Goal: Task Accomplishment & Management: Complete application form

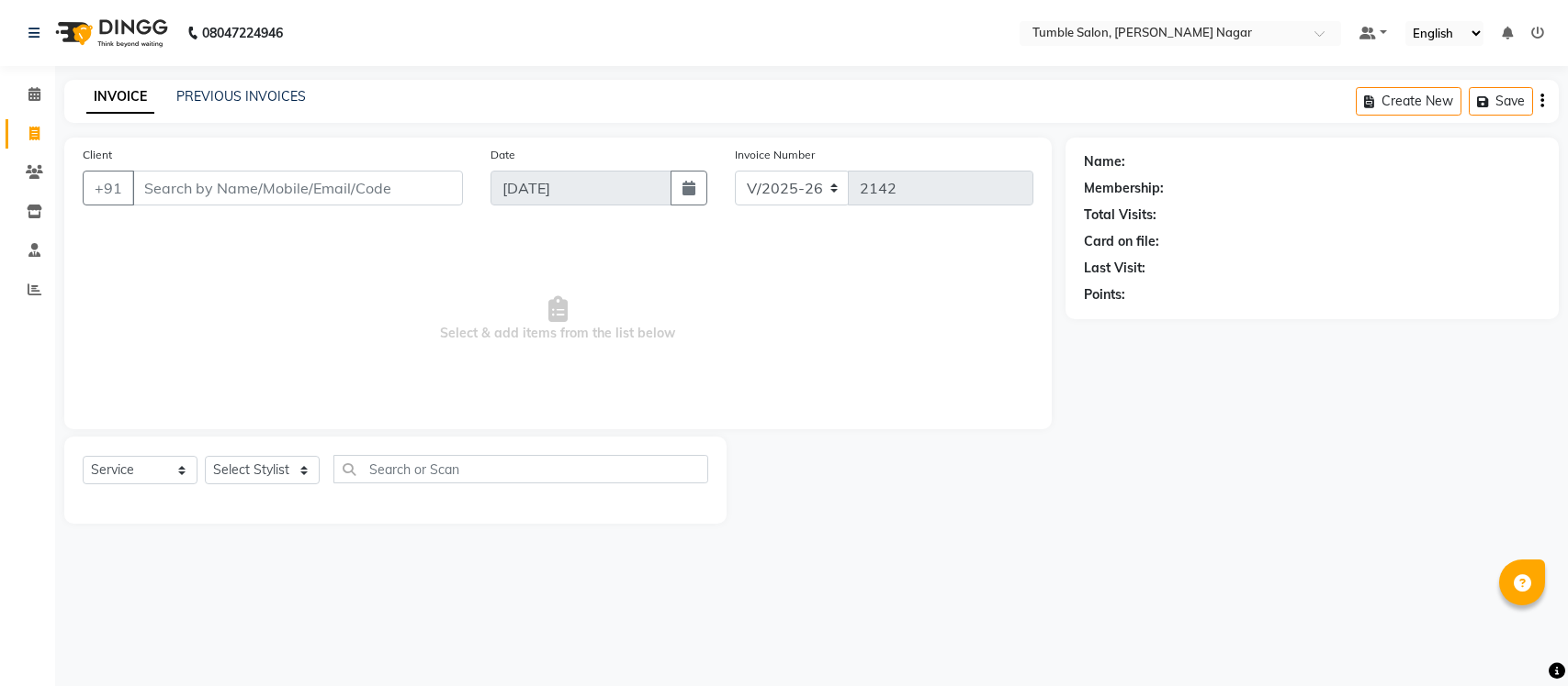
select select "8207"
select select "service"
drag, startPoint x: 294, startPoint y: 193, endPoint x: 338, endPoint y: 198, distance: 44.3
click at [294, 193] on input "Client" at bounding box center [297, 188] width 331 height 34
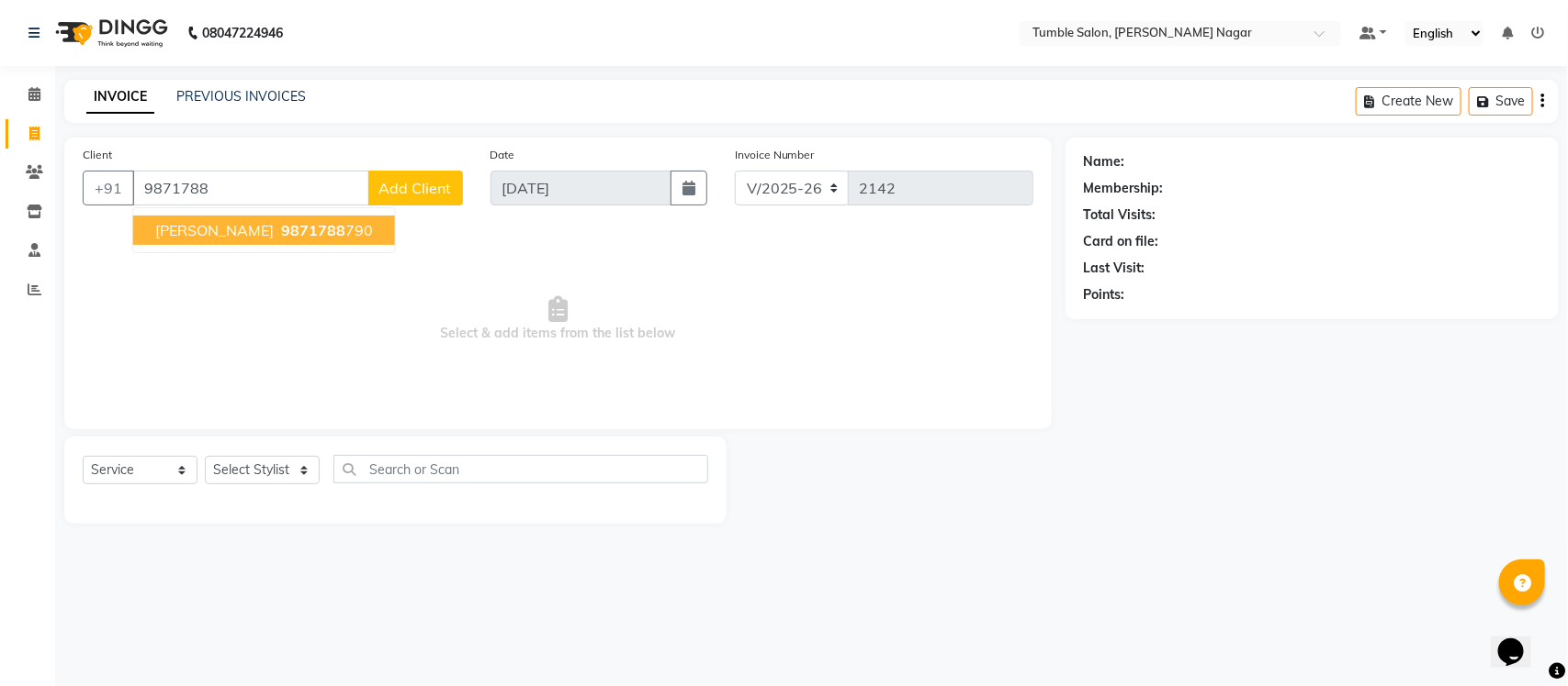
click at [180, 229] on span "[PERSON_NAME]" at bounding box center [214, 229] width 119 height 18
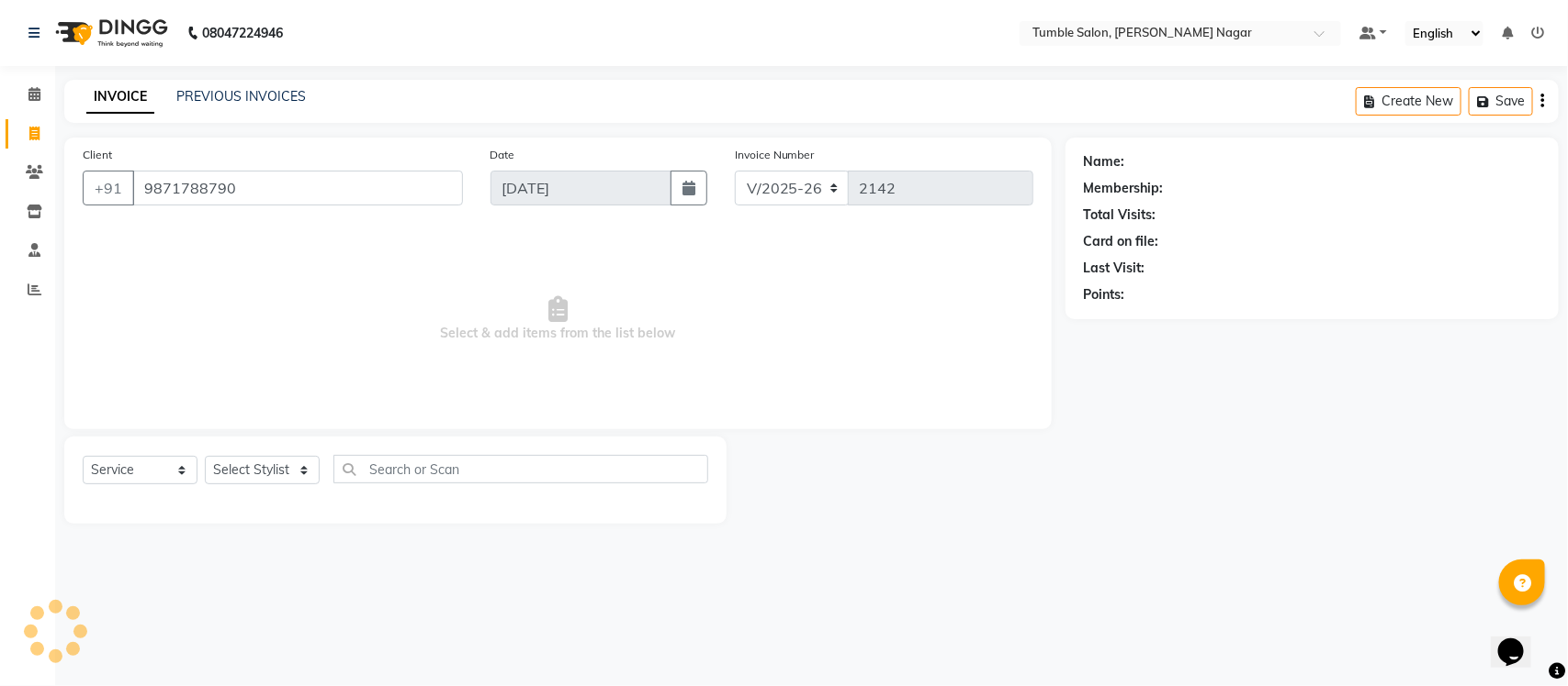
type input "9871788790"
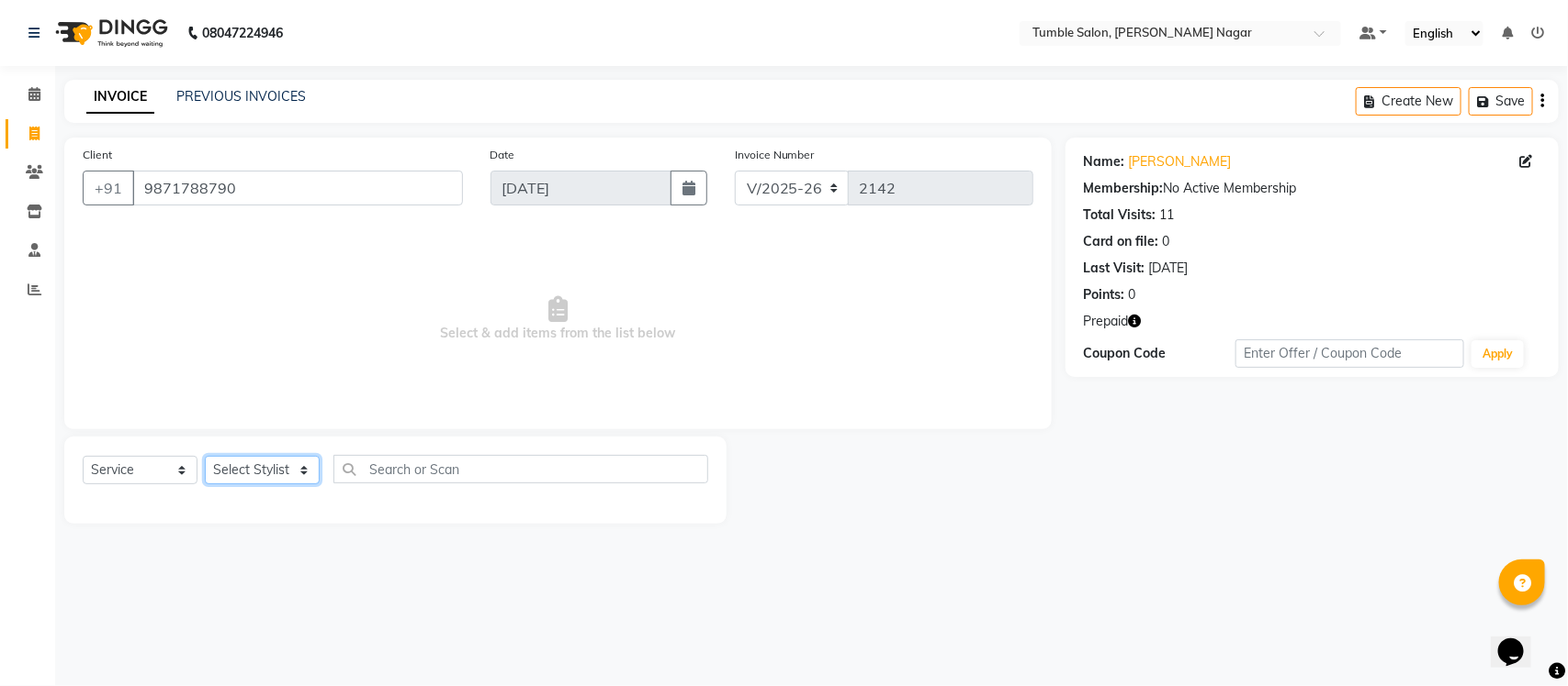
click at [304, 471] on select "Select Stylist Finance id [PERSON_NAME] [PERSON_NAME] [PERSON_NAME] Nisha Purch…" at bounding box center [262, 470] width 115 height 29
select select "77846"
click at [205, 456] on select "Select Stylist Finance id [PERSON_NAME] [PERSON_NAME] [PERSON_NAME] Nisha Purch…" at bounding box center [262, 470] width 115 height 29
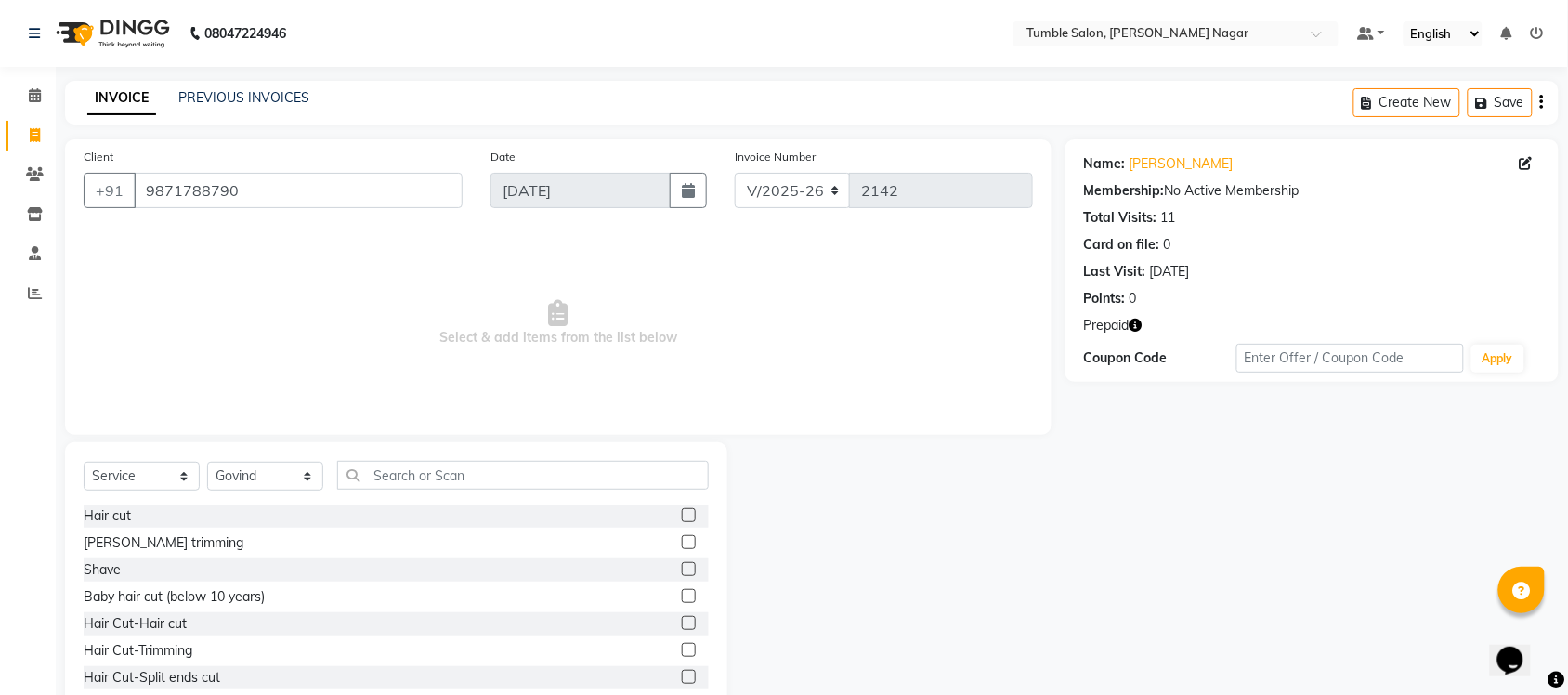
click at [682, 511] on label at bounding box center [689, 515] width 14 height 14
click at [682, 511] on input "checkbox" at bounding box center [688, 516] width 12 height 12
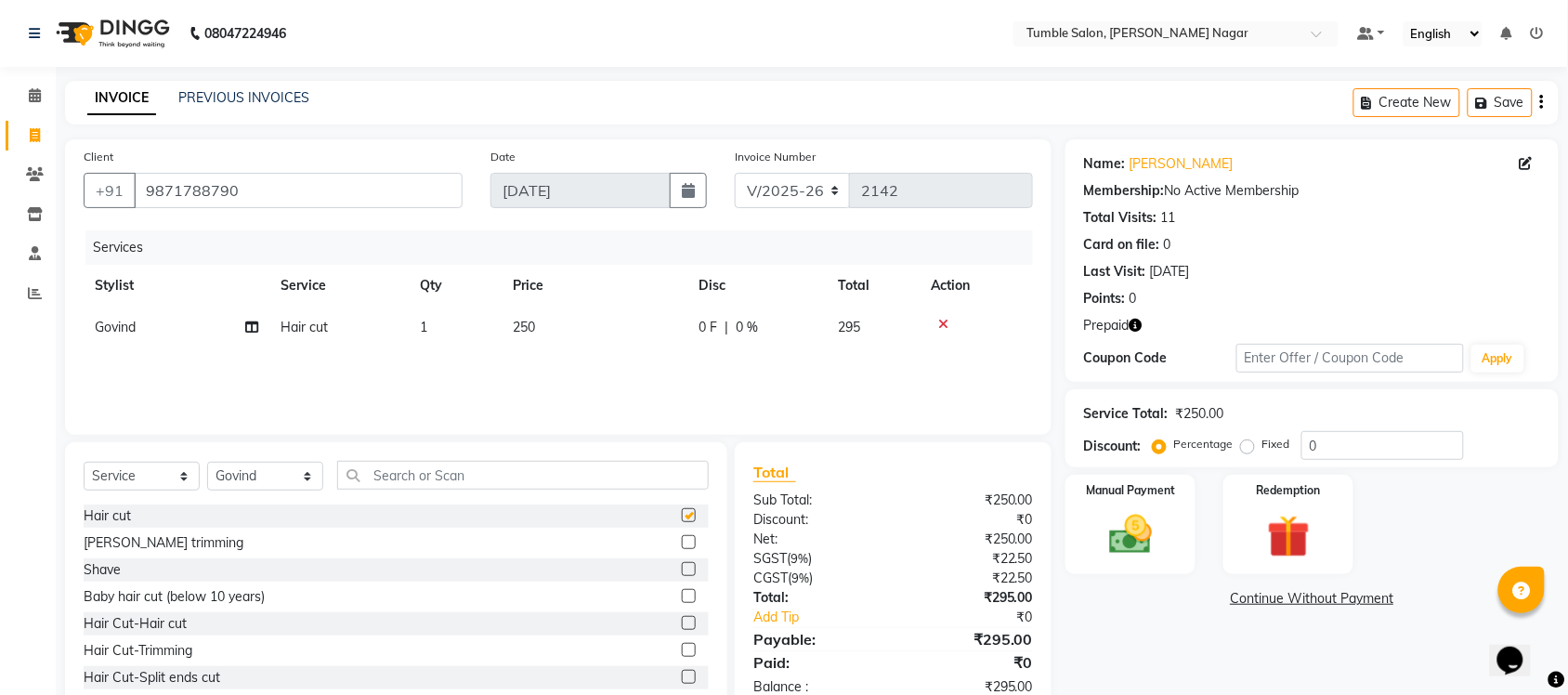
checkbox input "false"
click at [682, 540] on label at bounding box center [689, 542] width 14 height 14
click at [682, 540] on input "checkbox" at bounding box center [688, 543] width 12 height 12
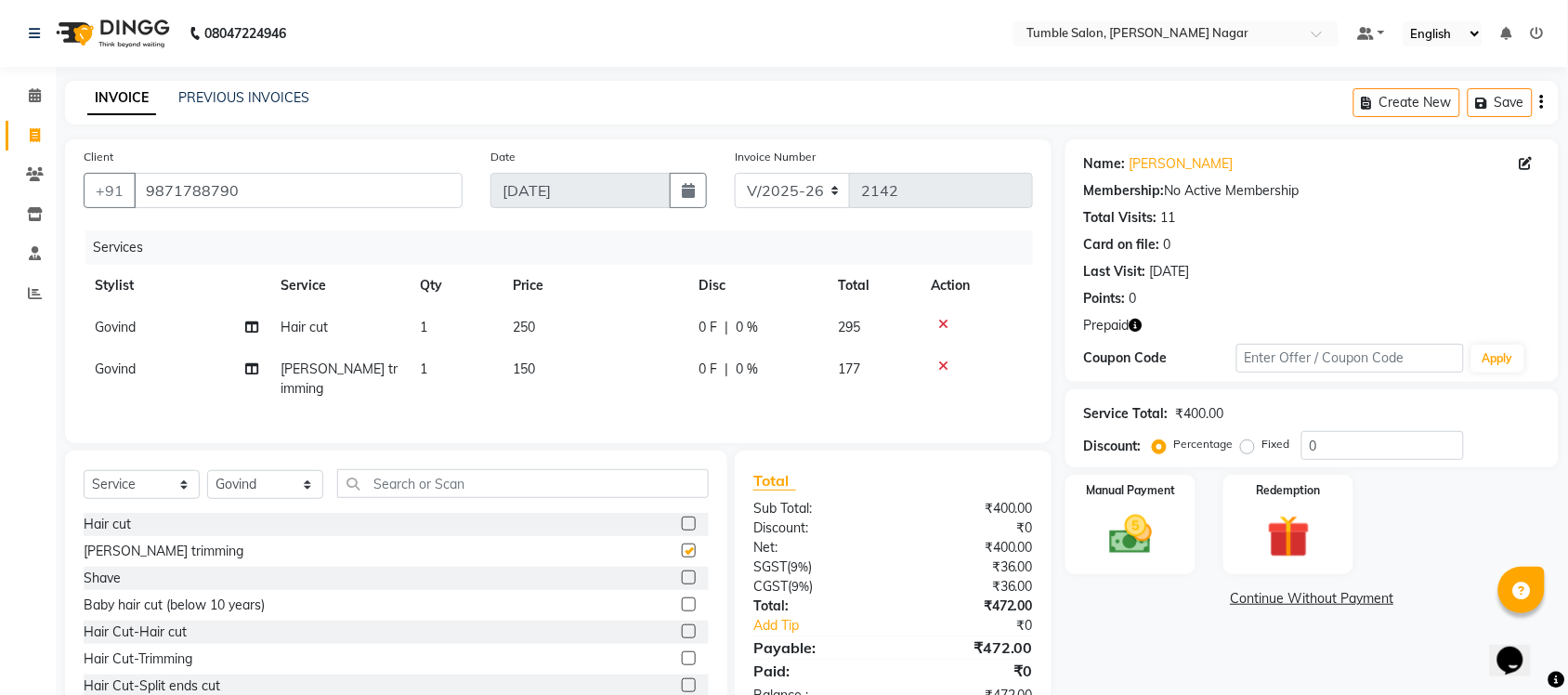
checkbox input "false"
click at [1136, 326] on icon "button" at bounding box center [1136, 324] width 13 height 13
click at [1260, 542] on img at bounding box center [1288, 537] width 73 height 56
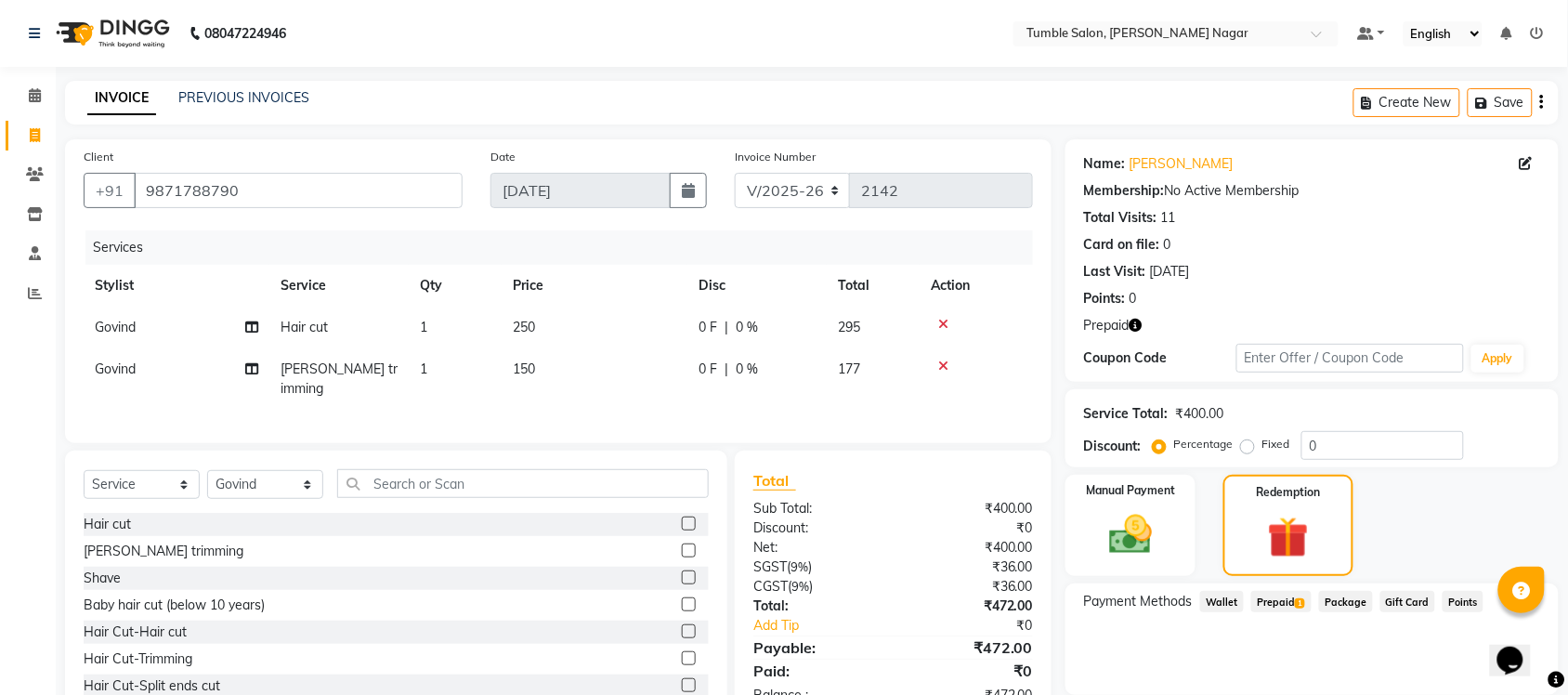
scroll to position [65, 0]
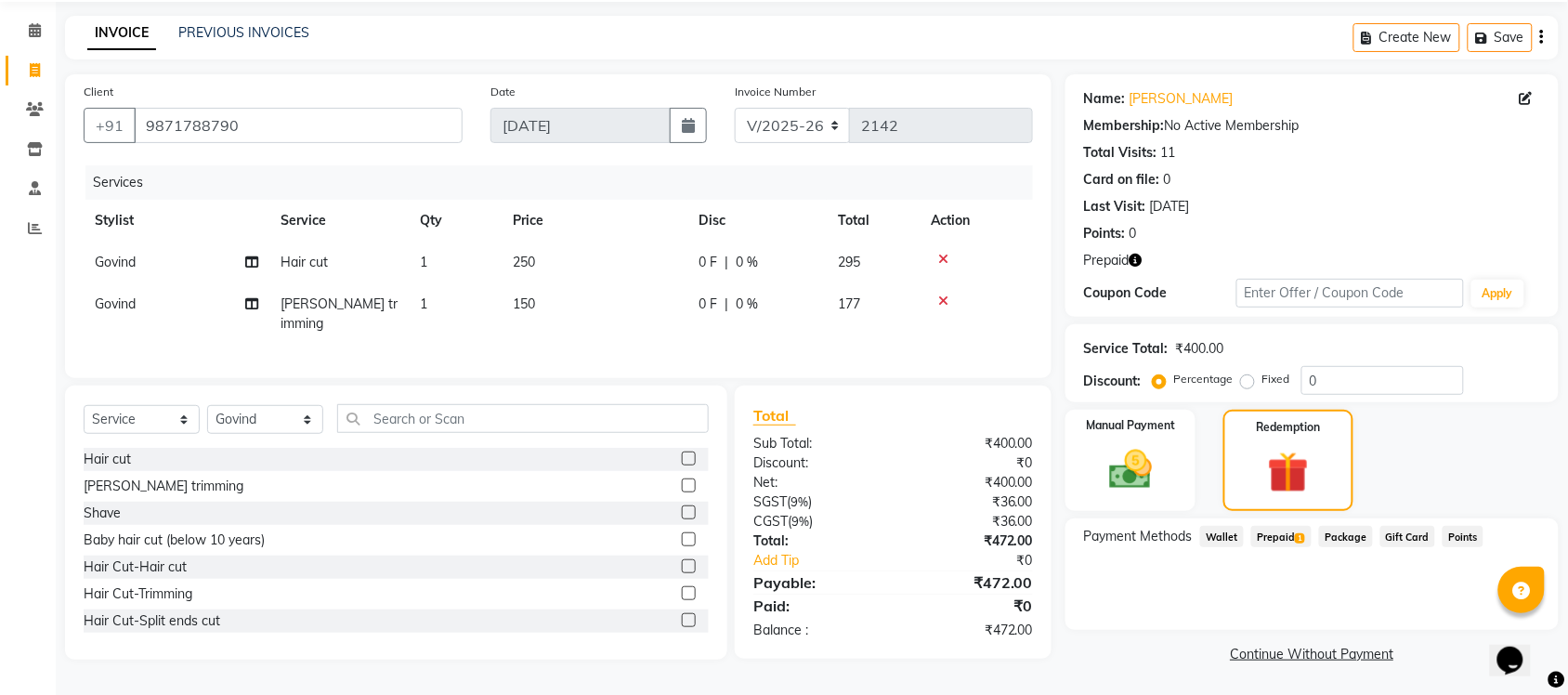
click at [1283, 531] on span "Prepaid 1" at bounding box center [1282, 537] width 60 height 21
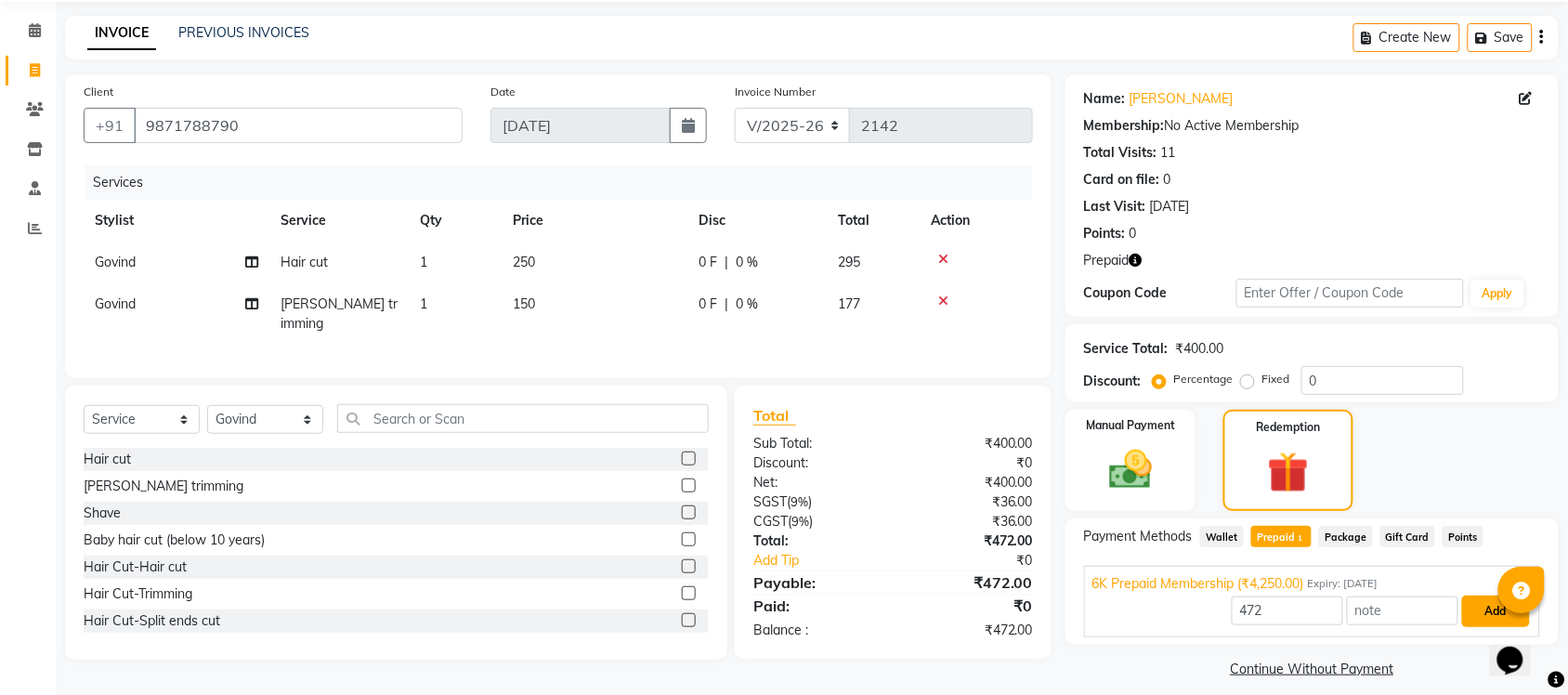
click at [1482, 616] on button "Add" at bounding box center [1496, 612] width 68 height 32
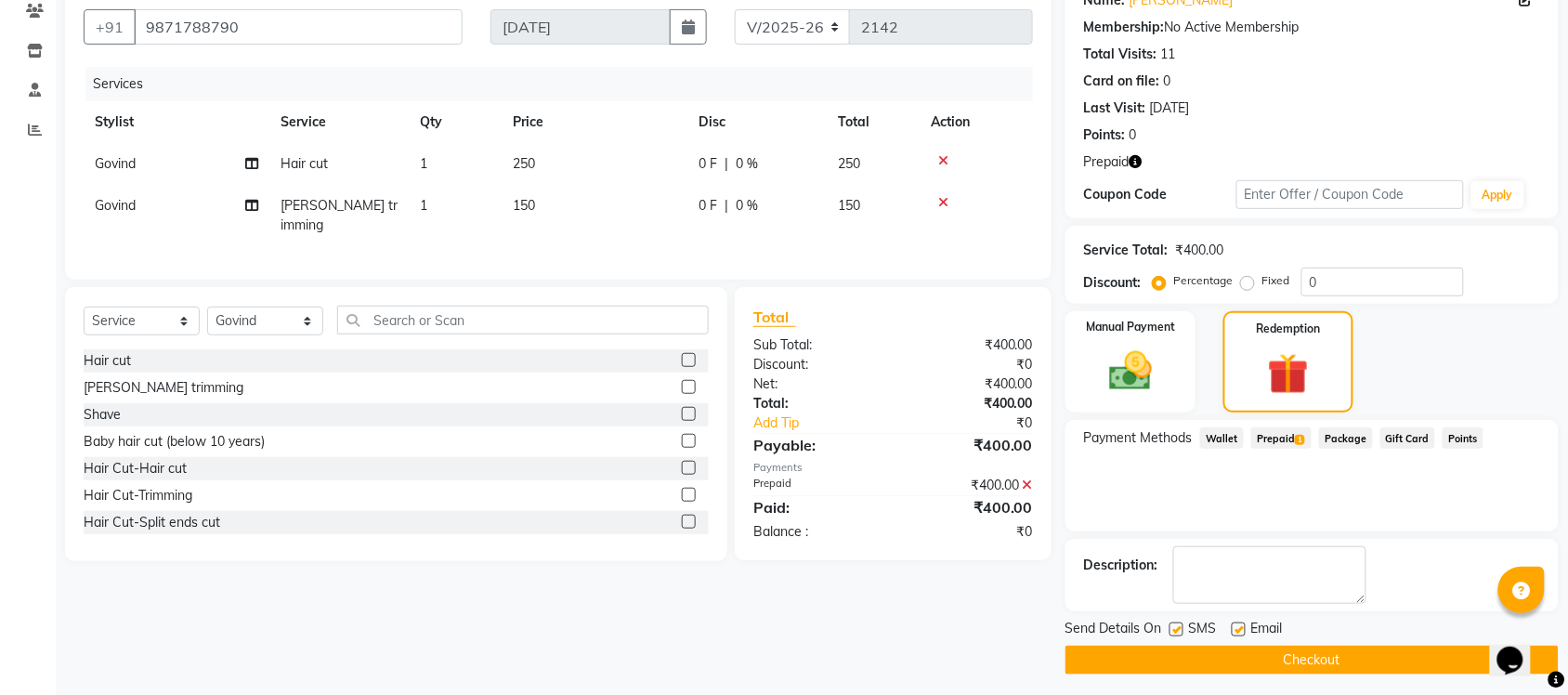
scroll to position [170, 0]
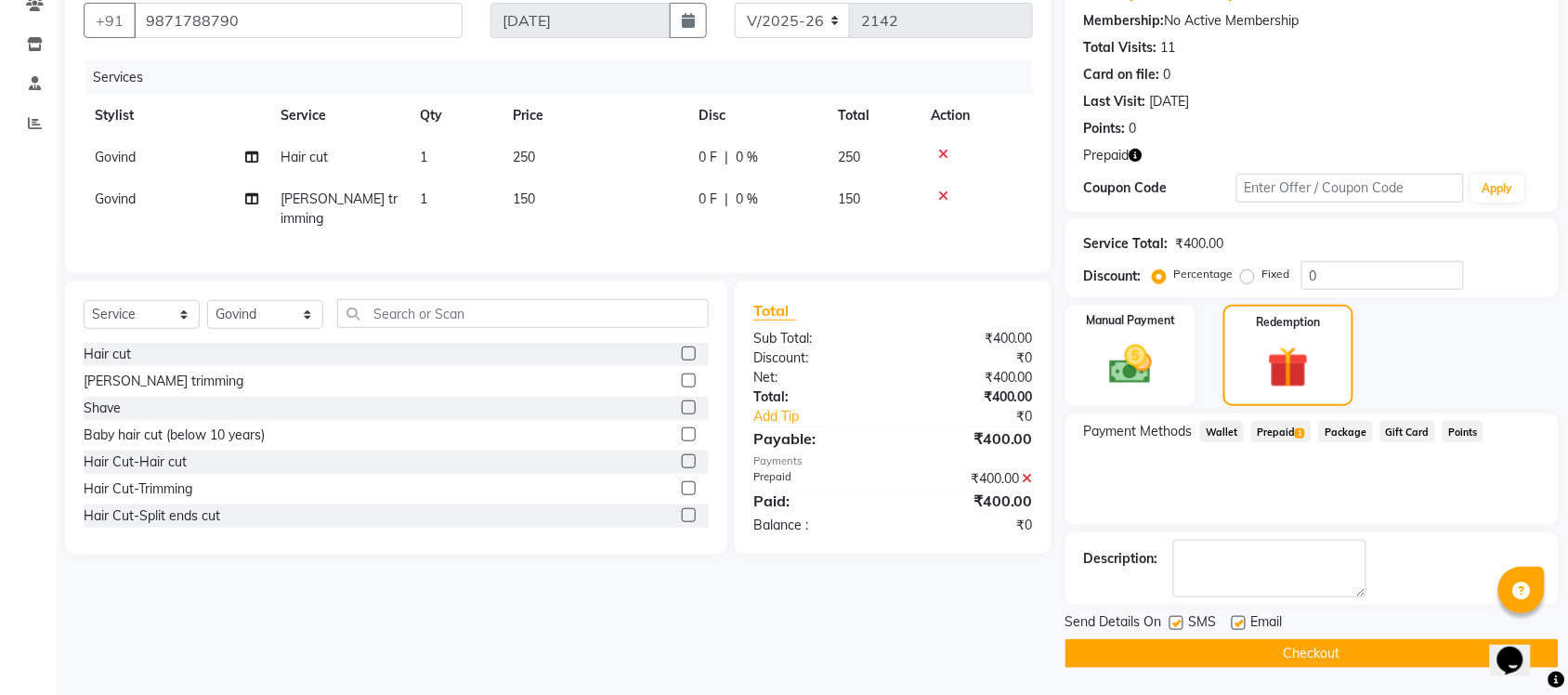
click at [1361, 656] on button "Checkout" at bounding box center [1313, 654] width 493 height 29
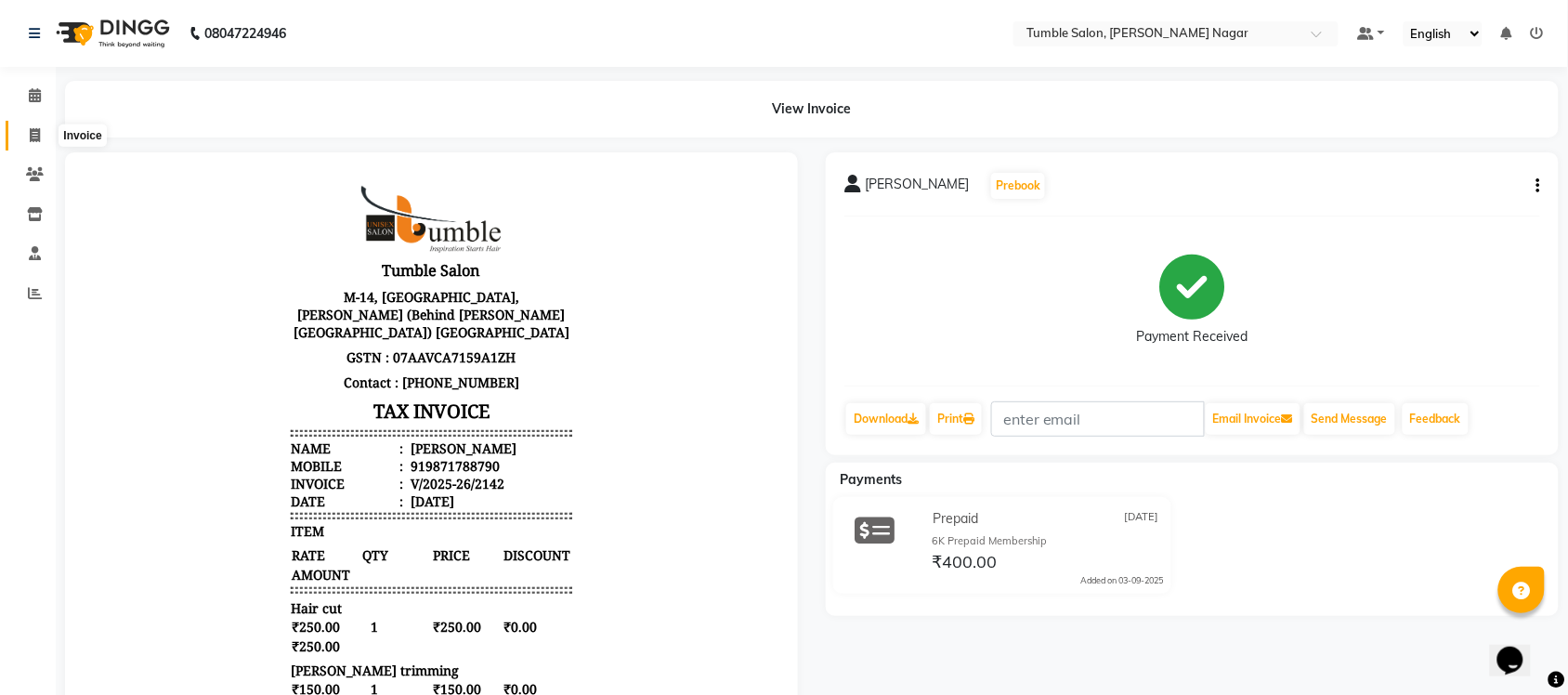
click at [35, 131] on icon at bounding box center [35, 136] width 11 height 14
select select "service"
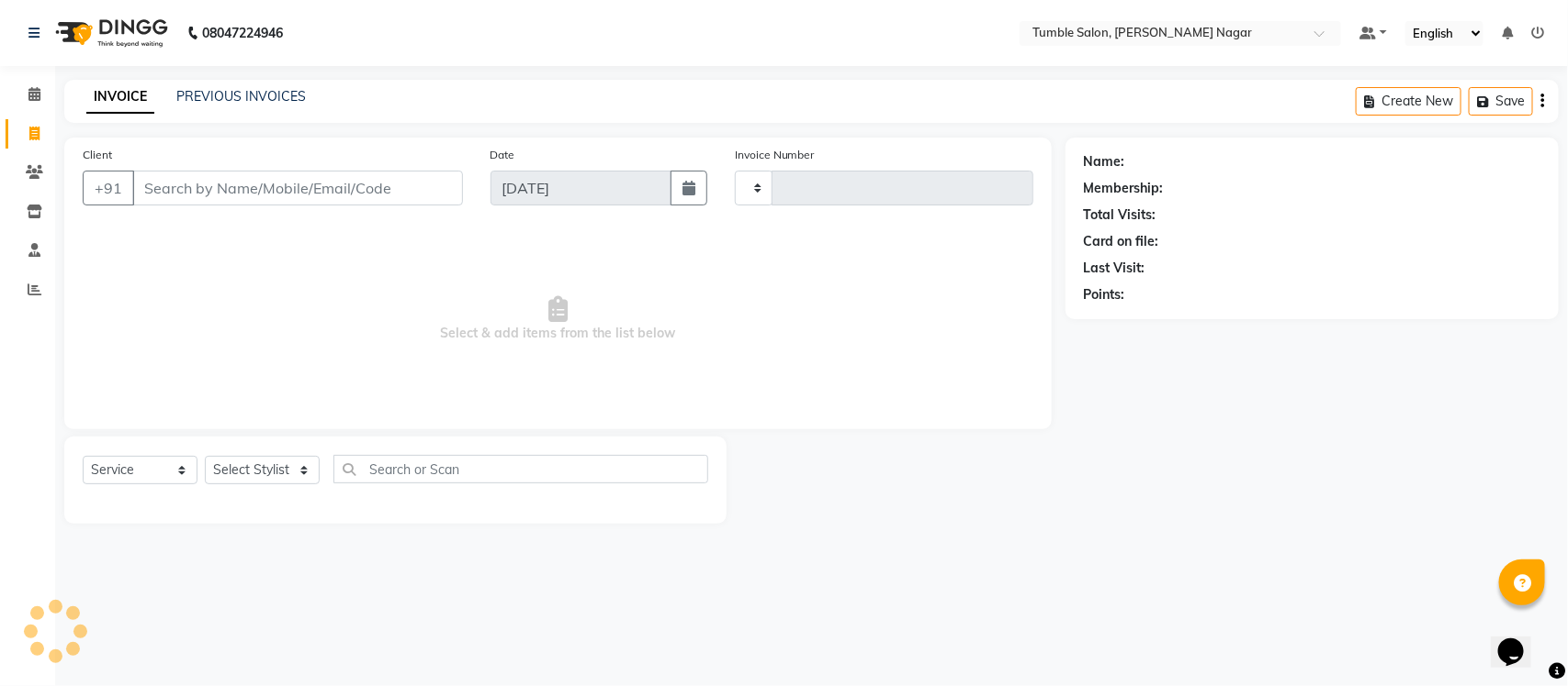
type input "2143"
select select "8207"
click at [221, 93] on link "PREVIOUS INVOICES" at bounding box center [240, 96] width 129 height 16
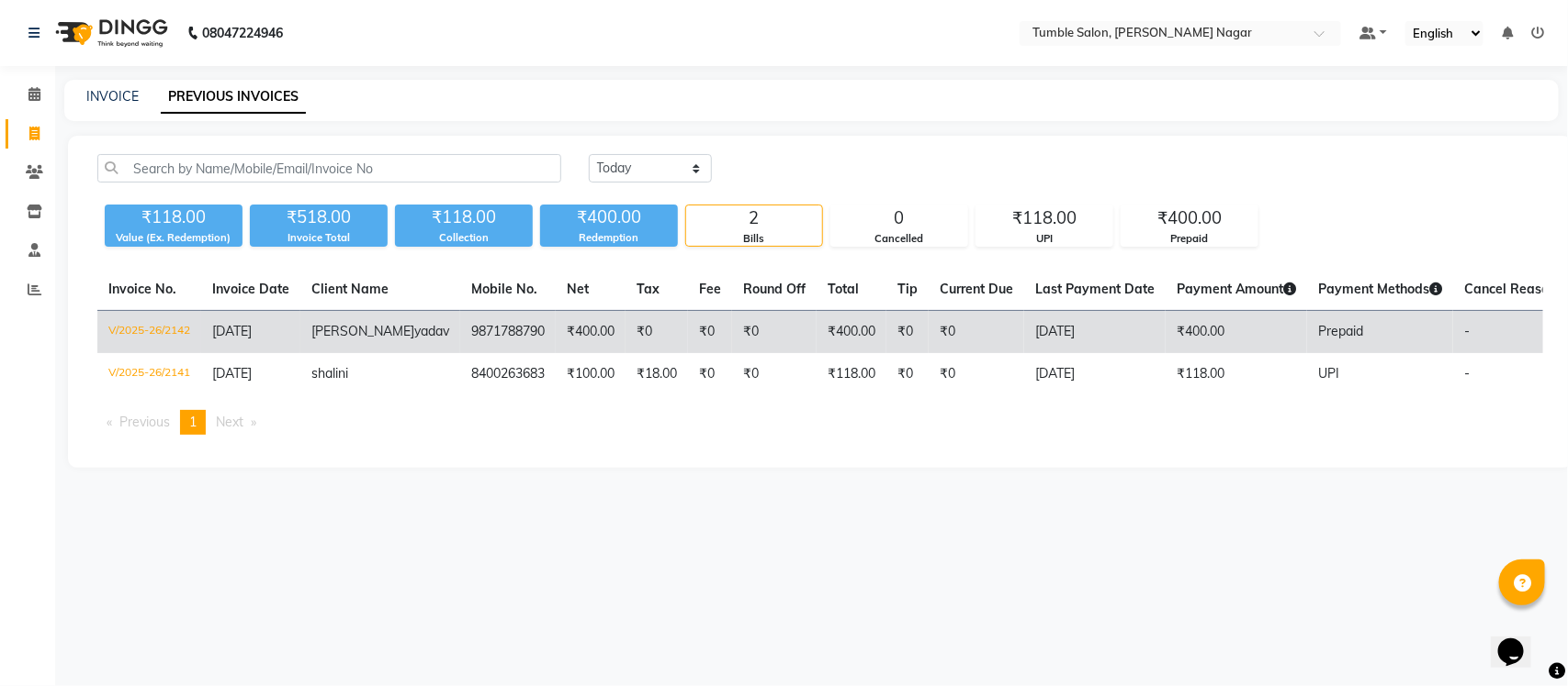
click at [156, 337] on td "V/2025-26/2142" at bounding box center [149, 332] width 104 height 43
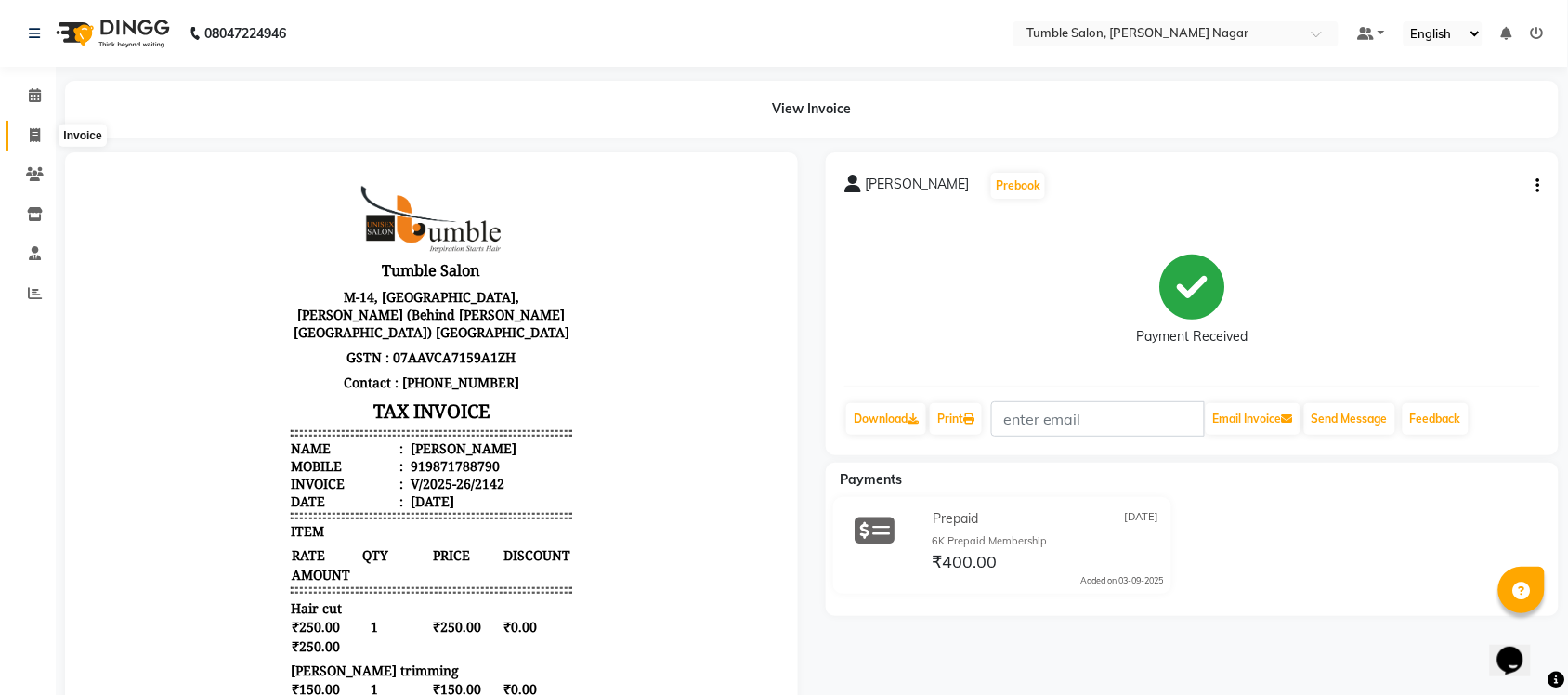
click at [25, 136] on span at bounding box center [35, 136] width 33 height 21
select select "service"
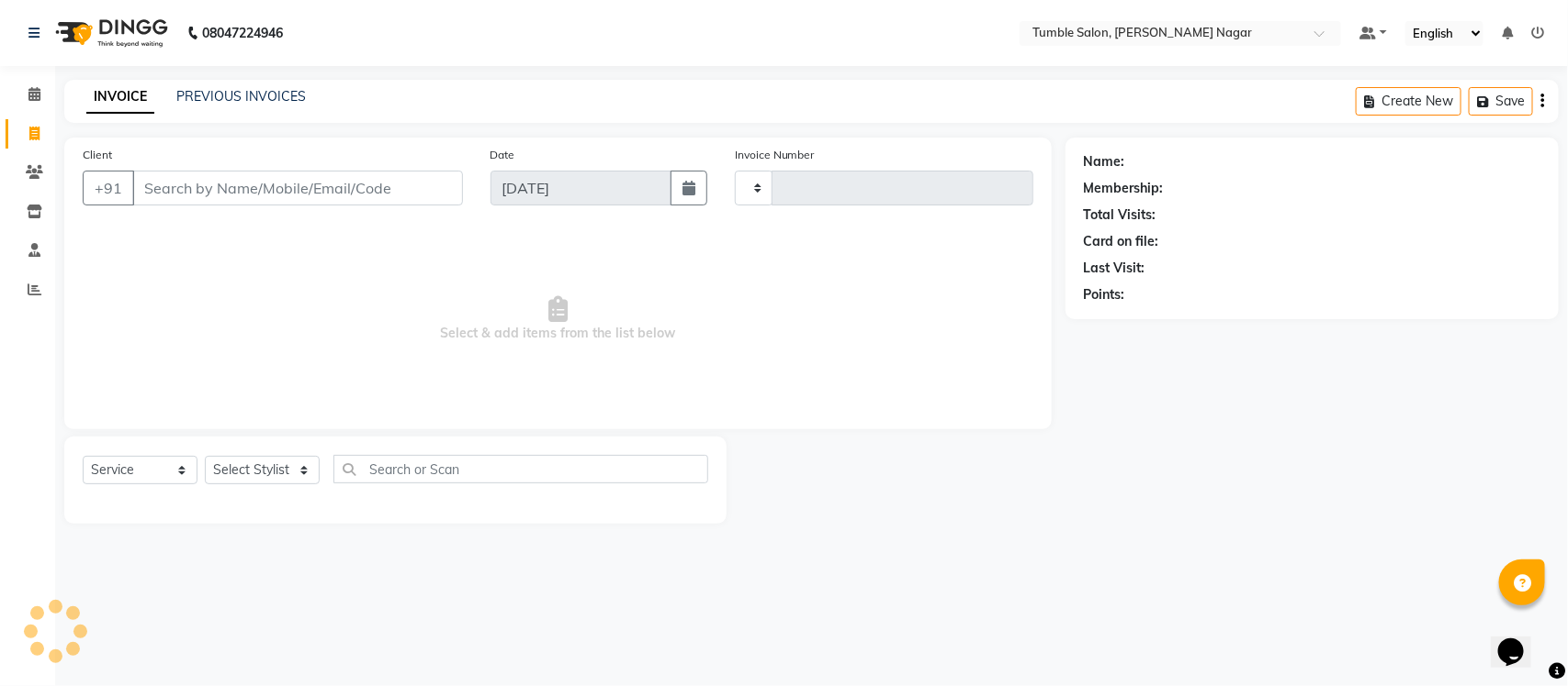
type input "2143"
select select "8207"
click at [298, 464] on select "Select Stylist Finance id [PERSON_NAME] [PERSON_NAME] [PERSON_NAME] Nisha Purch…" at bounding box center [262, 470] width 115 height 29
select select "77843"
click at [205, 456] on select "Select Stylist Finance id [PERSON_NAME] [PERSON_NAME] [PERSON_NAME] Nisha Purch…" at bounding box center [262, 470] width 115 height 29
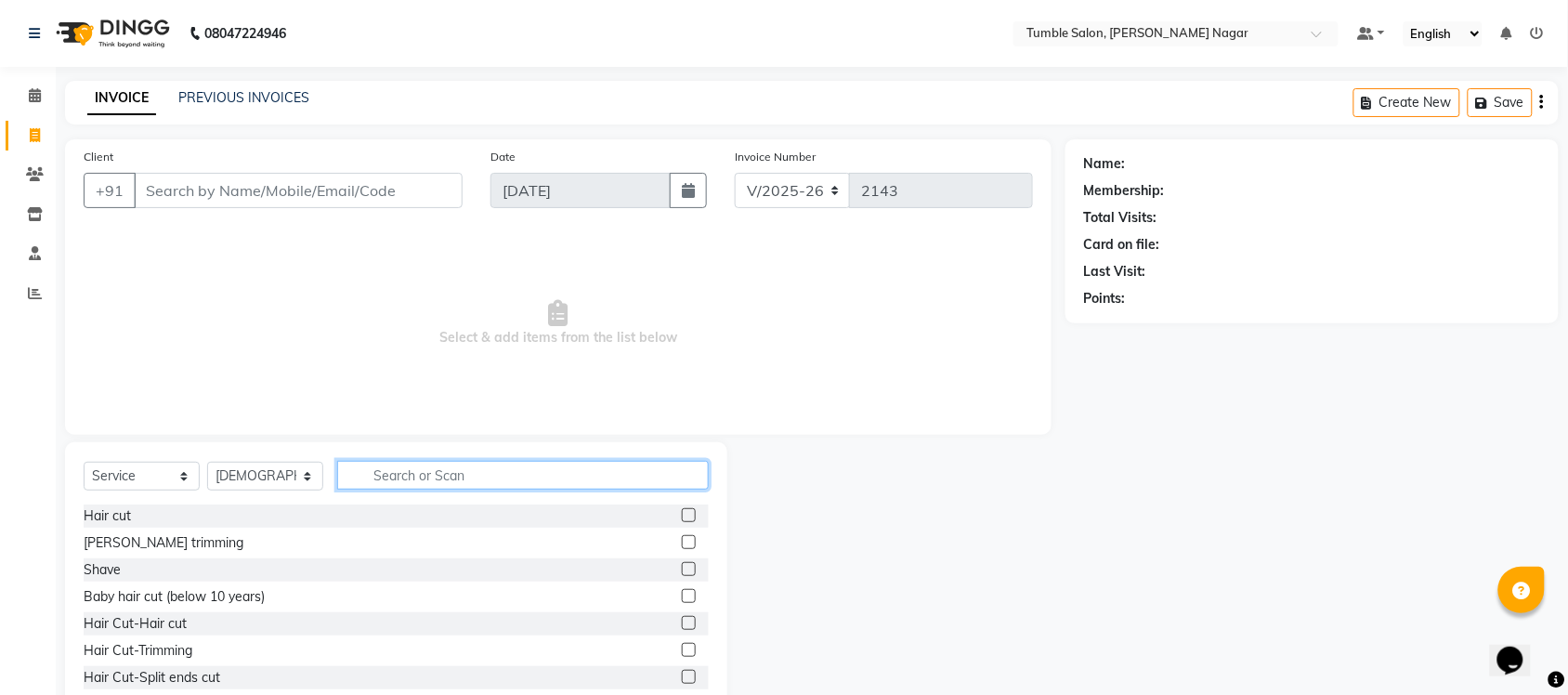
click at [428, 479] on input "text" at bounding box center [523, 475] width 371 height 29
type input "BOD"
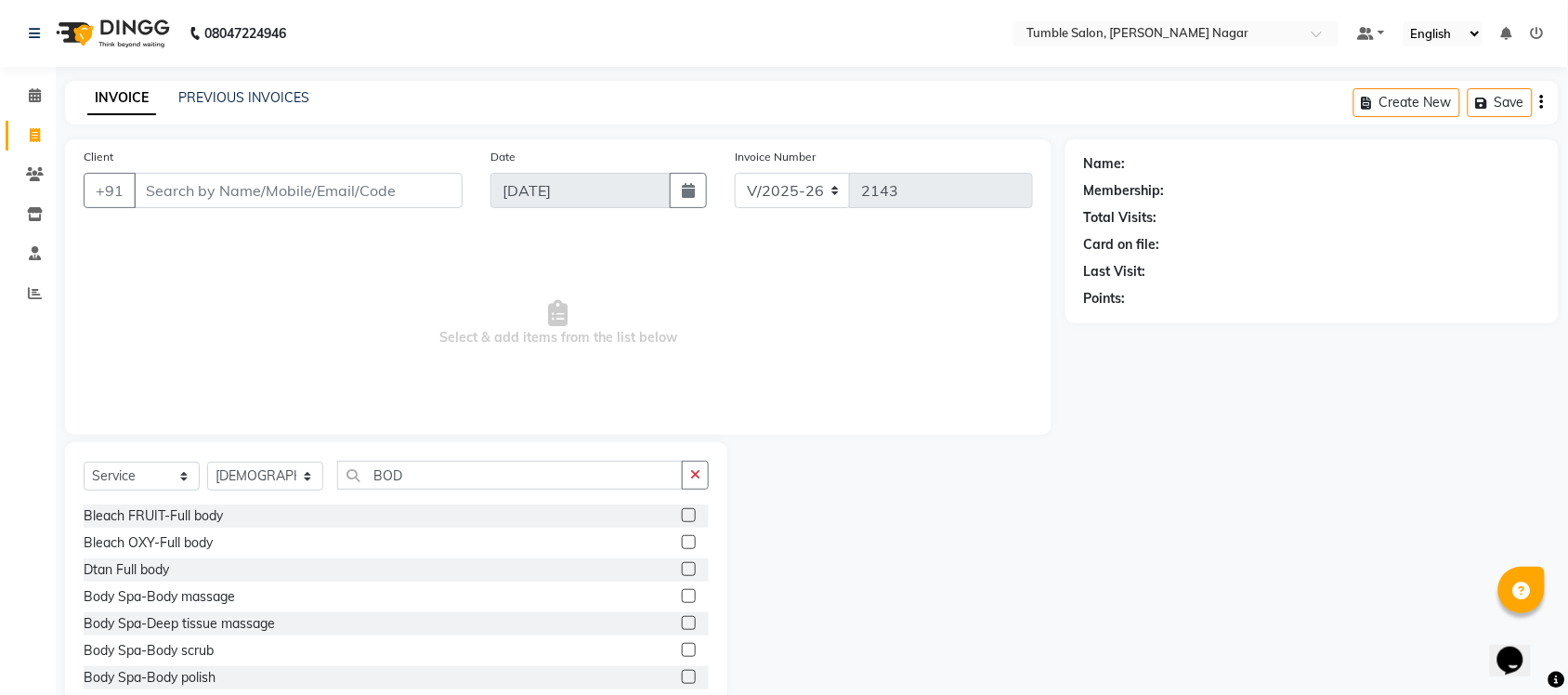
click at [682, 597] on label at bounding box center [689, 596] width 14 height 14
click at [682, 597] on input "checkbox" at bounding box center [688, 597] width 12 height 12
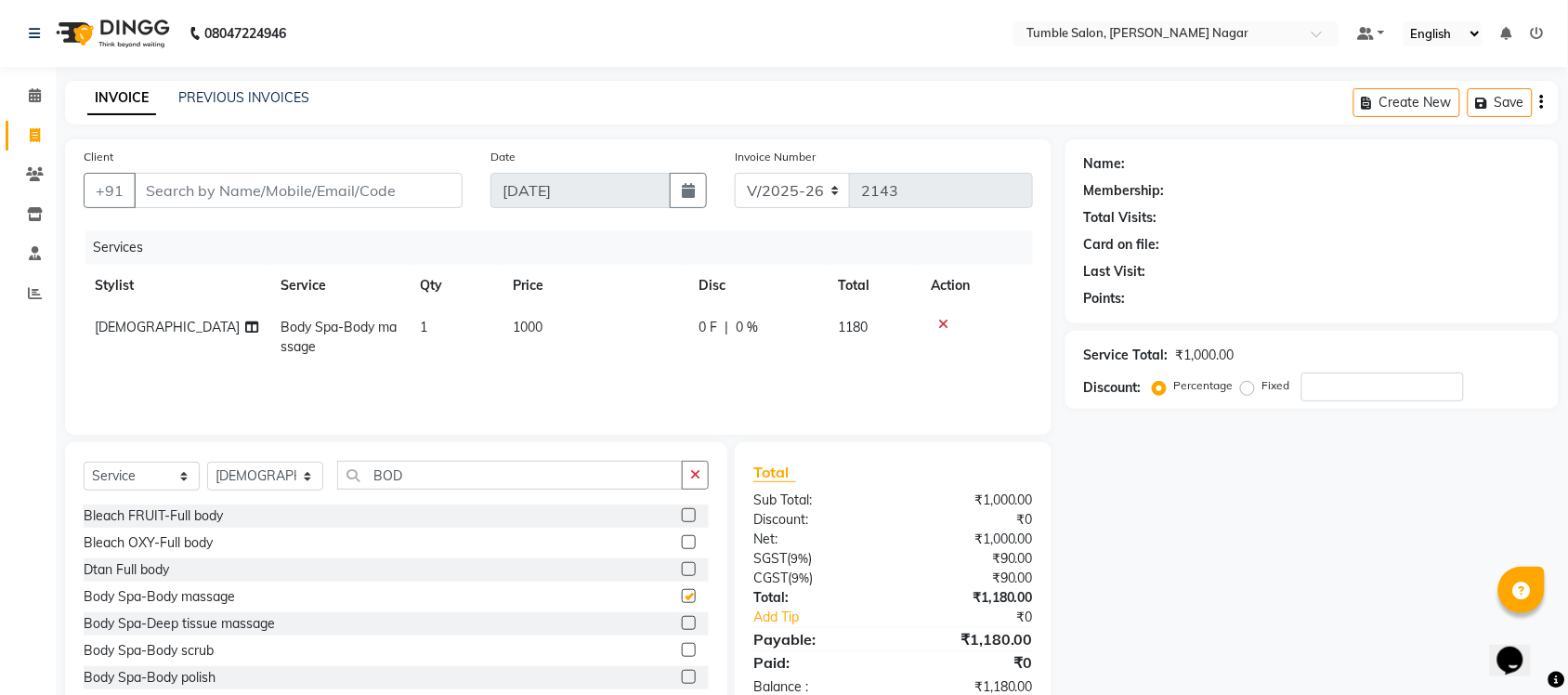
checkbox input "false"
click at [526, 322] on span "1000" at bounding box center [527, 326] width 30 height 16
select select "77843"
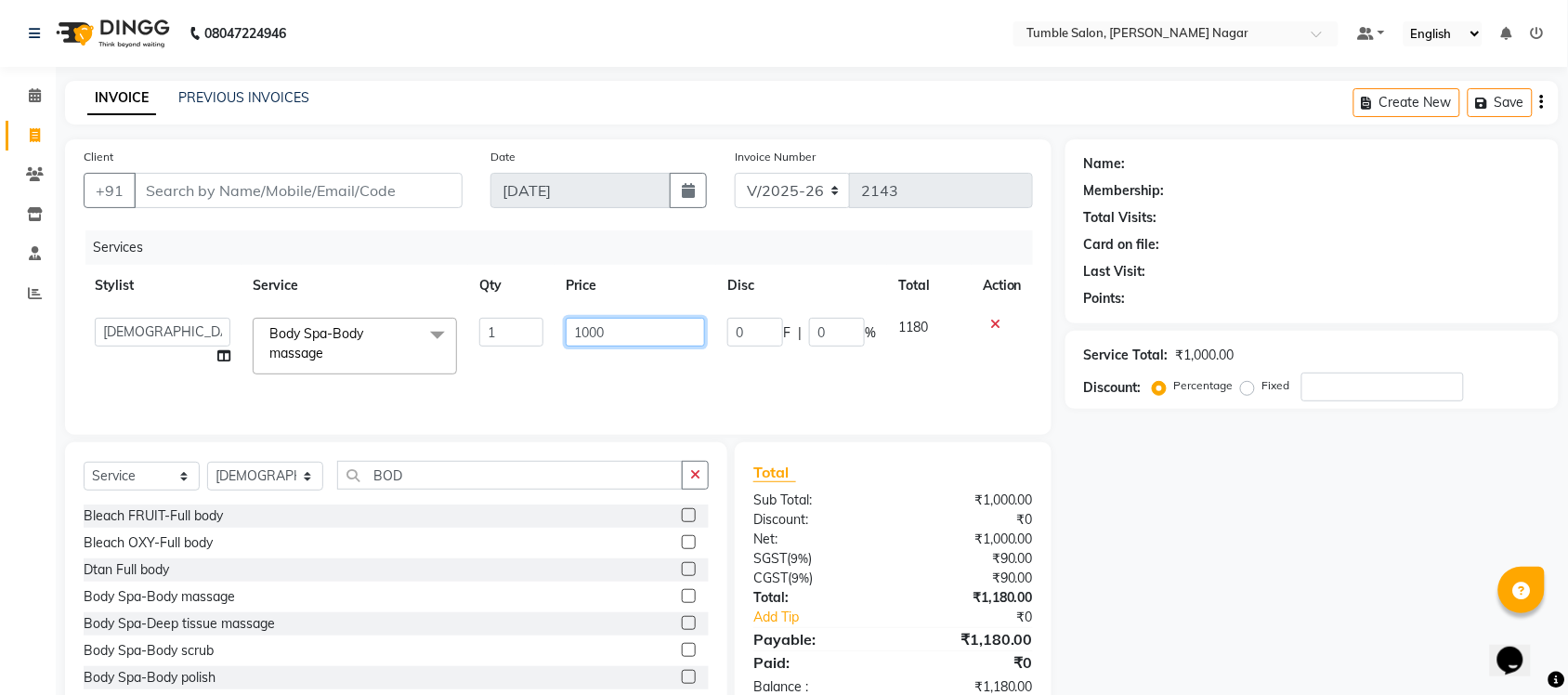
click at [591, 332] on input "1000" at bounding box center [636, 332] width 139 height 29
type input "1500"
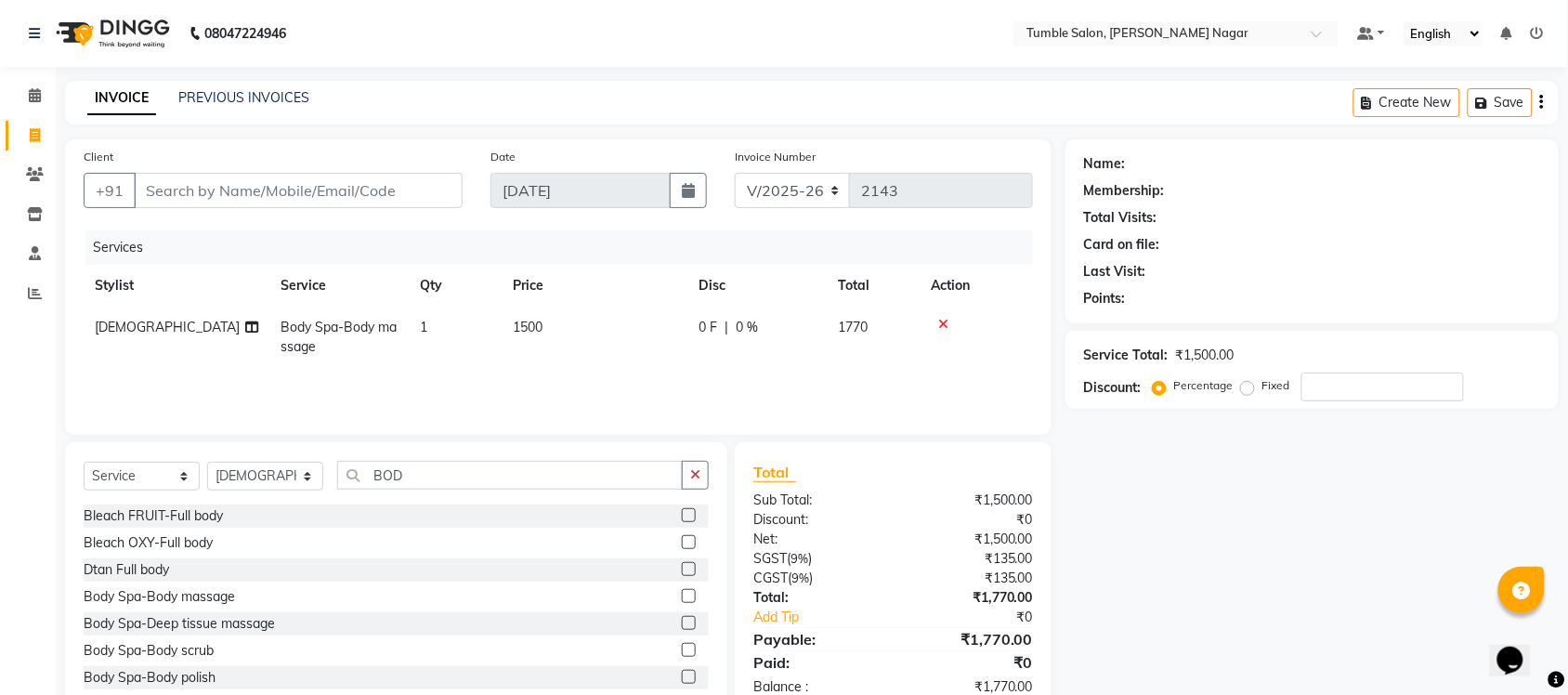
click at [1212, 612] on div "Name: Membership: Total Visits: Card on file: Last Visit: Points: Service Total…" at bounding box center [1319, 428] width 507 height 577
click at [175, 193] on input "Client" at bounding box center [298, 191] width 329 height 35
type input "J"
type input "0"
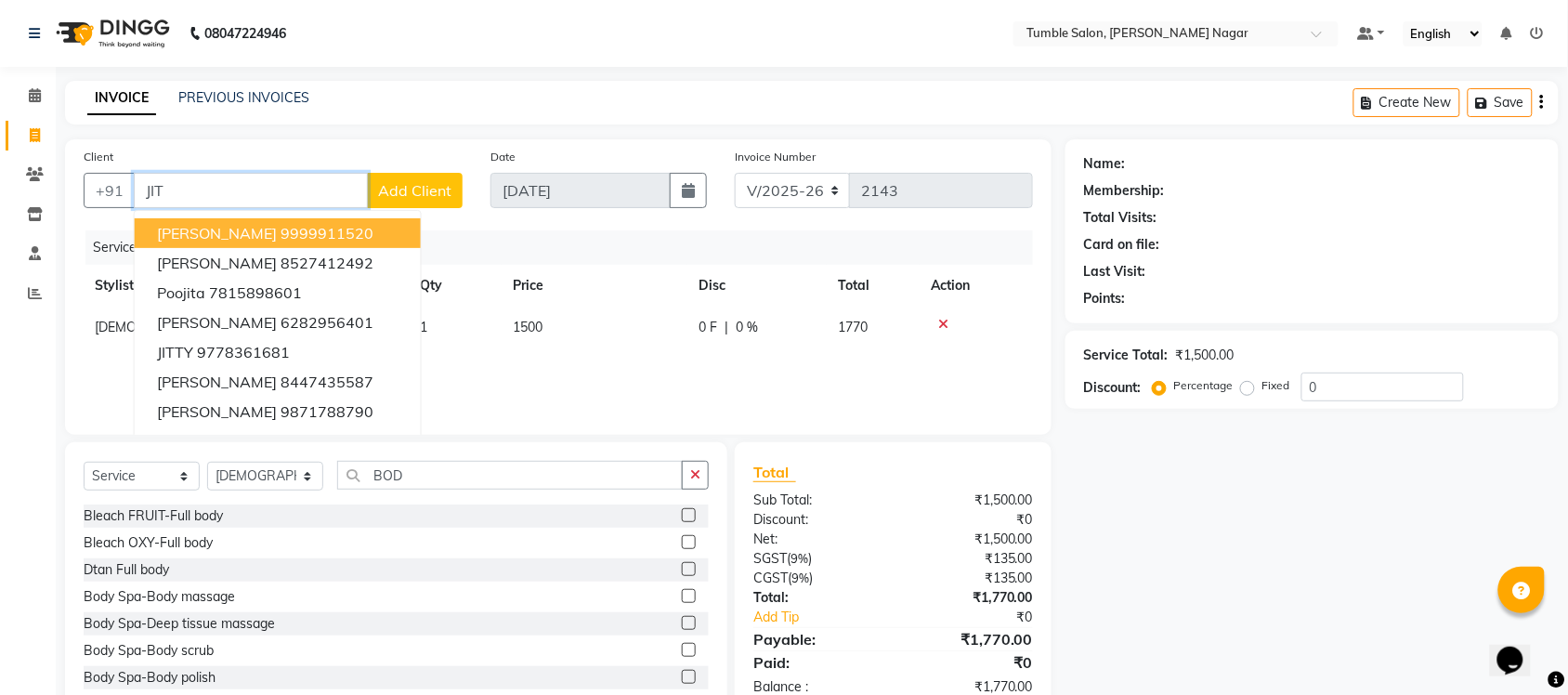
click at [198, 239] on span "Jitender Yadav" at bounding box center [217, 232] width 120 height 18
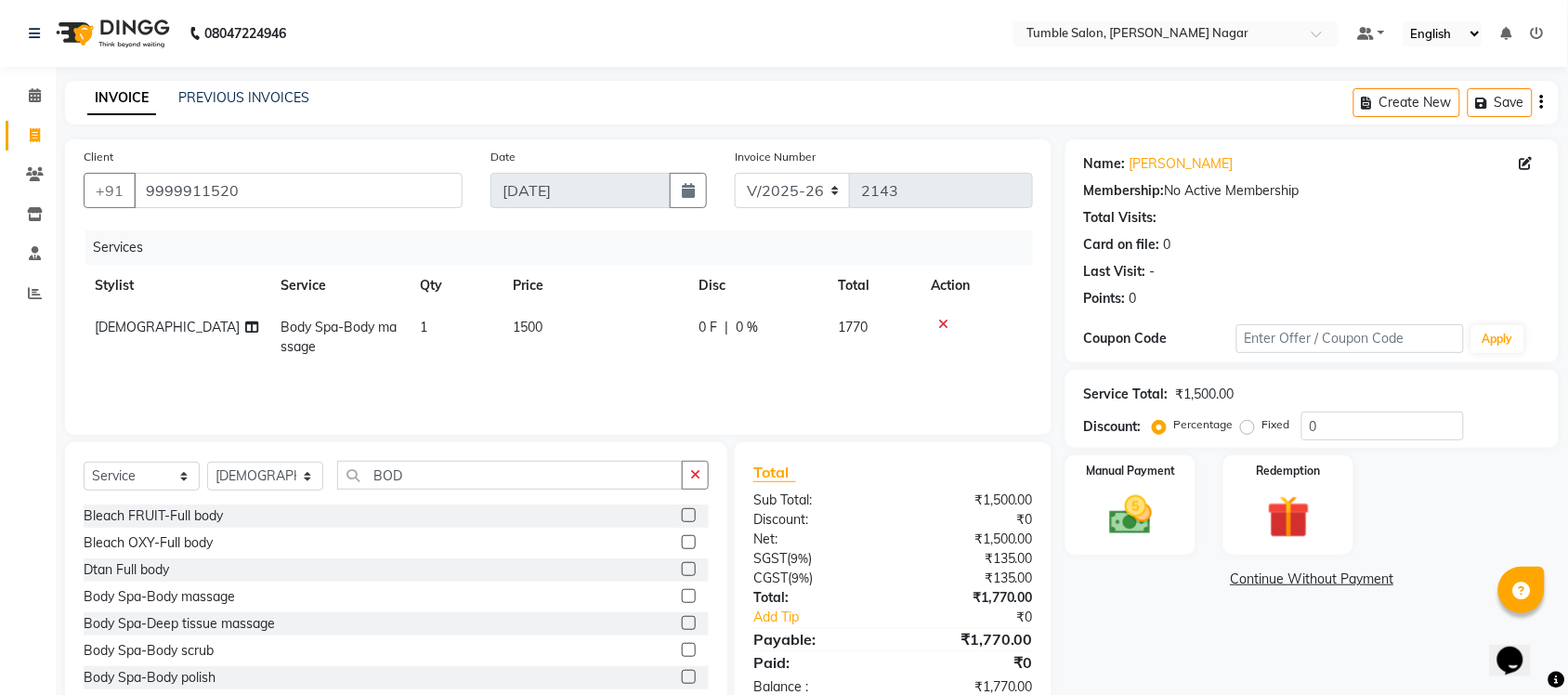
scroll to position [48, 0]
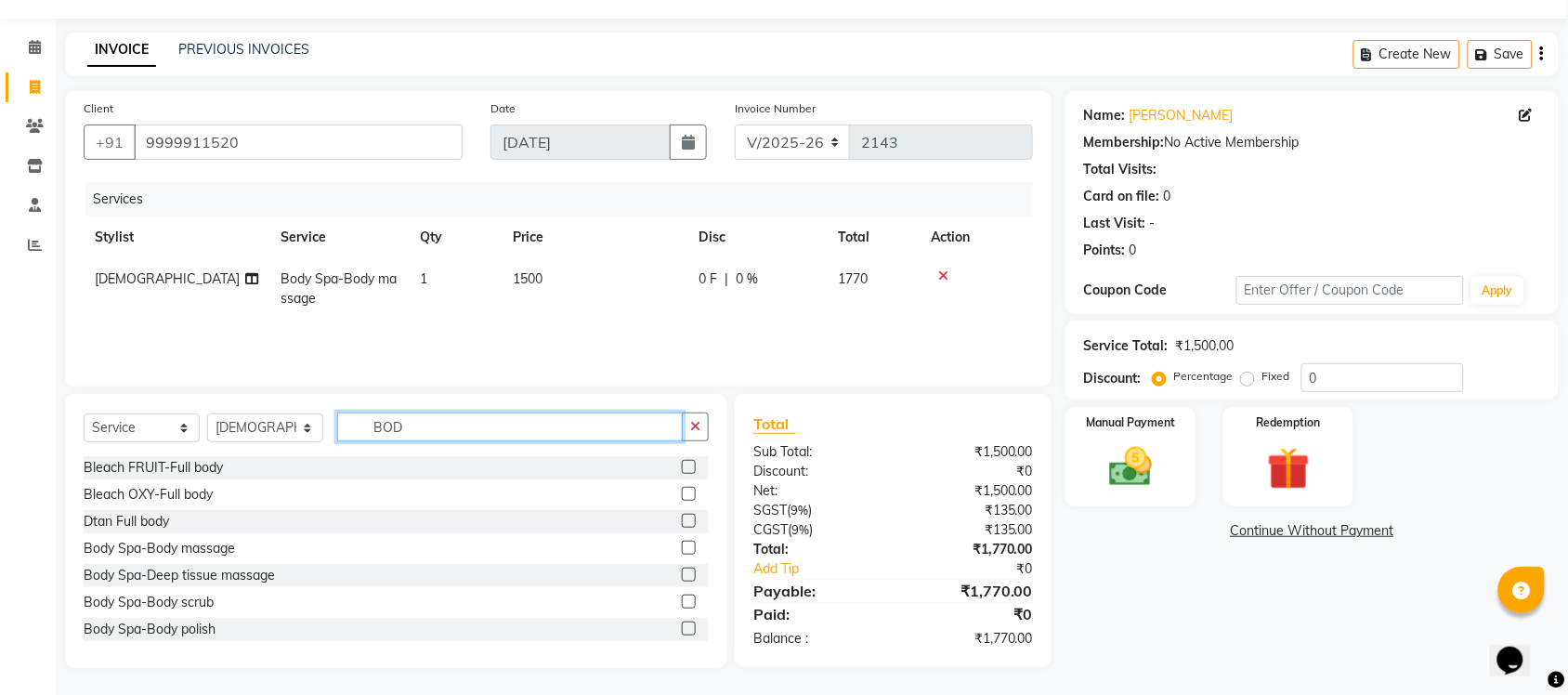
click at [395, 430] on input "BOD" at bounding box center [510, 427] width 345 height 29
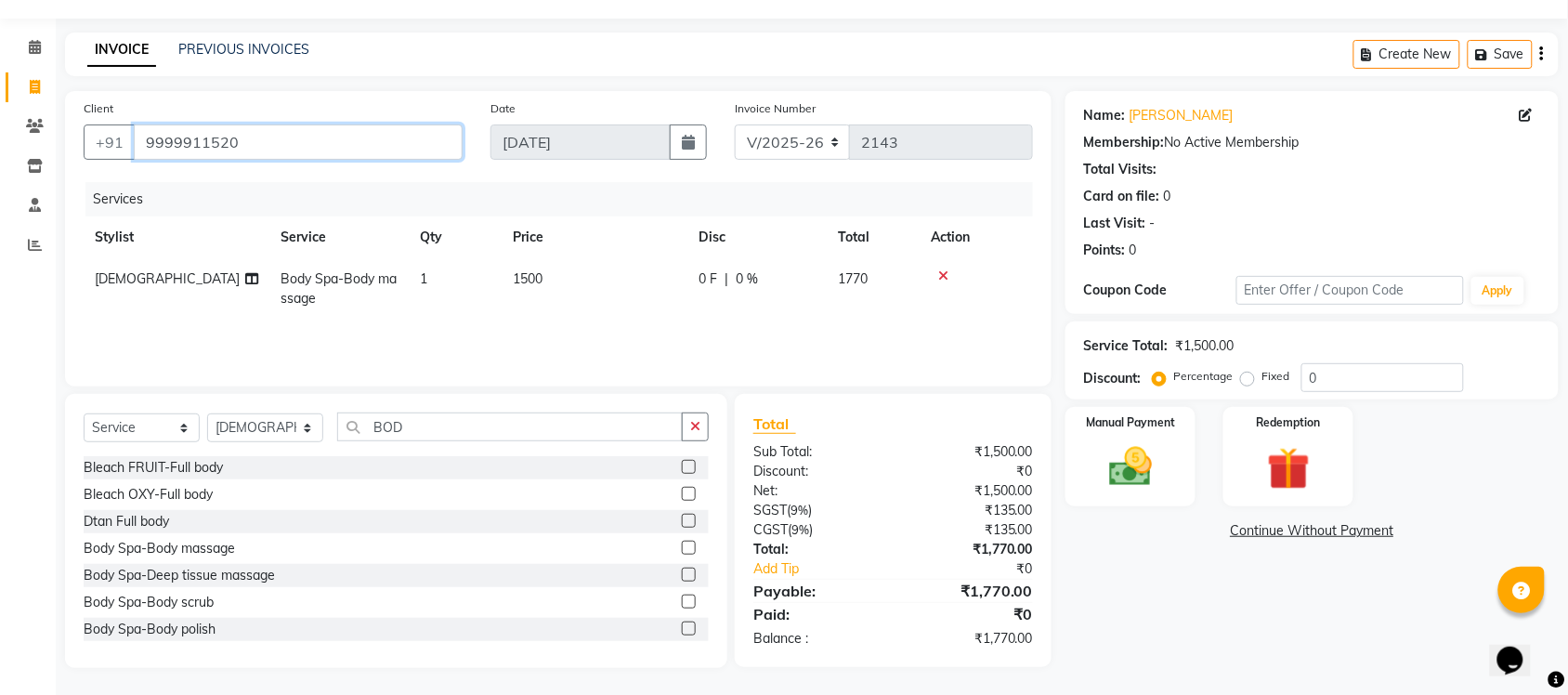
drag, startPoint x: 277, startPoint y: 149, endPoint x: 0, endPoint y: 75, distance: 286.7
click at [0, 75] on app-home "08047224946 Select Location × Tumble Salon, Uttam Nagar Default Panel My Panel …" at bounding box center [784, 323] width 1568 height 744
click at [344, 144] on input "9999911520" at bounding box center [298, 142] width 329 height 35
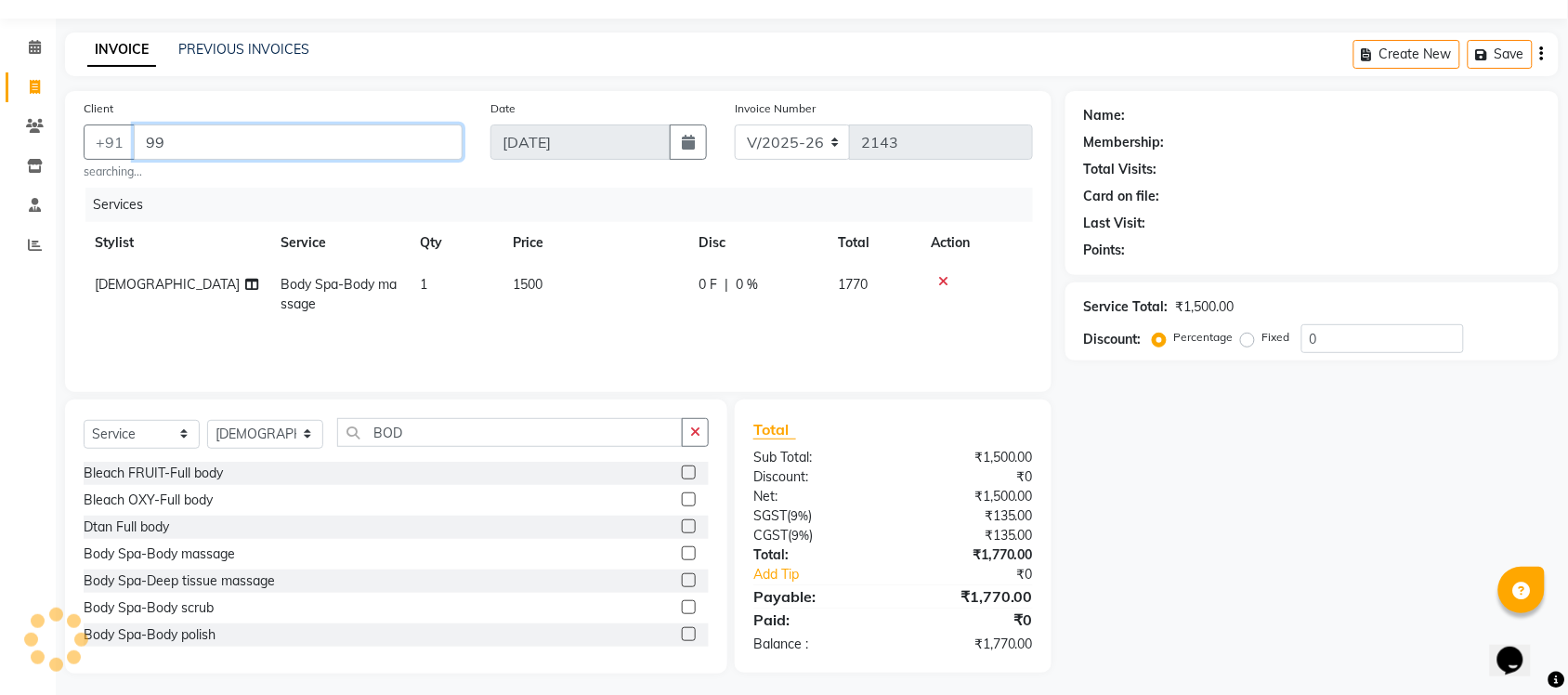
type input "9"
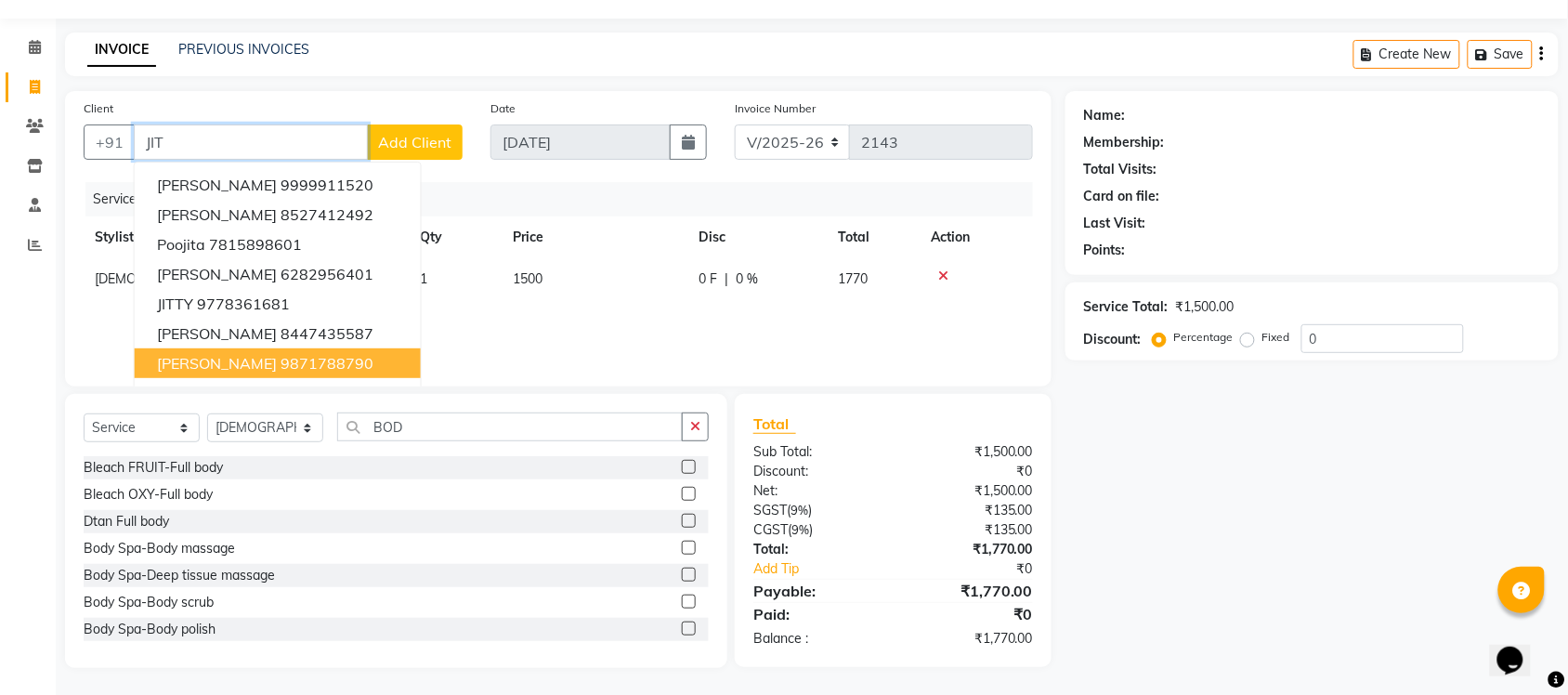
click at [289, 364] on ngb-highlight "9871788790" at bounding box center [327, 363] width 93 height 18
type input "9871788790"
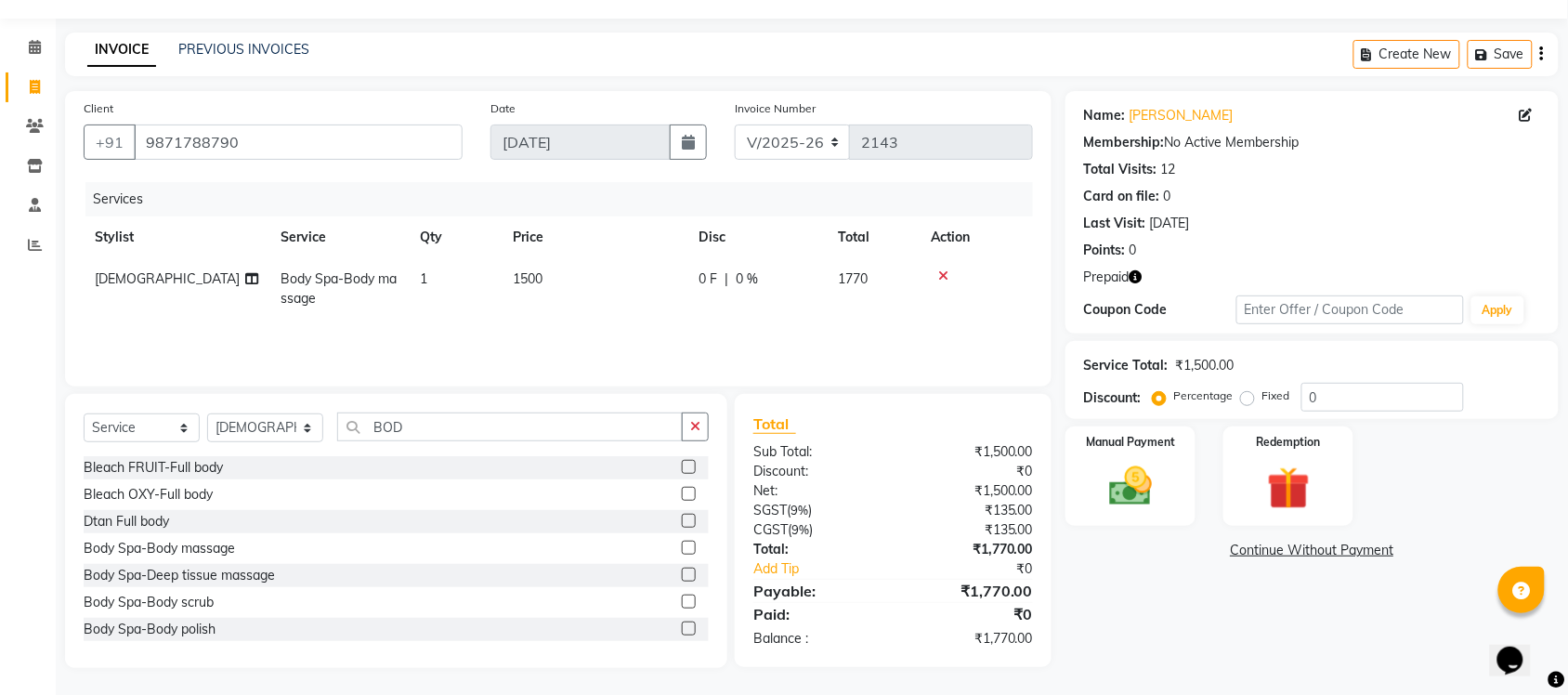
click at [1137, 275] on icon "button" at bounding box center [1136, 277] width 13 height 13
click at [1464, 499] on div "Manual Payment Redemption" at bounding box center [1312, 476] width 521 height 100
drag, startPoint x: 330, startPoint y: 430, endPoint x: 295, endPoint y: 428, distance: 35.1
click at [304, 431] on div "Select Service Product Membership Package Voucher Prepaid Gift Card Select Styl…" at bounding box center [396, 434] width 625 height 44
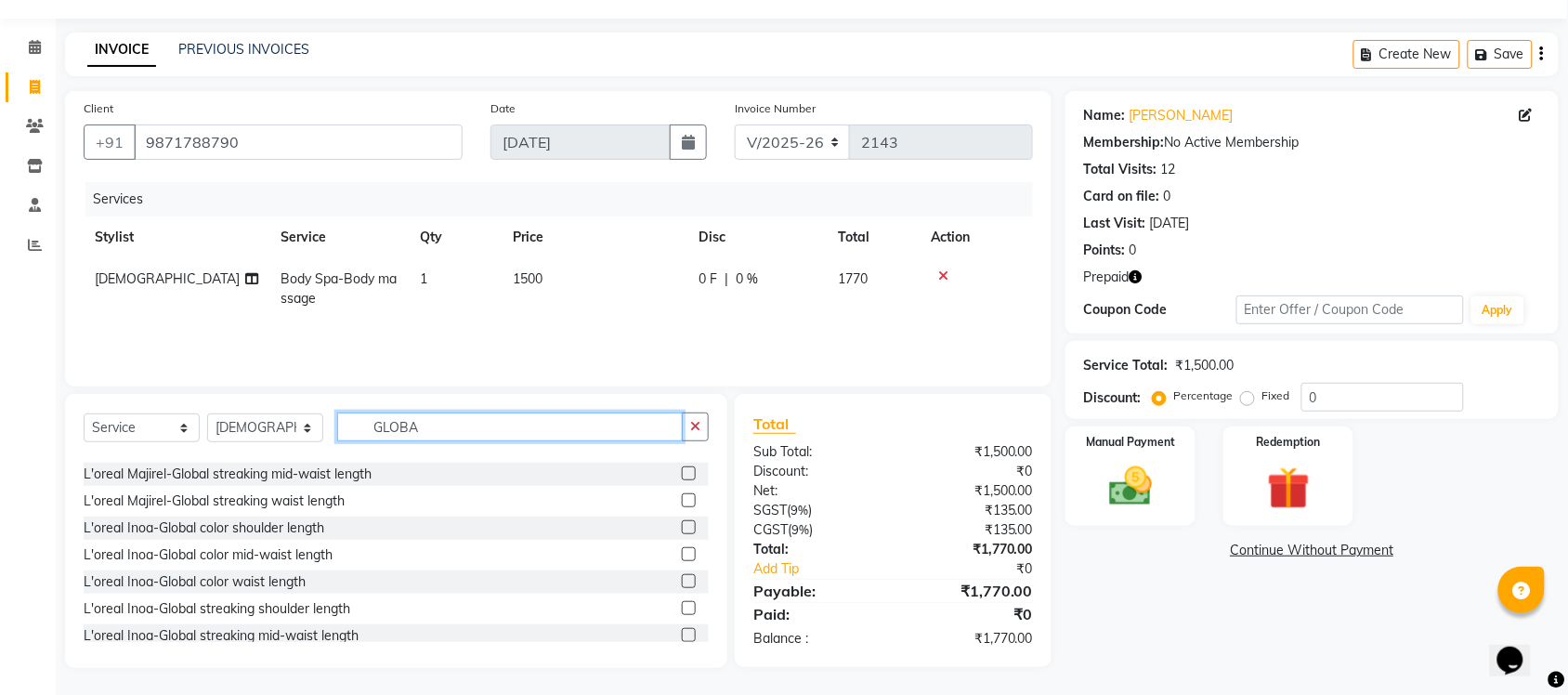
scroll to position [345, 0]
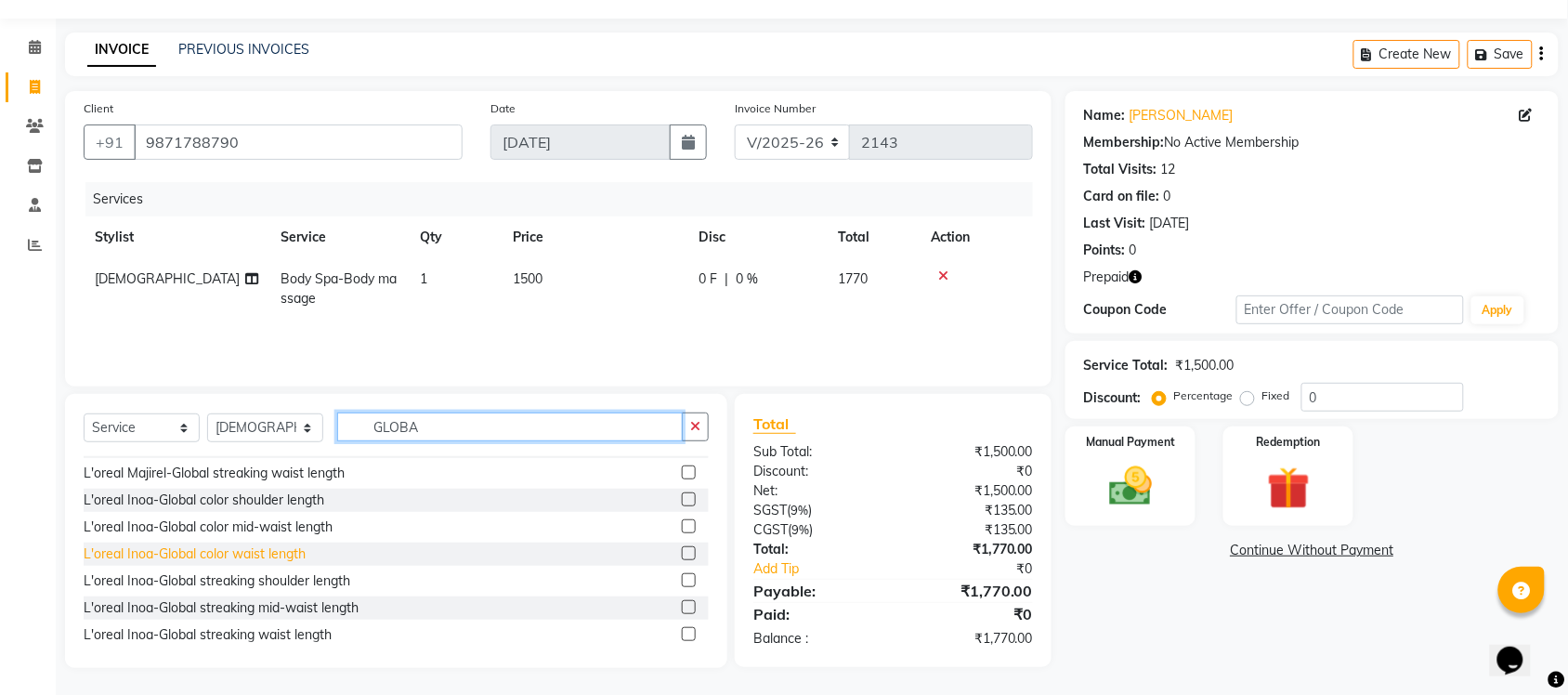
type input "GLOBA"
click at [175, 558] on div "L'oreal Inoa-Global color waist length" at bounding box center [194, 555] width 222 height 19
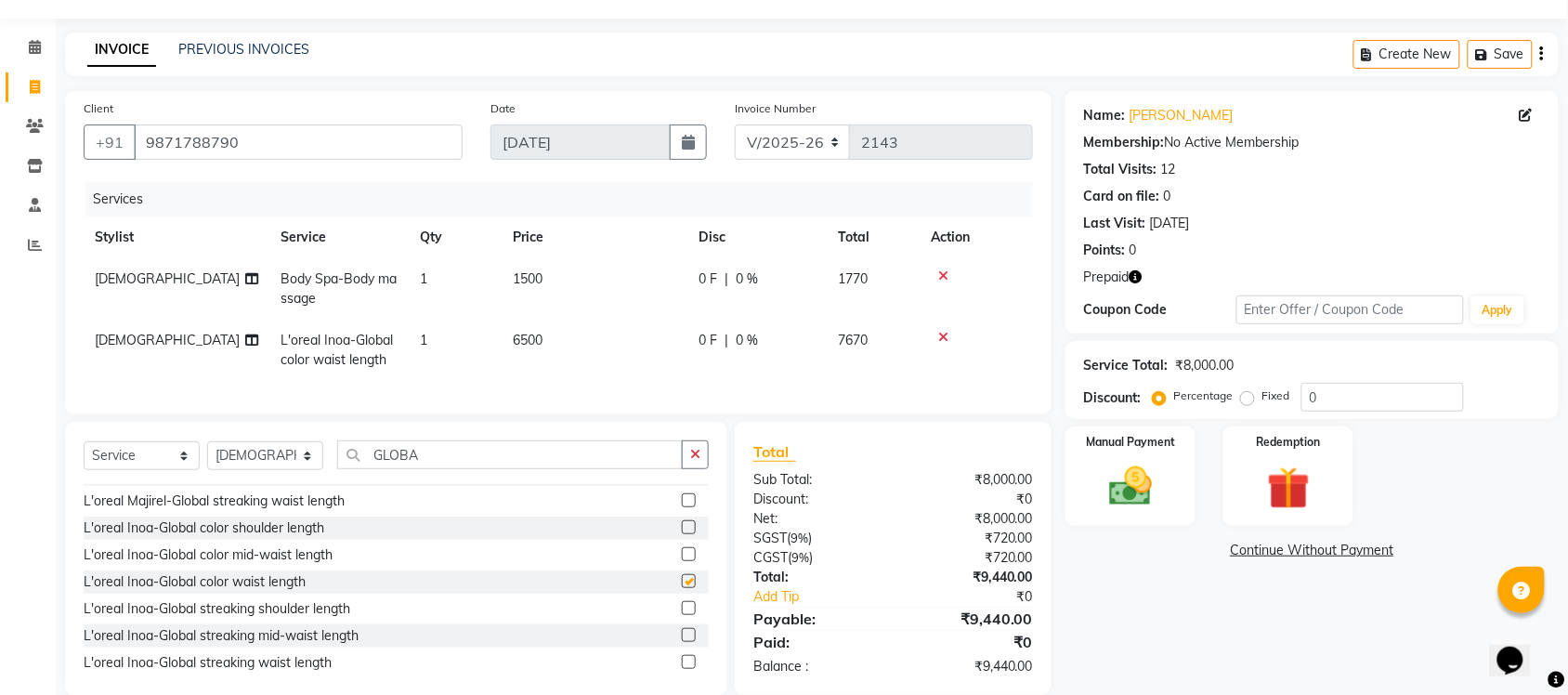
checkbox input "false"
click at [941, 336] on icon at bounding box center [943, 337] width 11 height 13
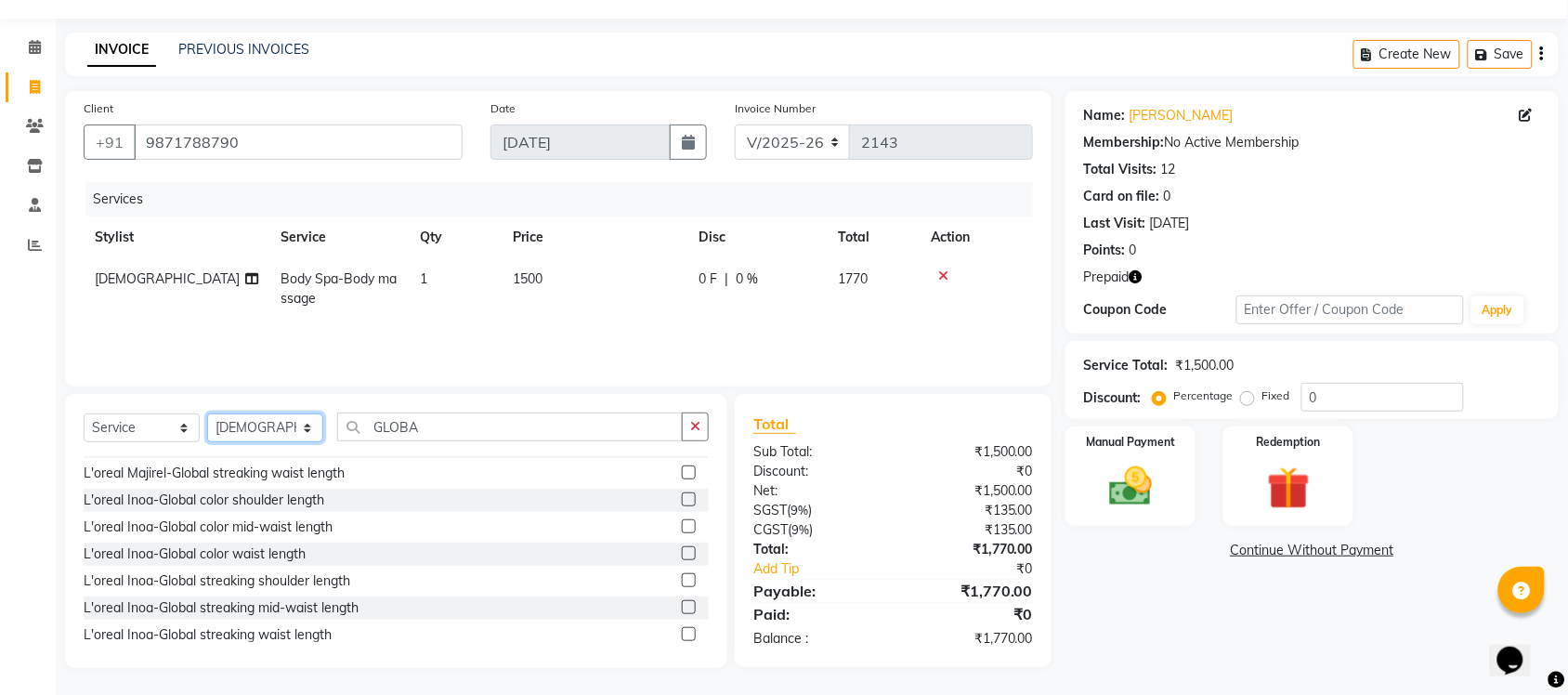
drag, startPoint x: 248, startPoint y: 433, endPoint x: 248, endPoint y: 416, distance: 17.0
click at [248, 433] on select "Select Stylist Finance id Fiza Abbasi Govind Krishna Lokesh Mahender Muskan Nee…" at bounding box center [265, 428] width 116 height 29
select select "77844"
click at [207, 413] on select "Select Stylist Finance id Fiza Abbasi Govind Krishna Lokesh Mahender Muskan Nee…" at bounding box center [265, 428] width 116 height 29
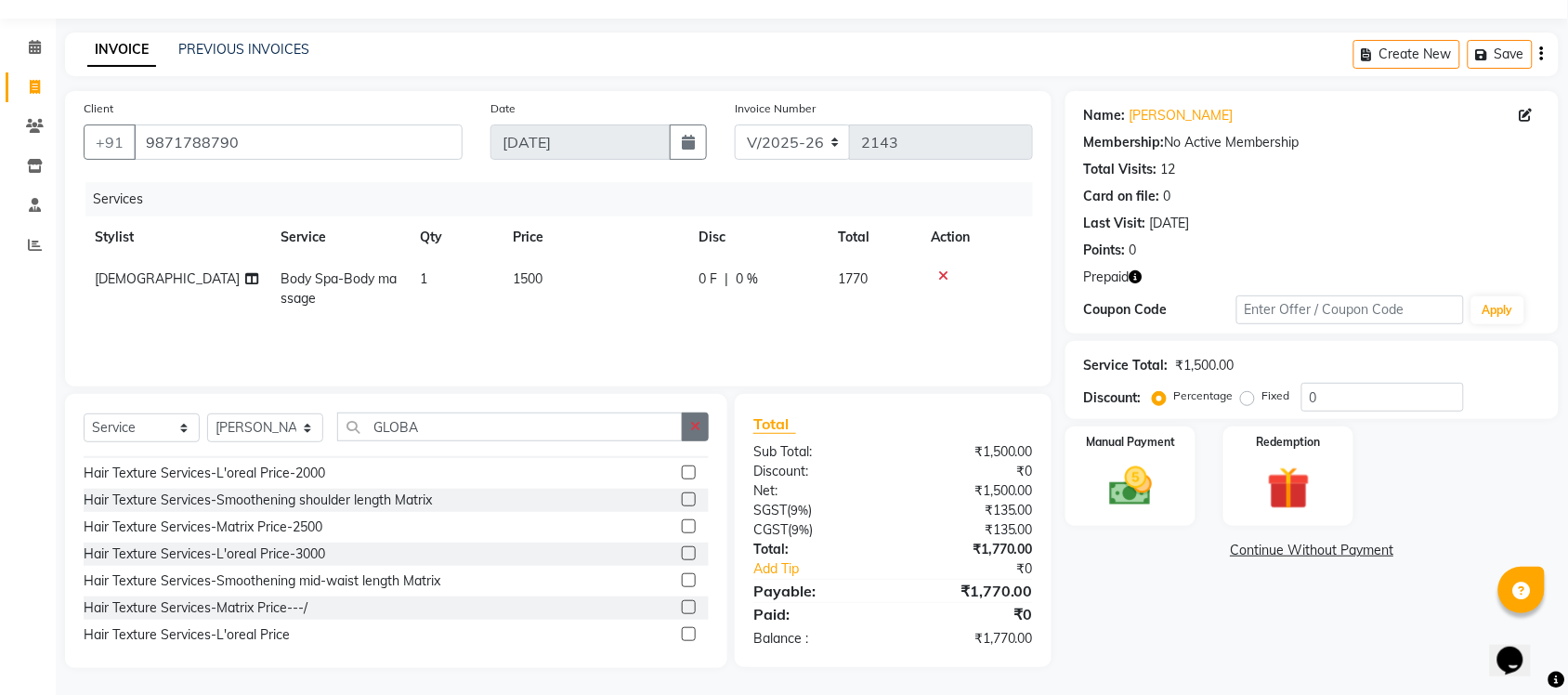
click at [691, 424] on icon "button" at bounding box center [695, 426] width 11 height 13
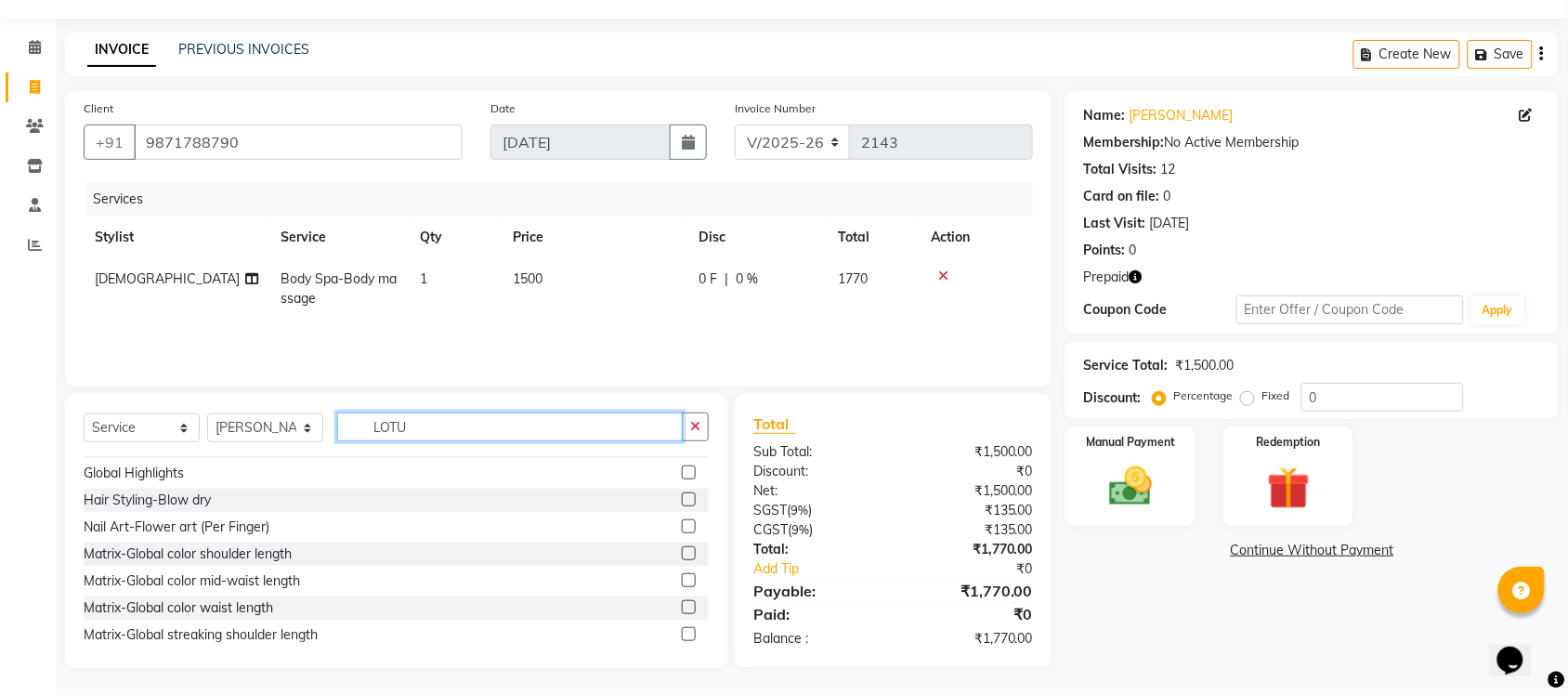
scroll to position [57, 0]
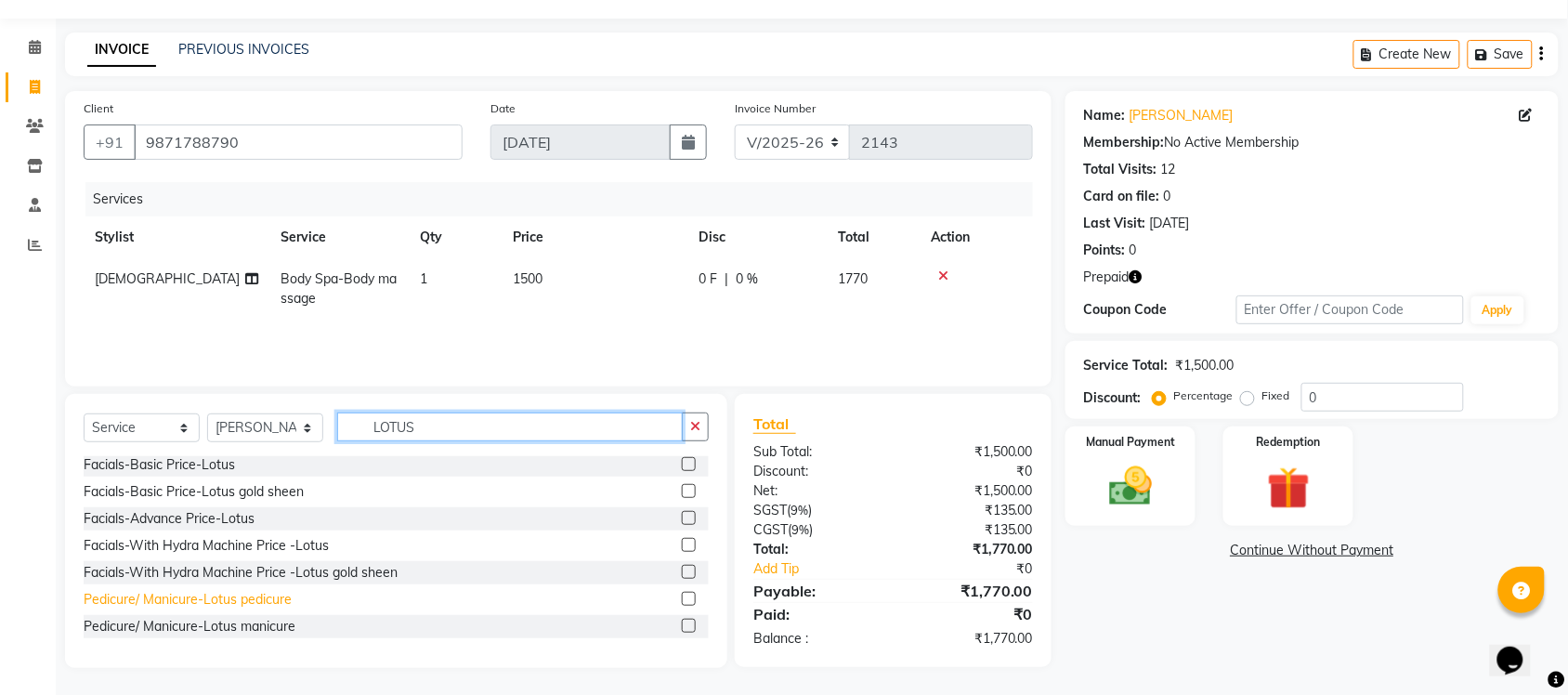
type input "LOTUS"
click at [168, 598] on div "Pedicure/ Manicure-Lotus pedicure" at bounding box center [187, 600] width 208 height 19
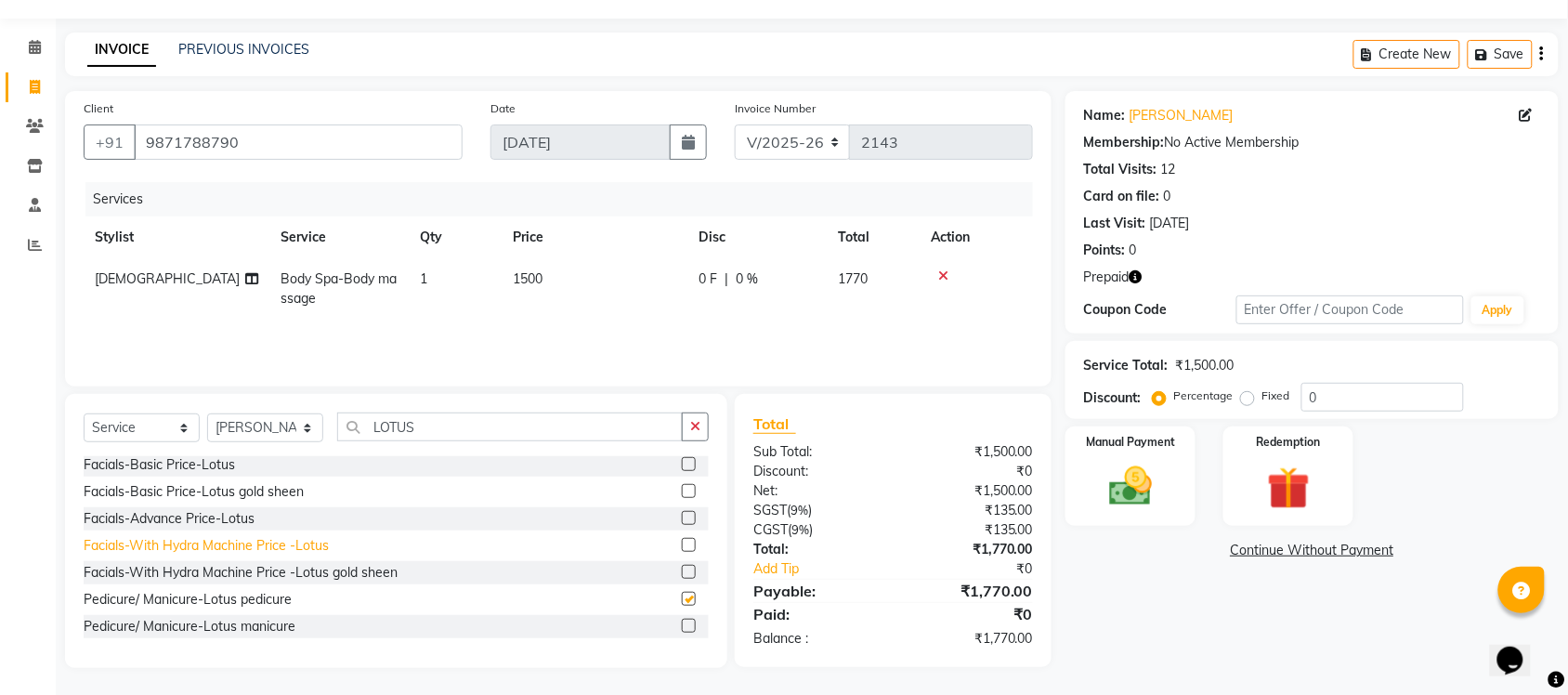
checkbox input "false"
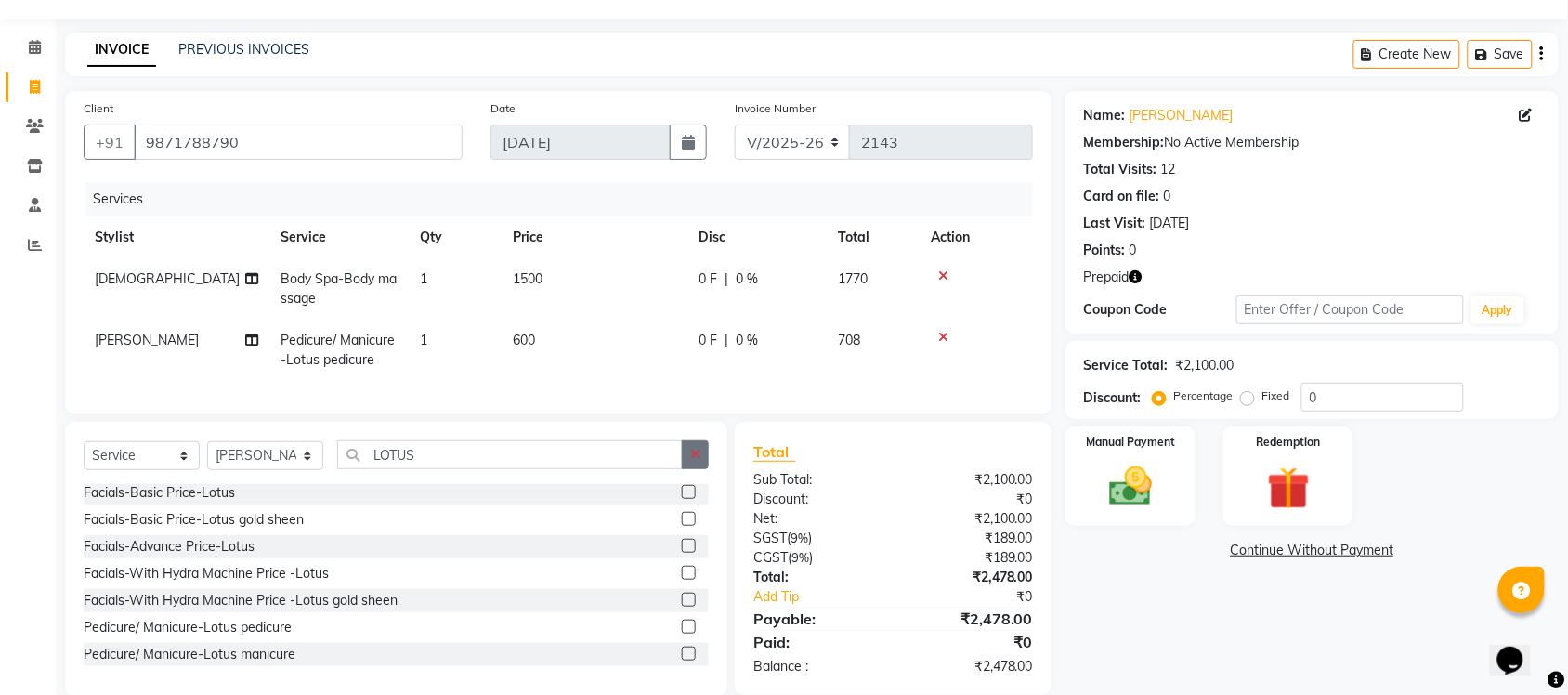
click at [696, 461] on icon "button" at bounding box center [695, 454] width 11 height 13
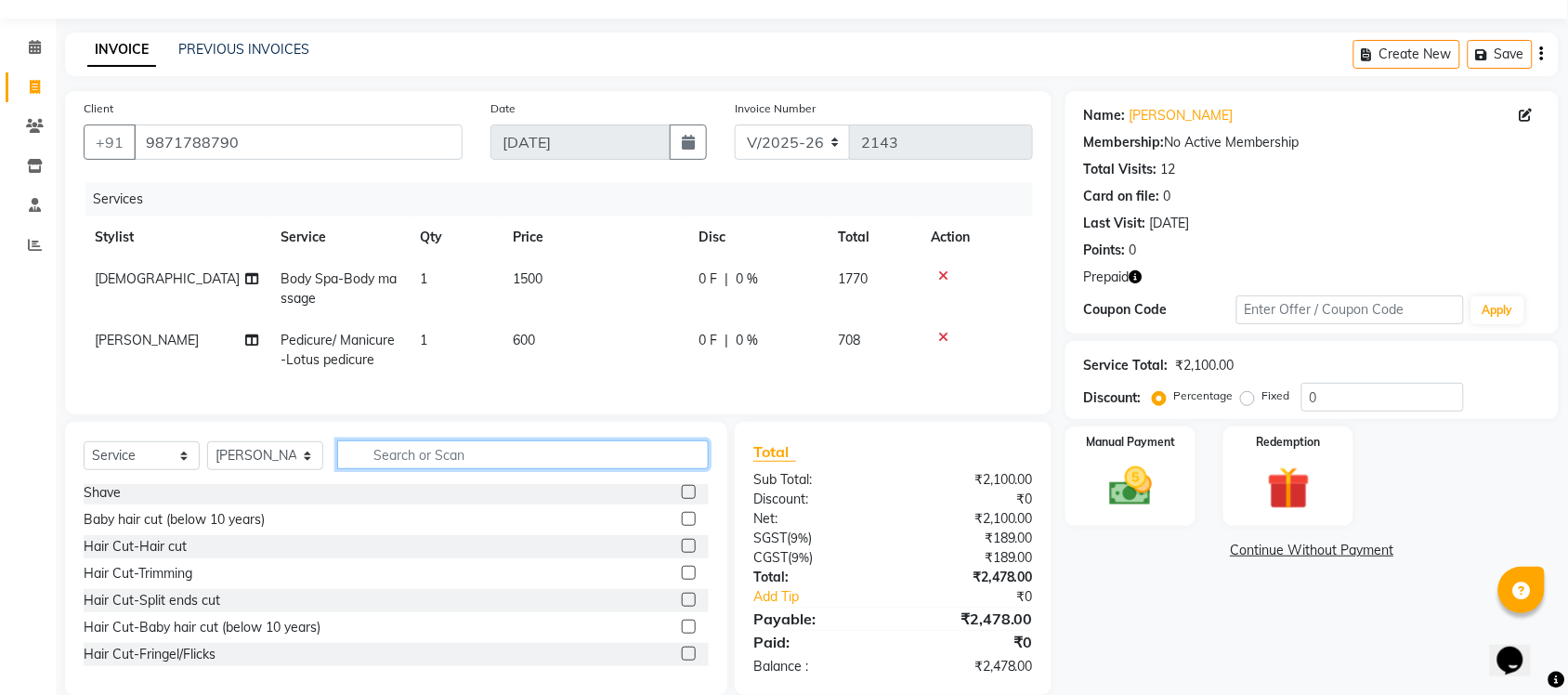
scroll to position [93, 0]
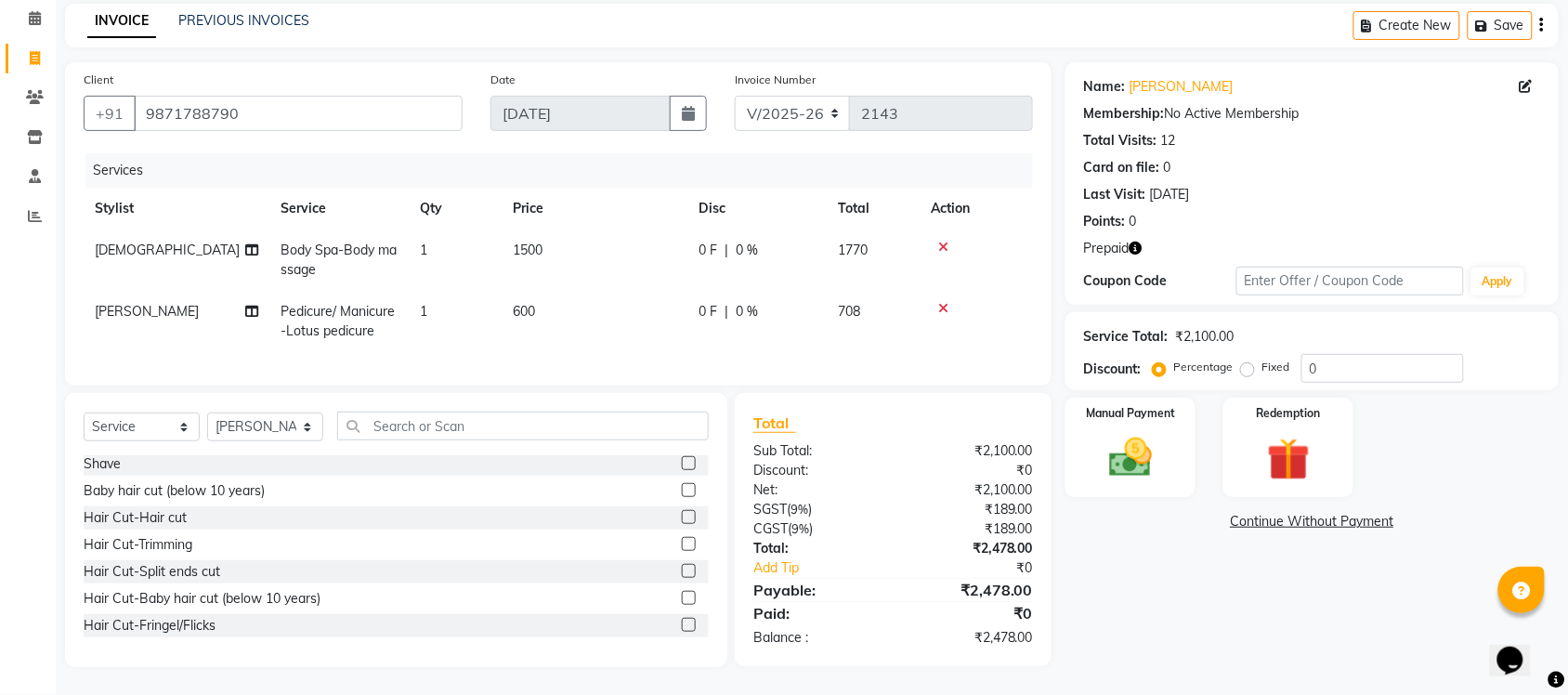
click at [944, 302] on icon at bounding box center [943, 308] width 11 height 13
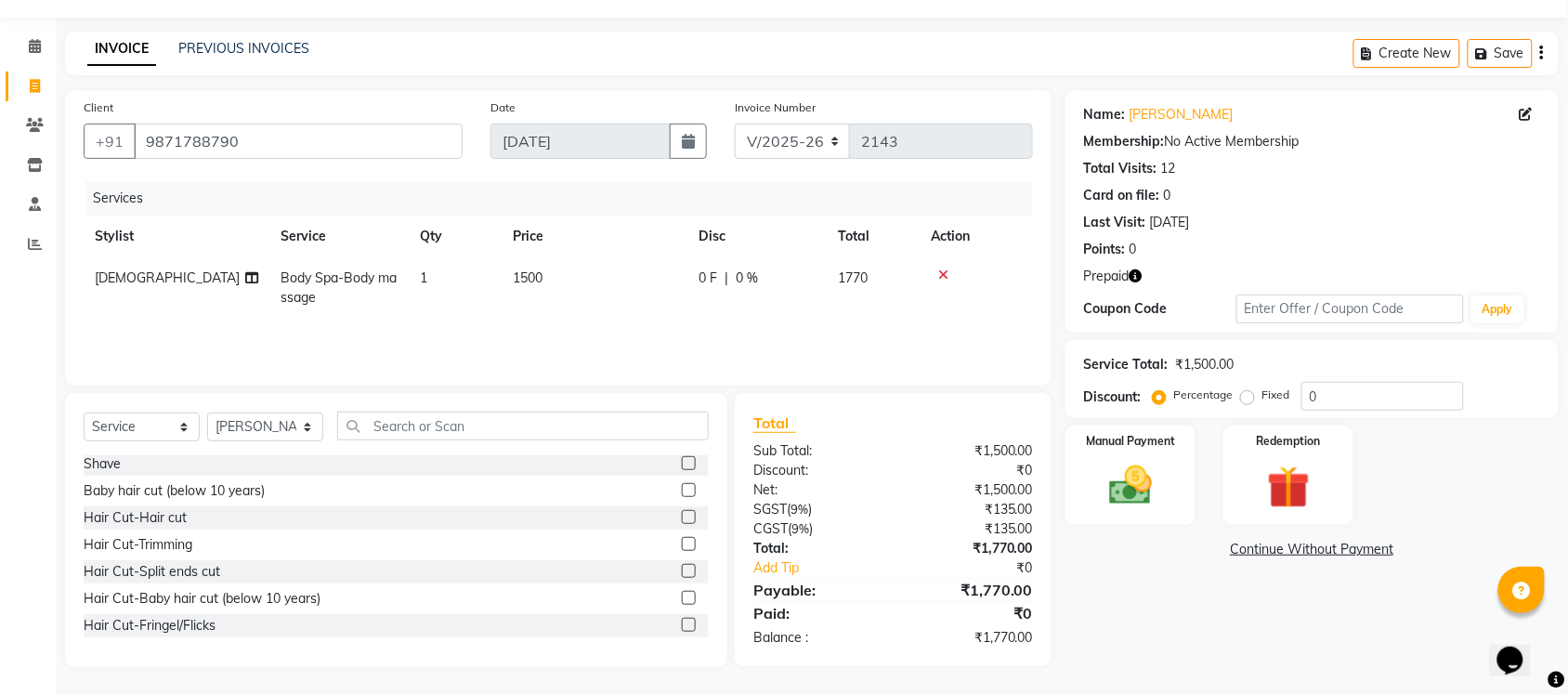
scroll to position [47, 0]
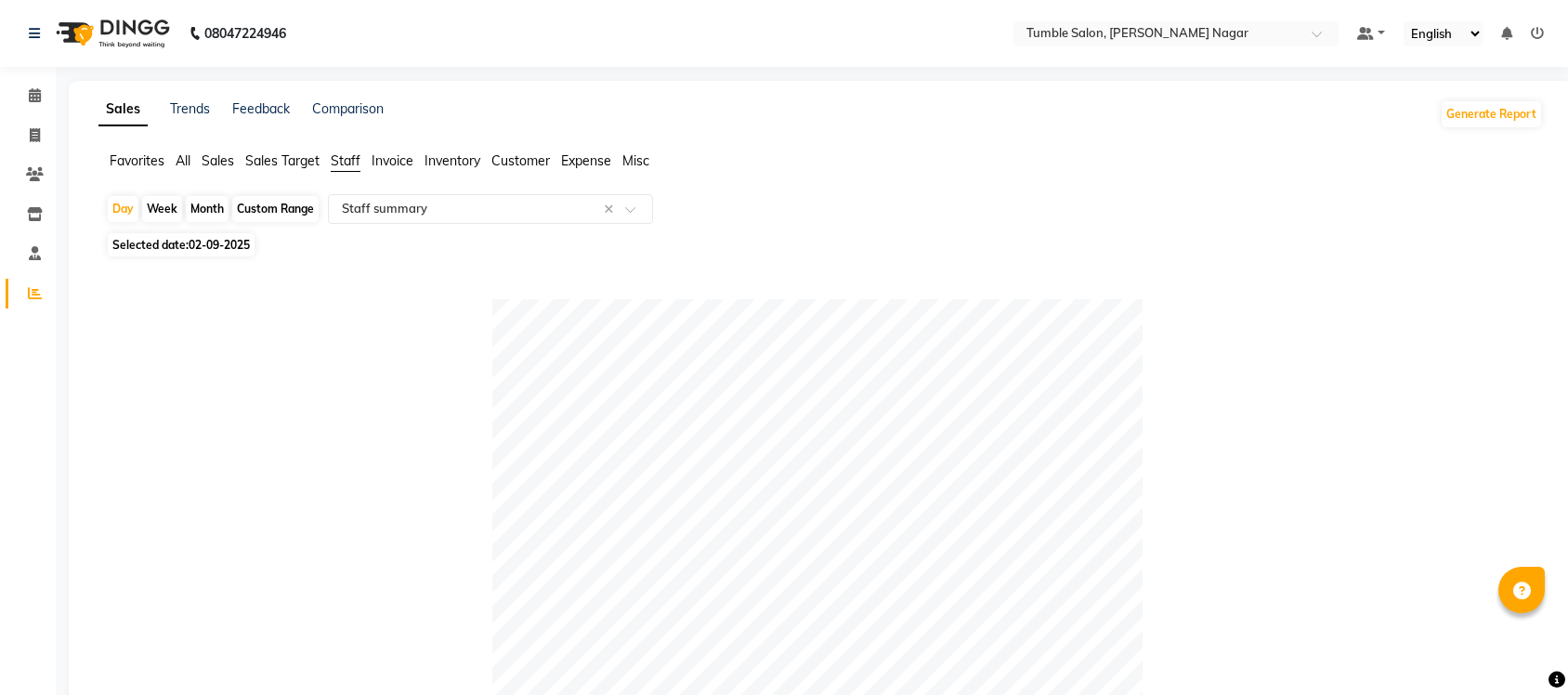
select select "full_report"
select select "csv"
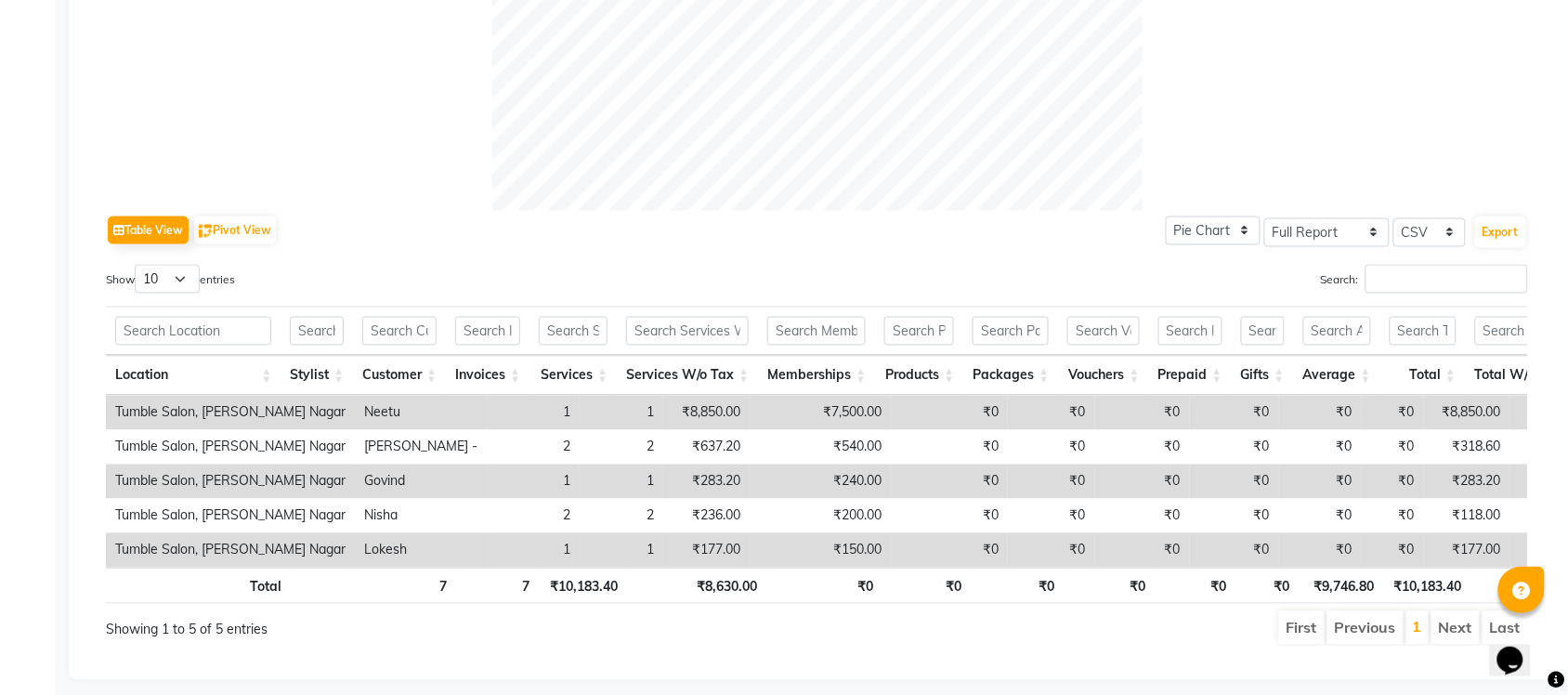
click at [407, 216] on div "Table View Pivot View Pie Chart Bar Chart Select Full Report Filtered Report Se…" at bounding box center [816, 230] width 1423 height 39
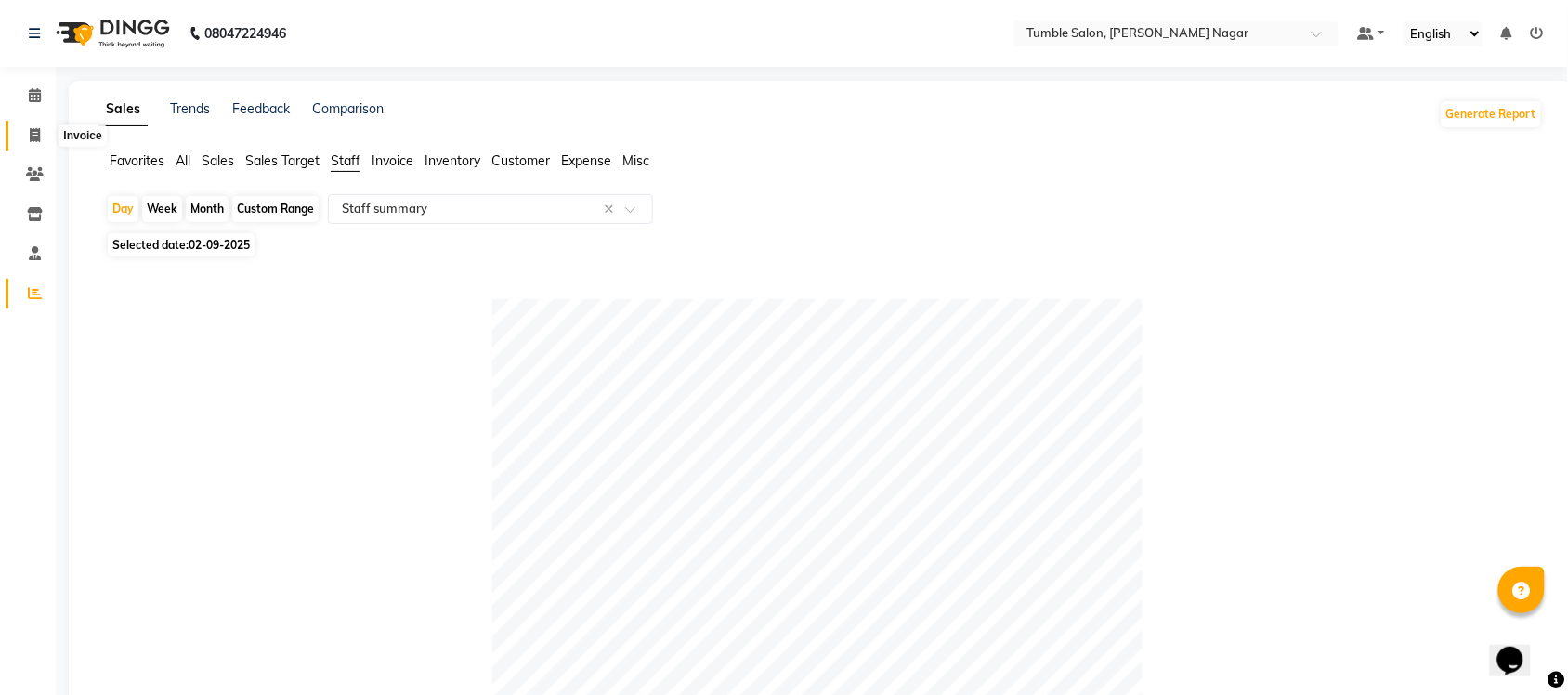
click at [24, 133] on span at bounding box center [35, 136] width 33 height 21
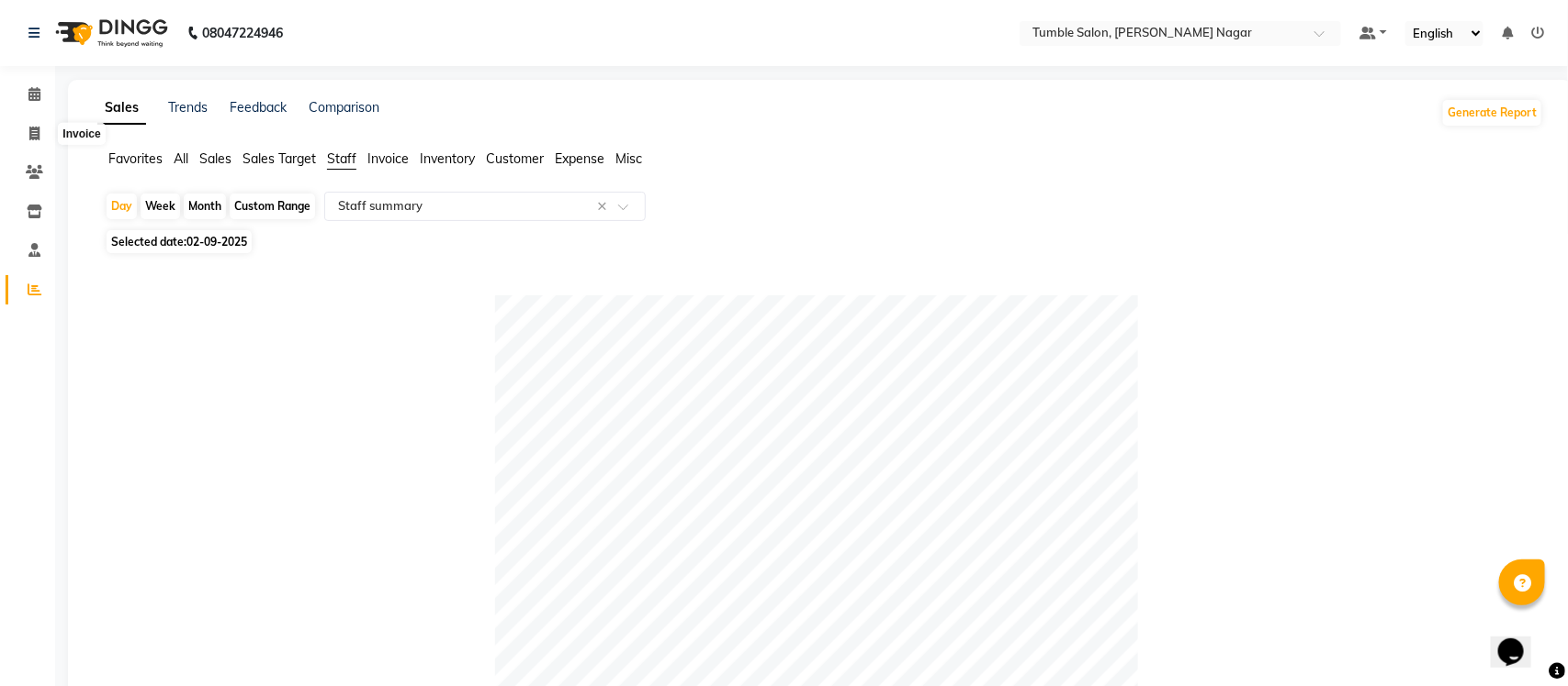
select select "service"
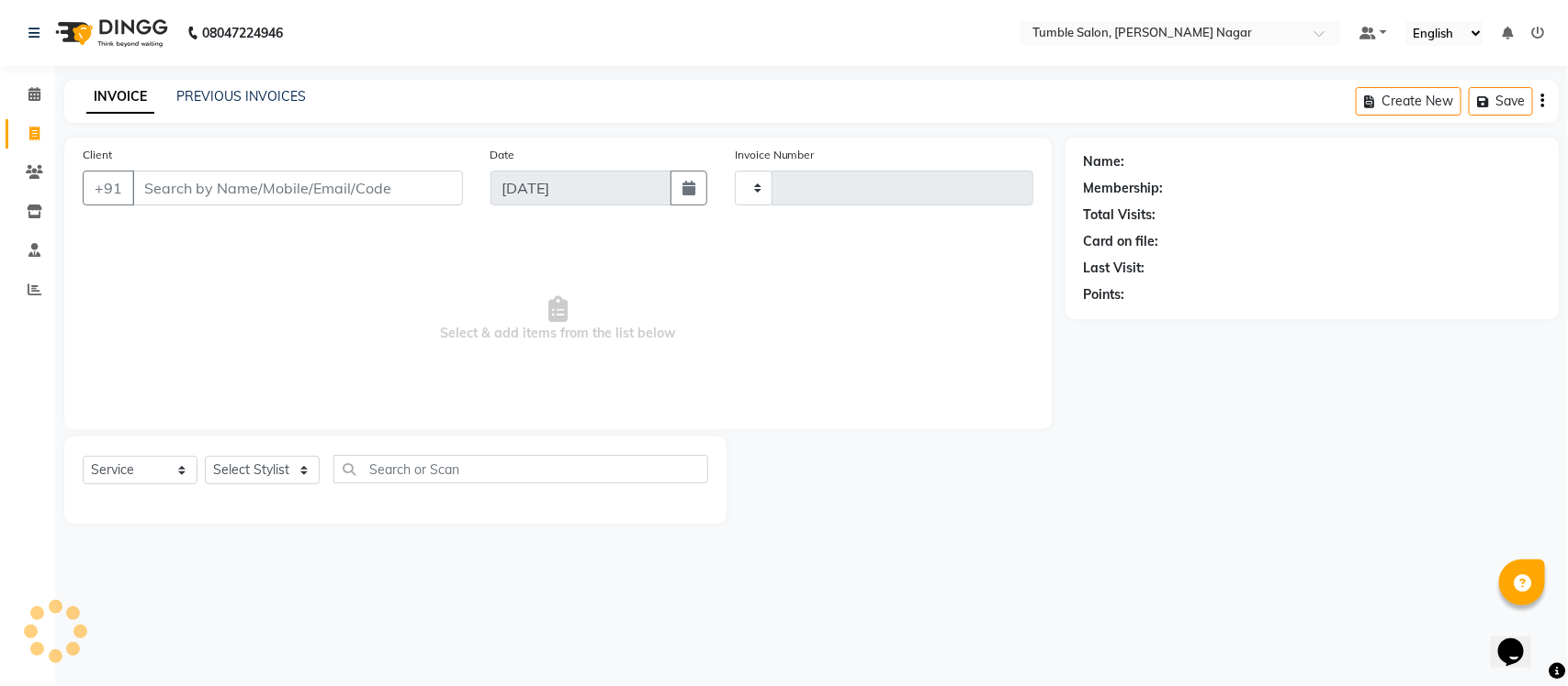
type input "2143"
select select "8207"
click at [191, 97] on link "PREVIOUS INVOICES" at bounding box center [240, 96] width 129 height 16
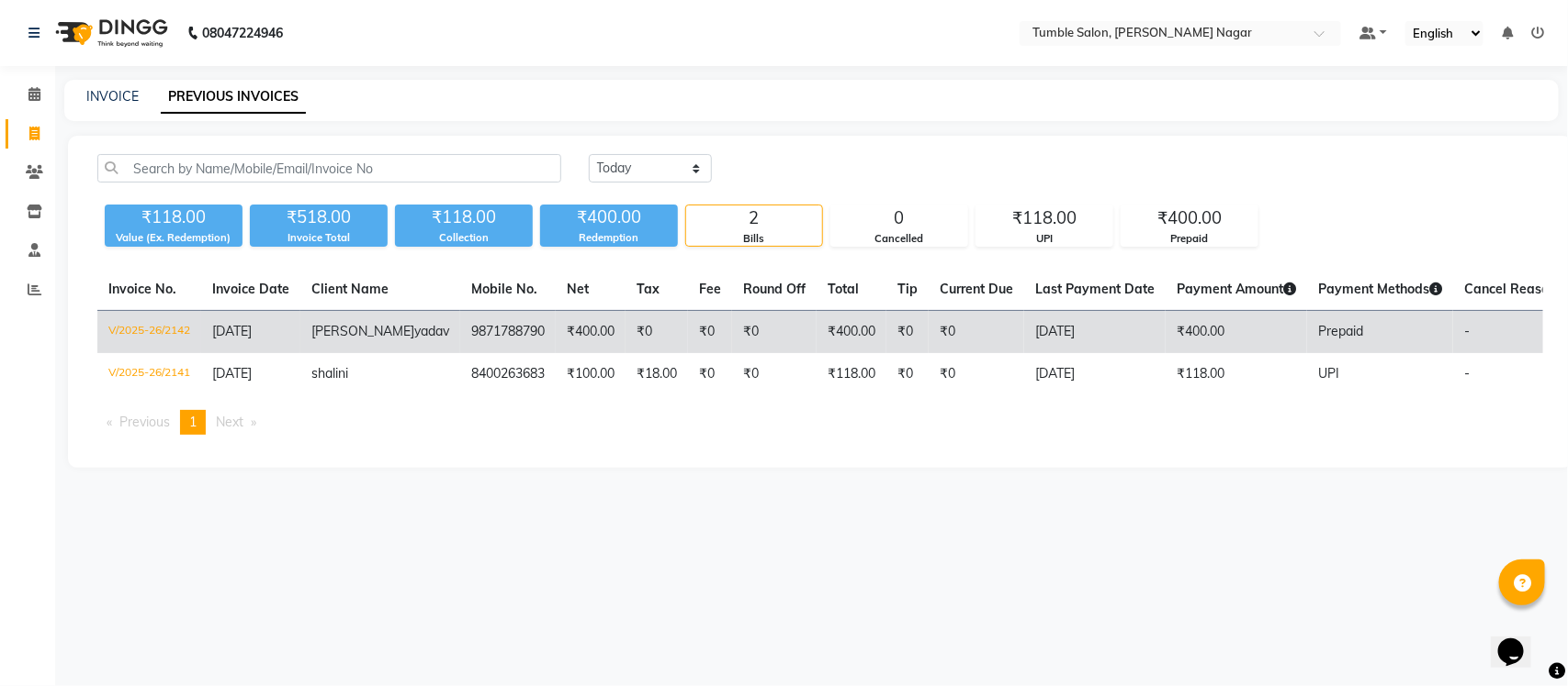
click at [173, 333] on td "V/2025-26/2142" at bounding box center [149, 332] width 104 height 43
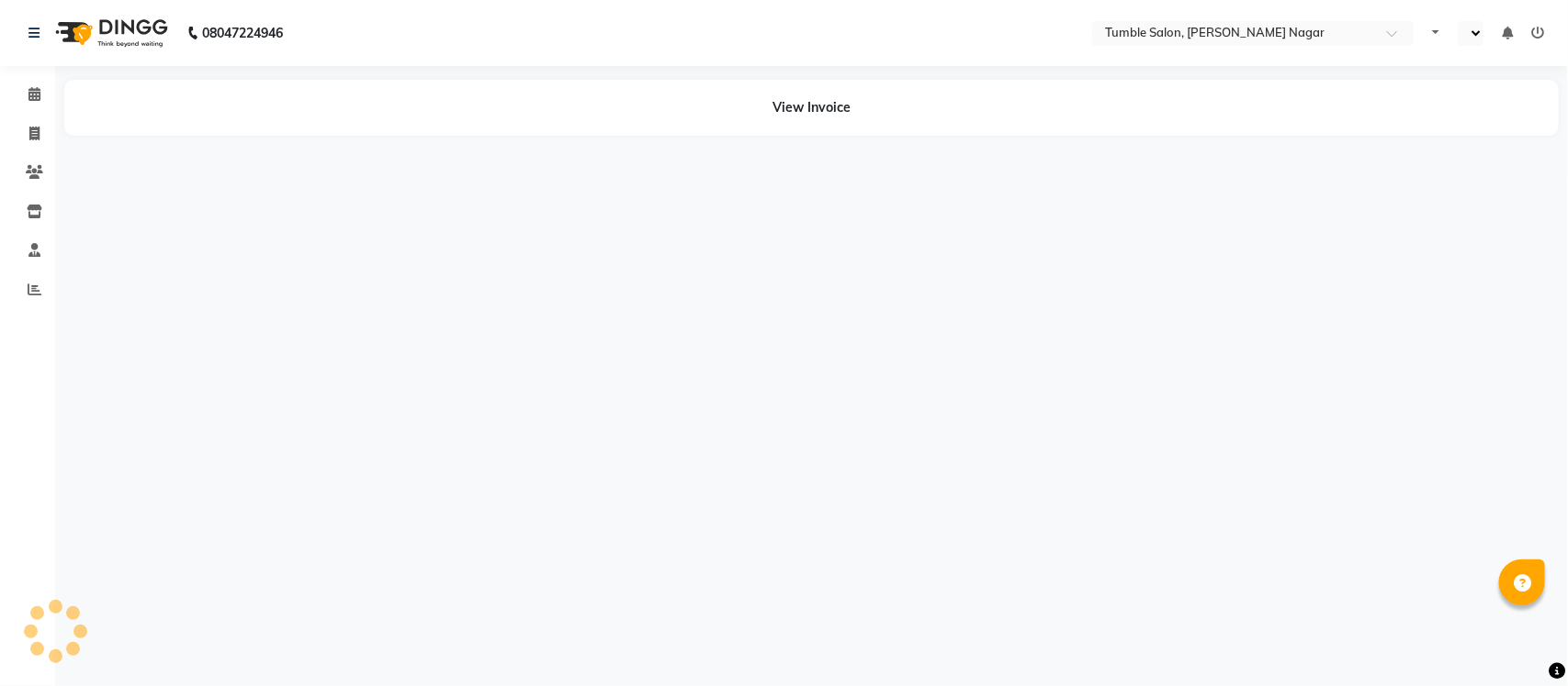
select select "en"
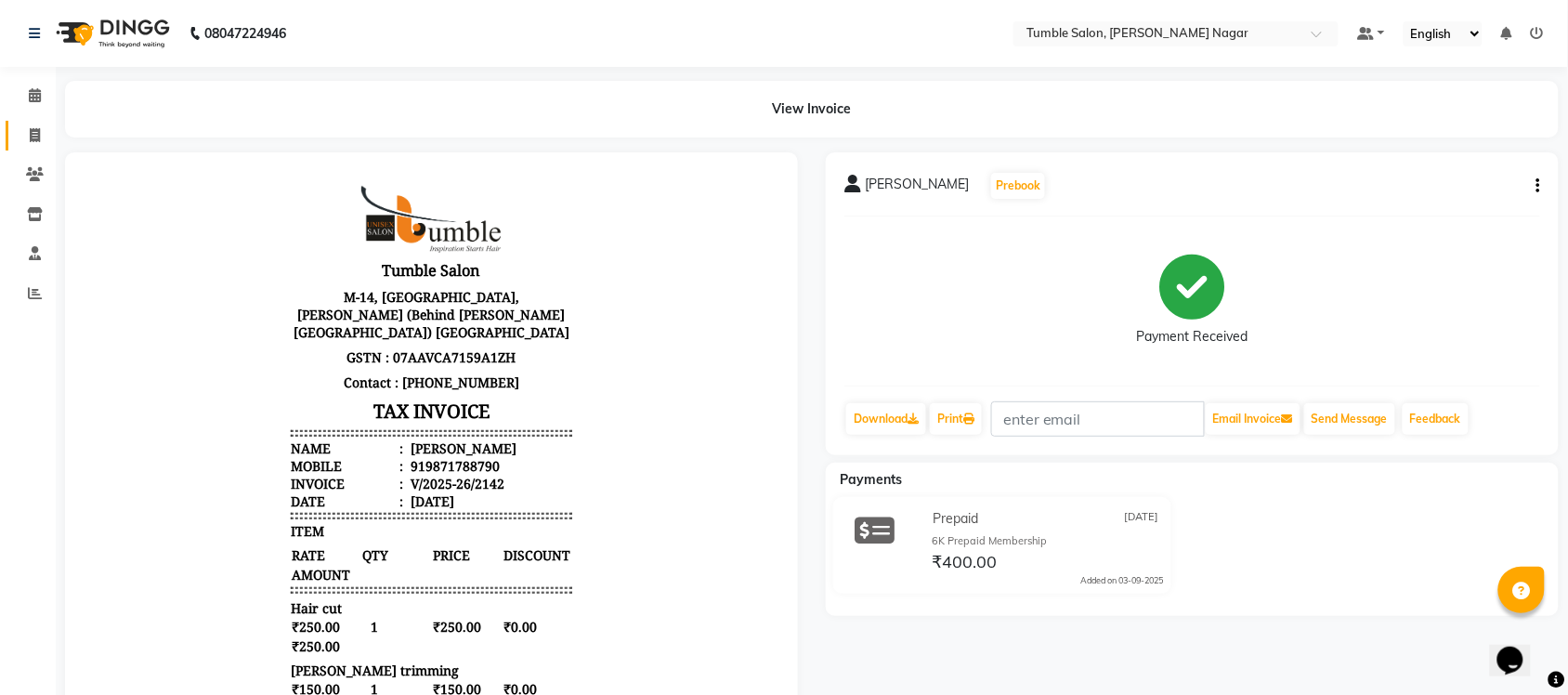
click at [33, 135] on icon at bounding box center [35, 136] width 11 height 14
select select "service"
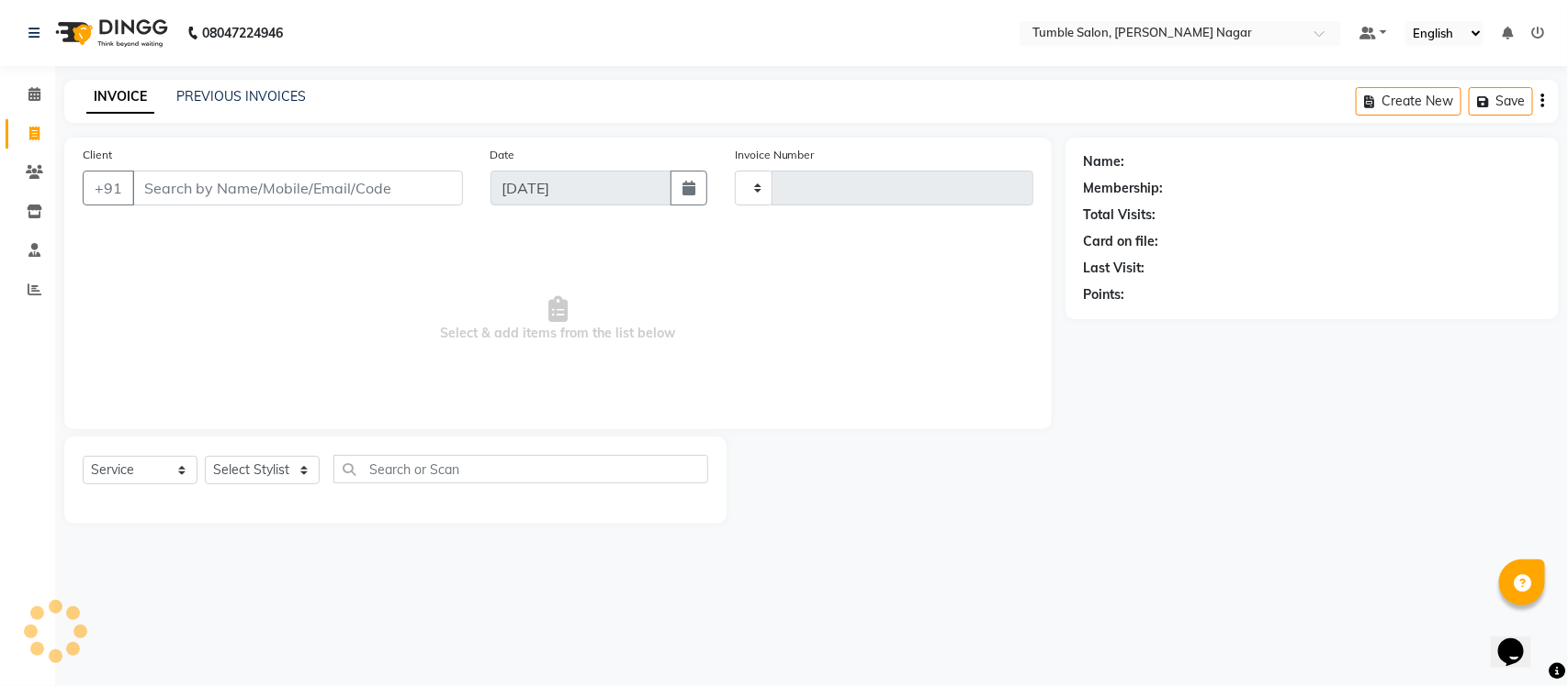
type input "2143"
select select "8207"
click at [306, 470] on select "Select Stylist" at bounding box center [262, 470] width 115 height 29
select select "77848"
click at [205, 456] on select "Select Stylist Finance id [PERSON_NAME] [PERSON_NAME] [PERSON_NAME] Nisha Purch…" at bounding box center [262, 470] width 115 height 29
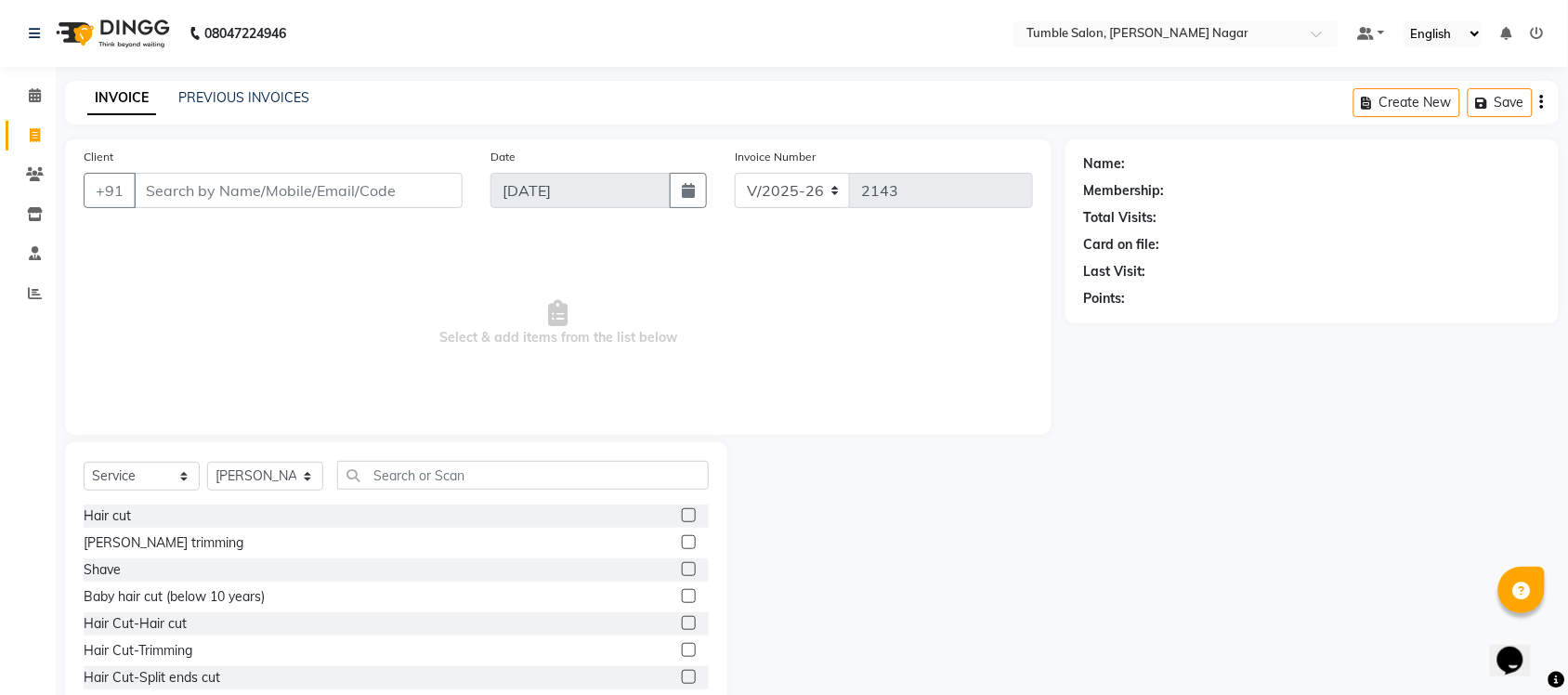
click at [682, 518] on label at bounding box center [689, 515] width 14 height 14
click at [682, 518] on input "checkbox" at bounding box center [688, 516] width 12 height 12
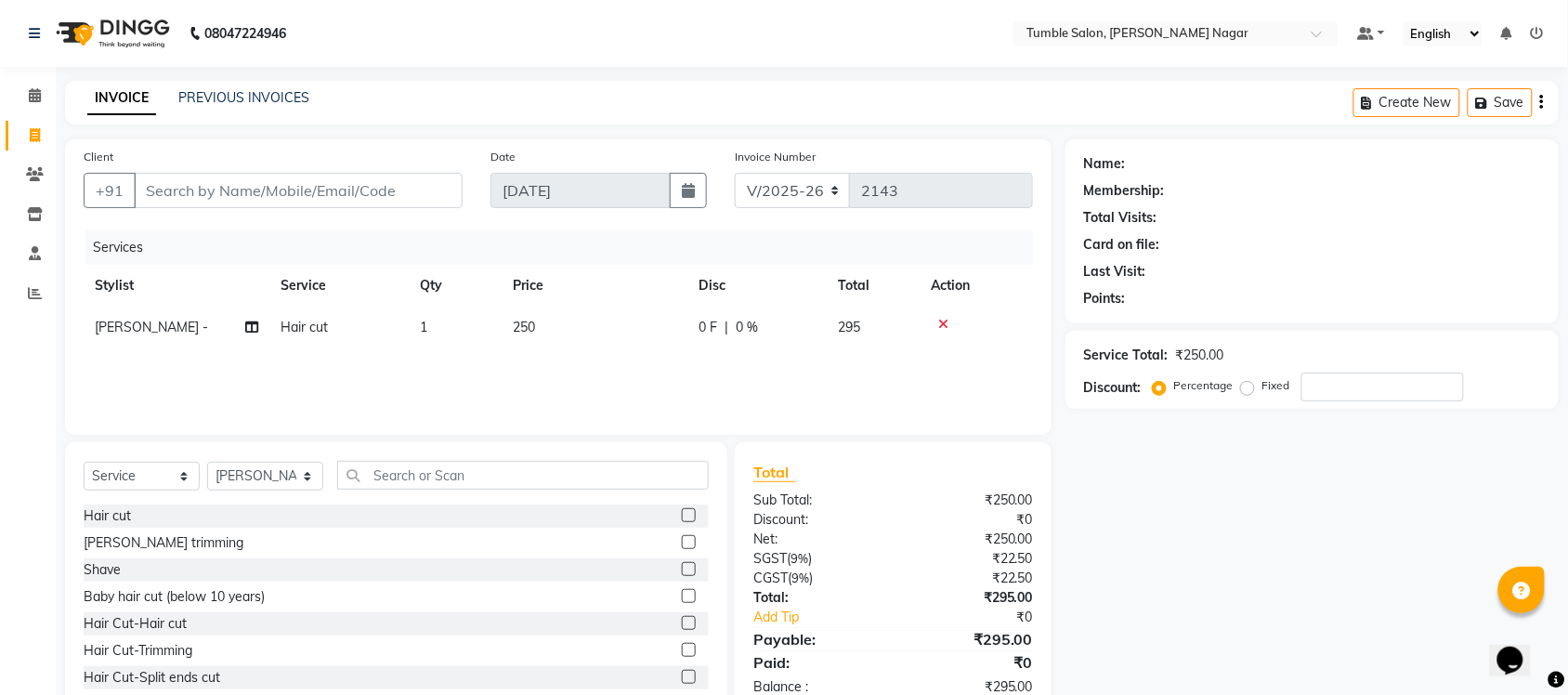
checkbox input "false"
click at [682, 544] on label at bounding box center [689, 542] width 14 height 14
click at [682, 544] on input "checkbox" at bounding box center [688, 543] width 12 height 12
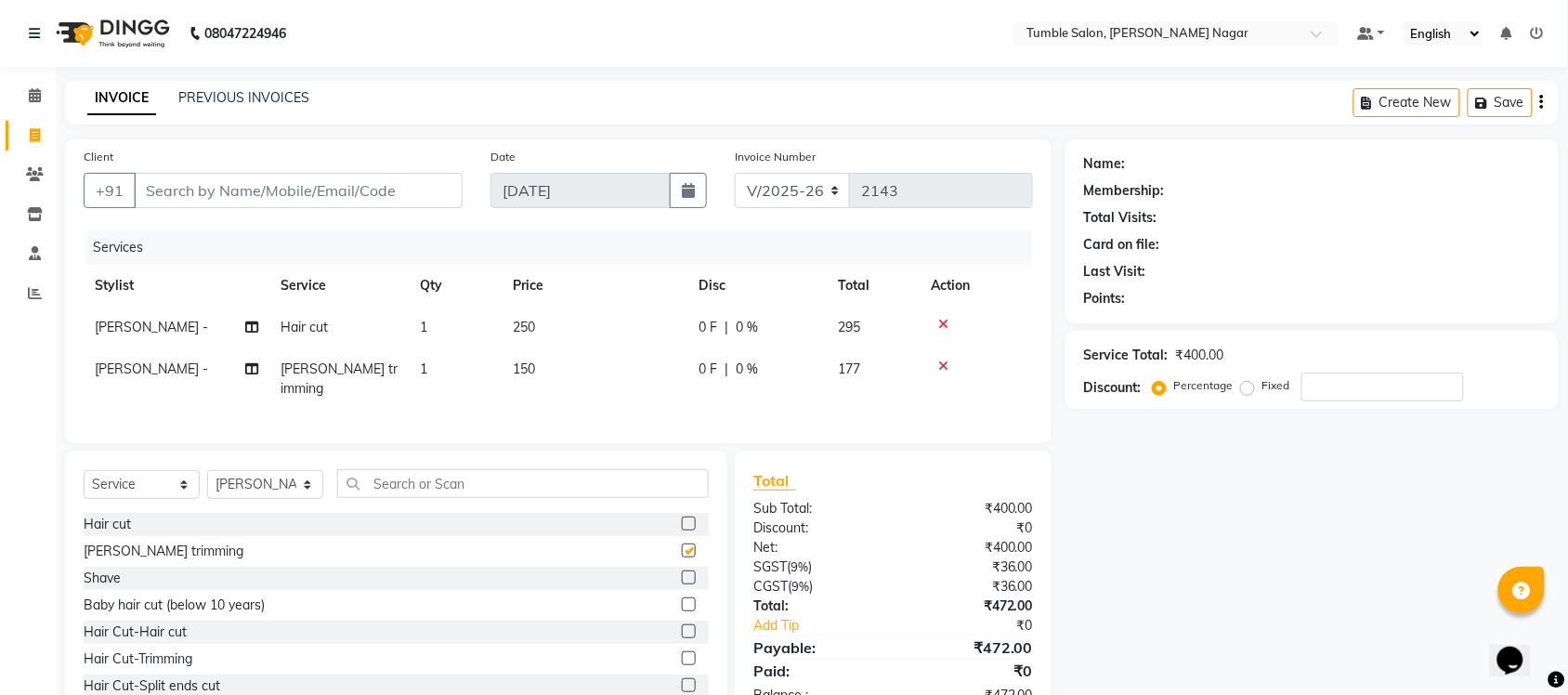
checkbox input "false"
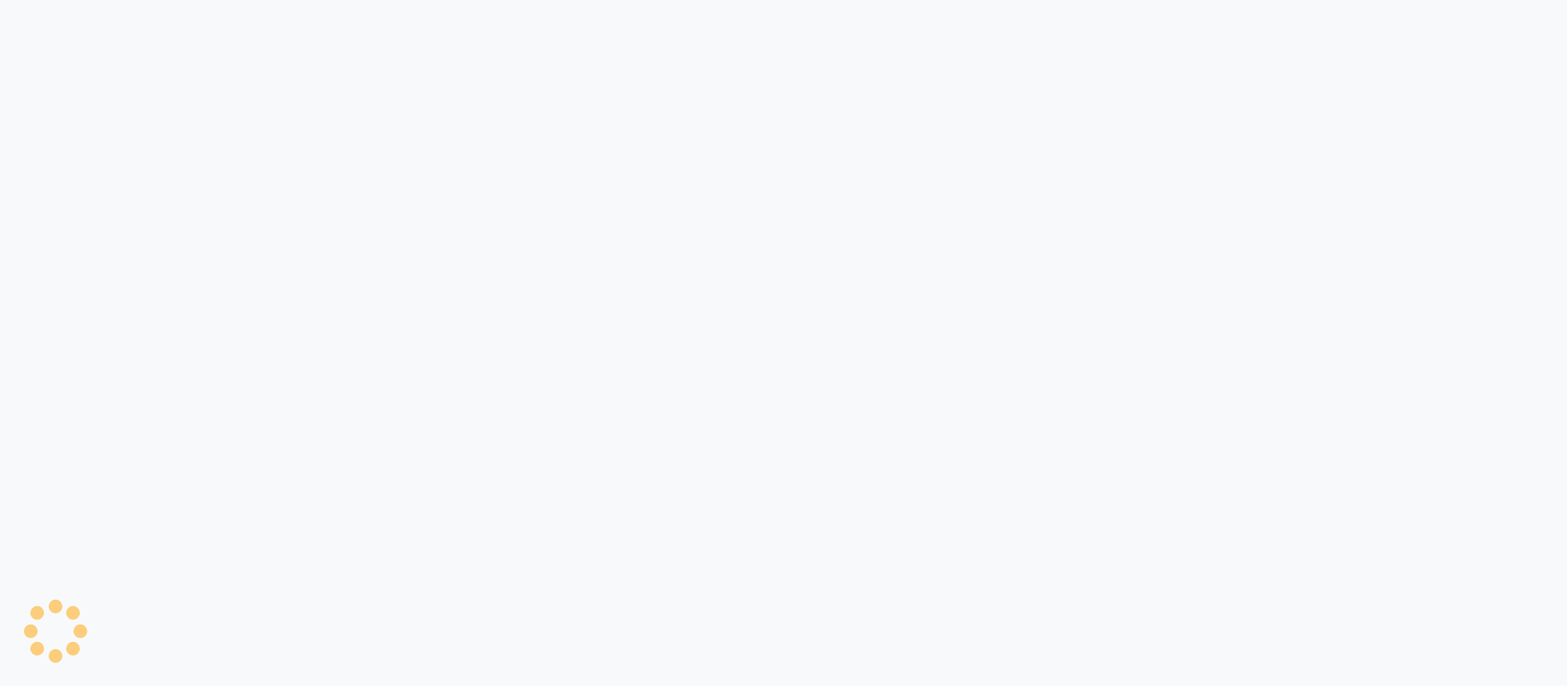
select select "service"
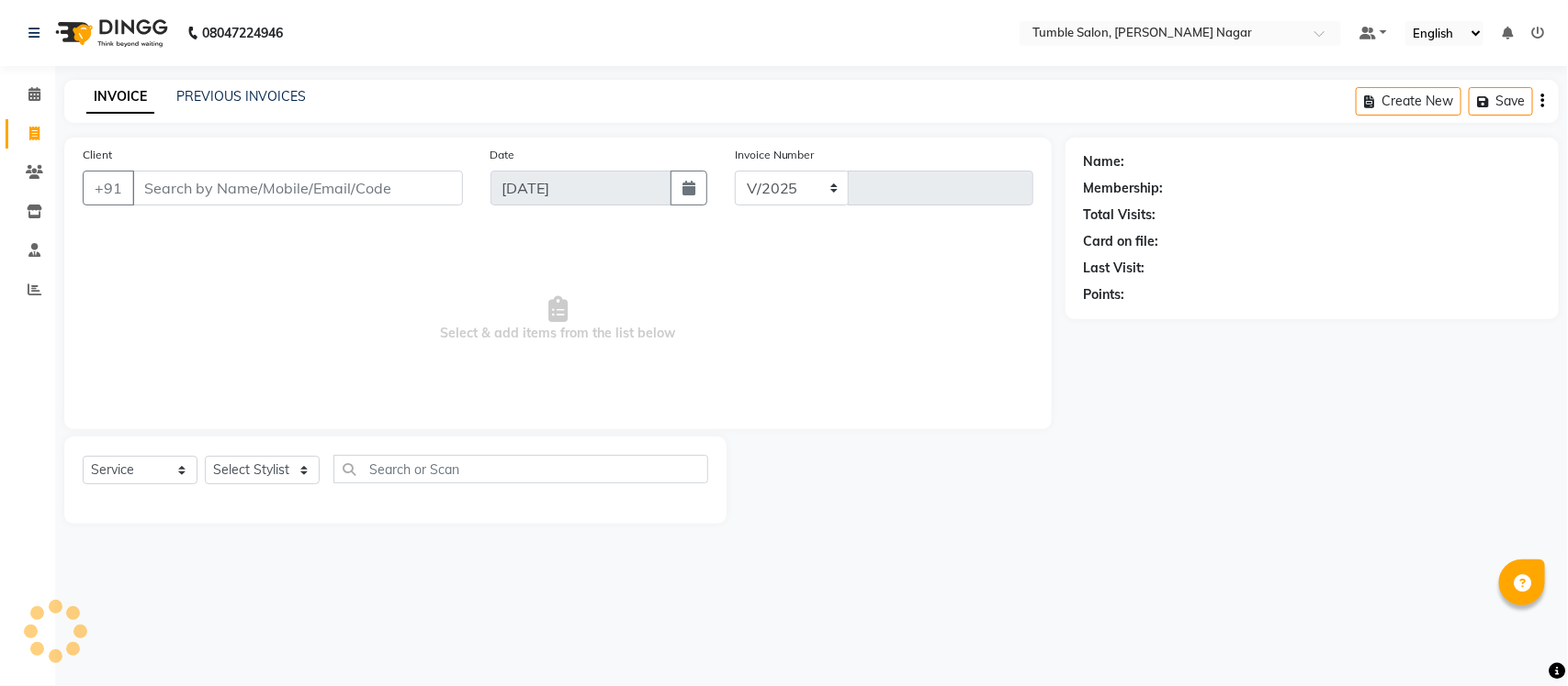
select select "8207"
type input "2143"
type input "9821878062"
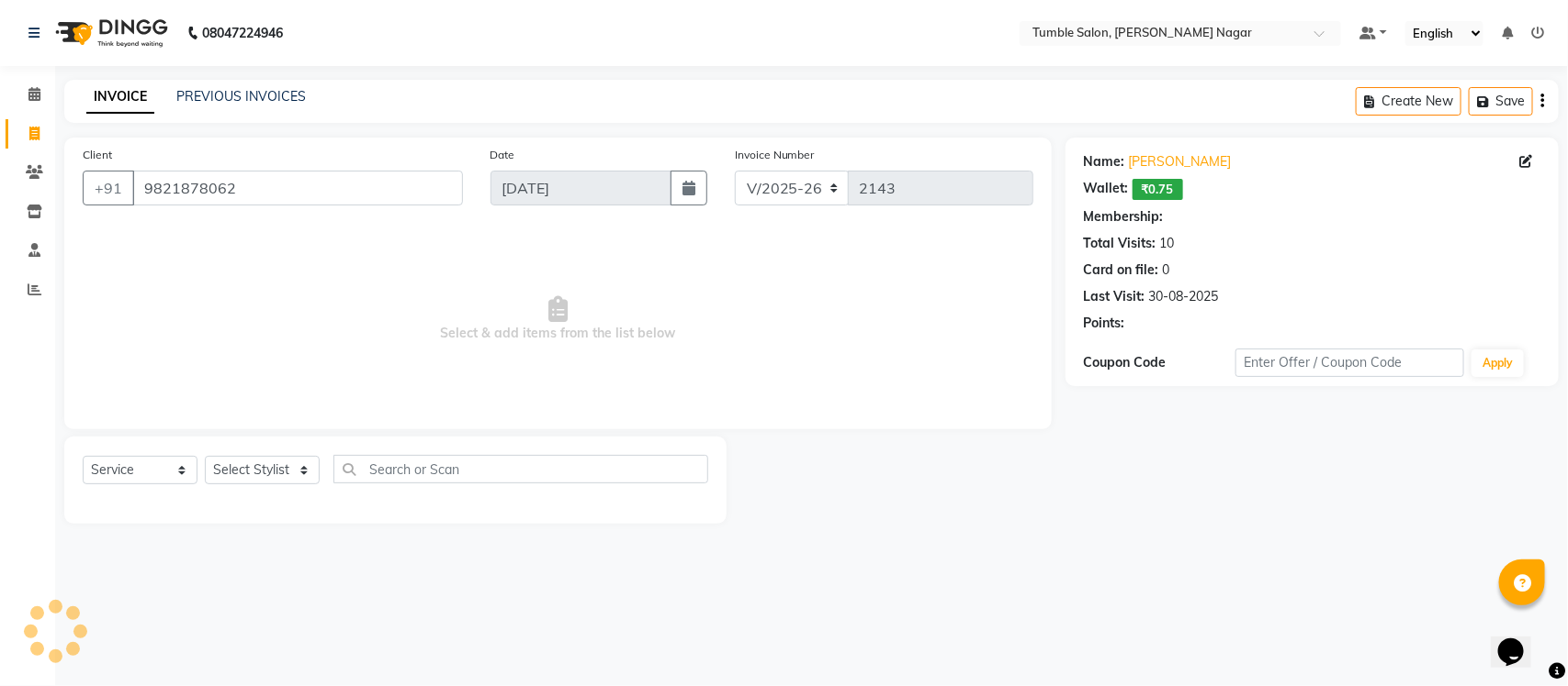
select select "1: Object"
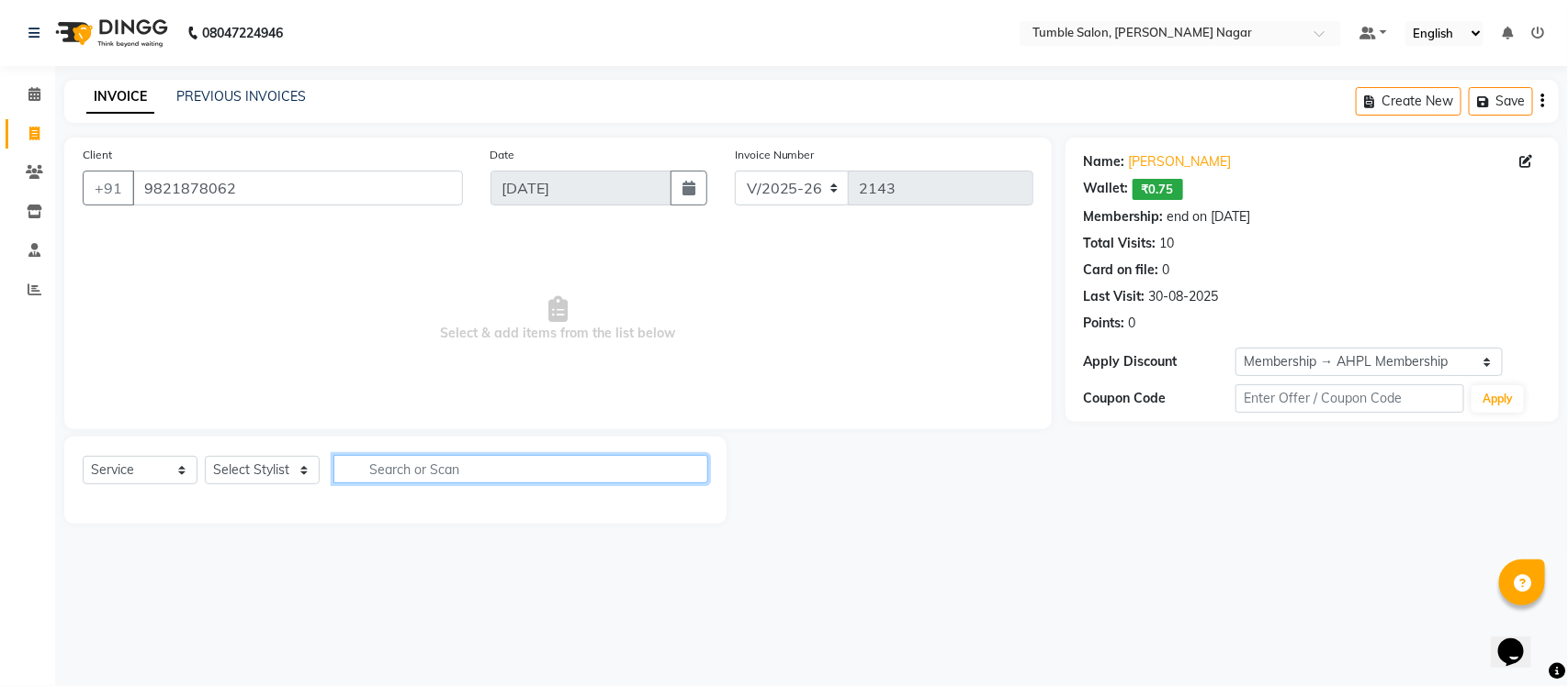
click at [388, 477] on input "text" at bounding box center [521, 469] width 375 height 29
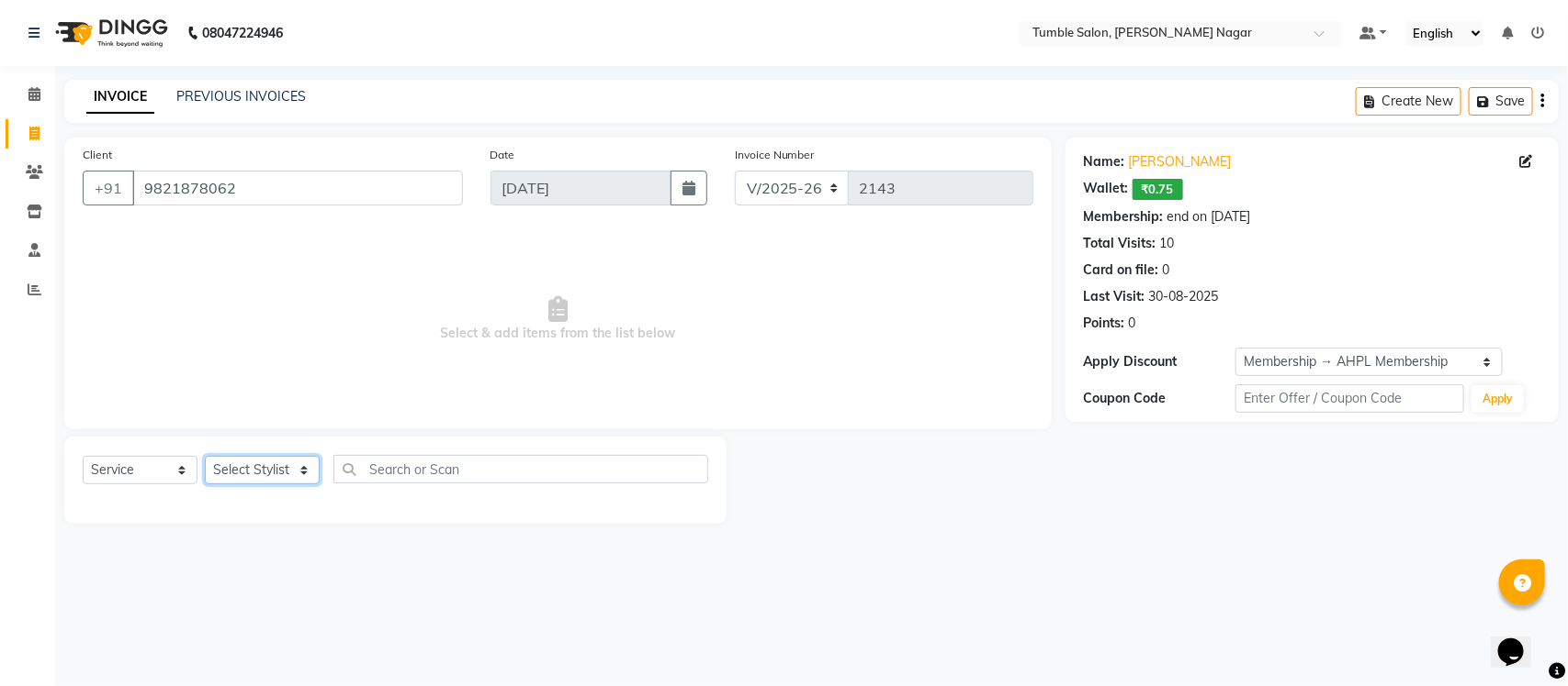
click at [250, 460] on select "Select Stylist Finance id [PERSON_NAME] [PERSON_NAME] [PERSON_NAME] Nisha Purch…" at bounding box center [262, 470] width 115 height 29
select select "85223"
click at [205, 456] on select "Select Stylist Finance id [PERSON_NAME] [PERSON_NAME] [PERSON_NAME] Nisha Purch…" at bounding box center [262, 470] width 115 height 29
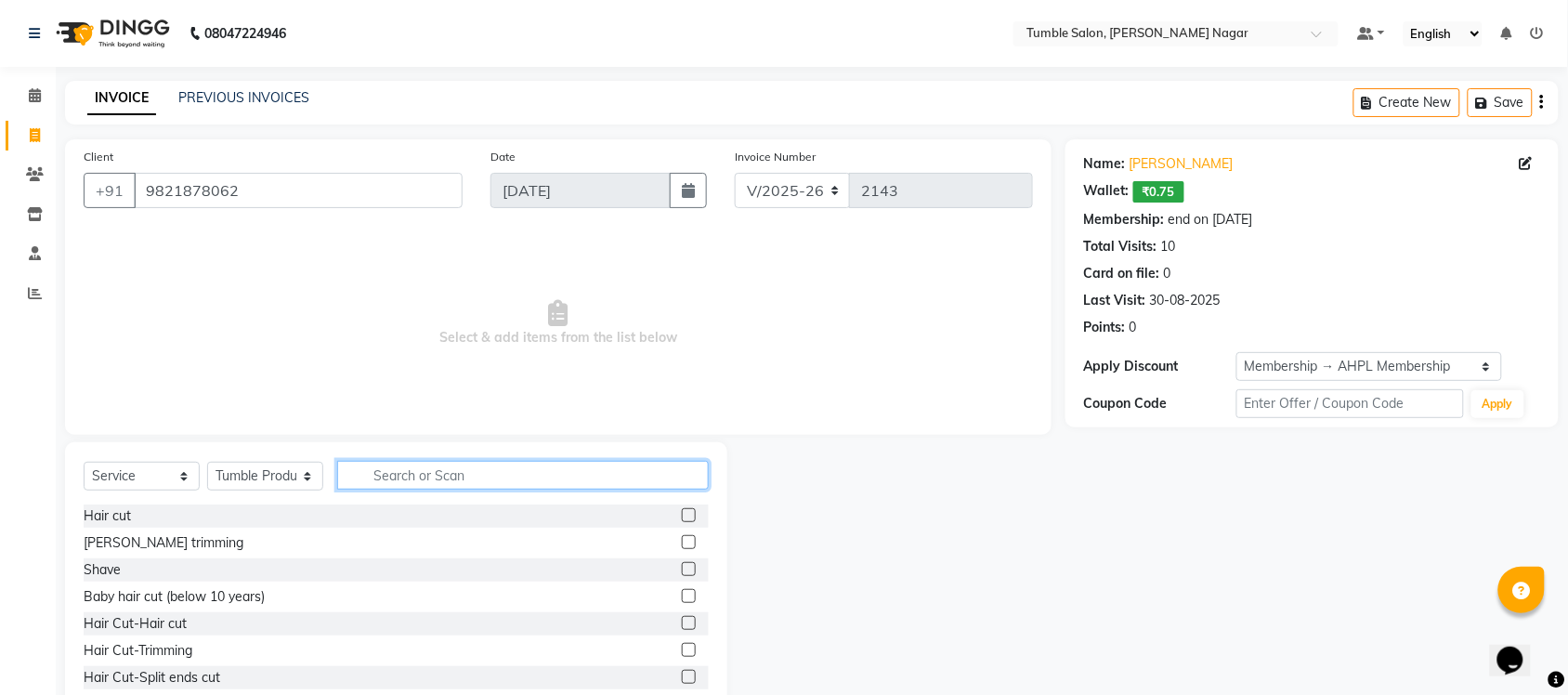
click at [429, 468] on input "text" at bounding box center [523, 475] width 371 height 29
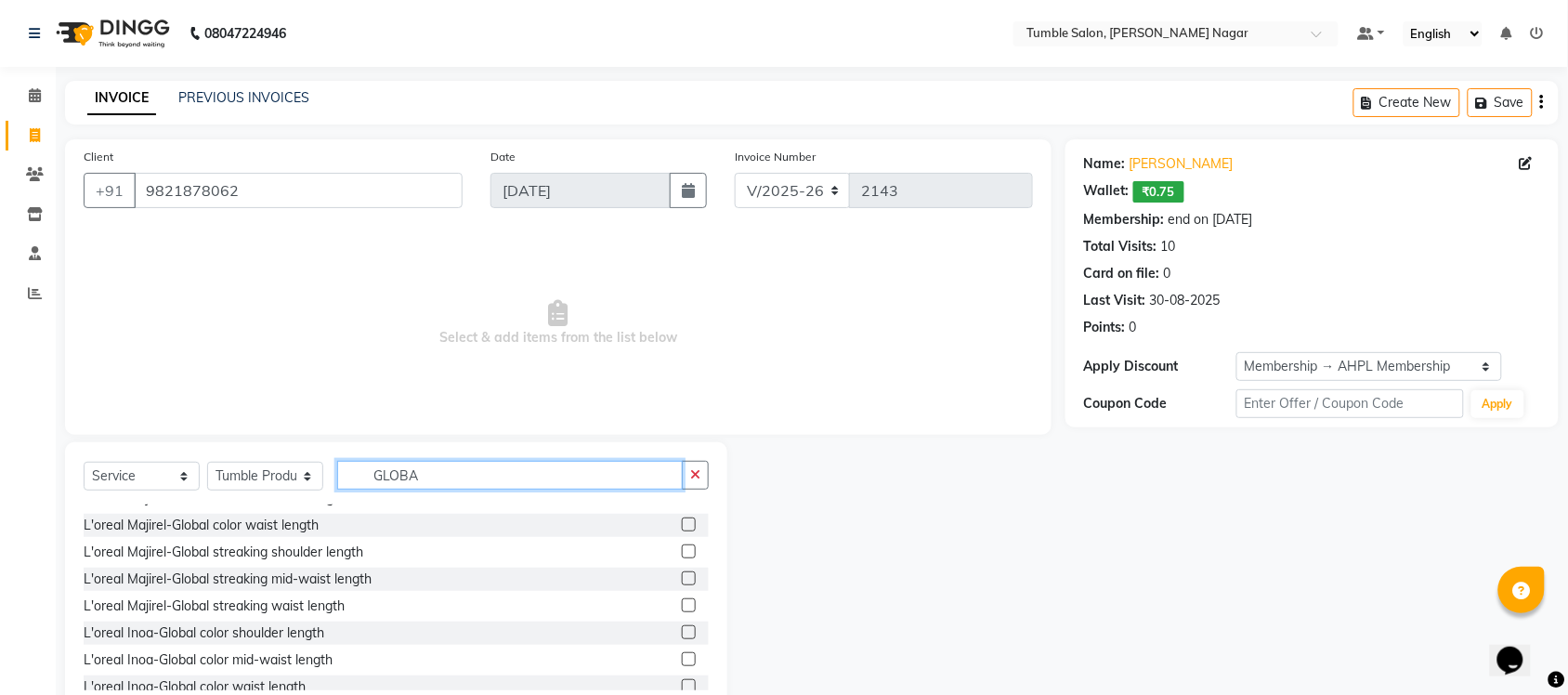
scroll to position [277, 0]
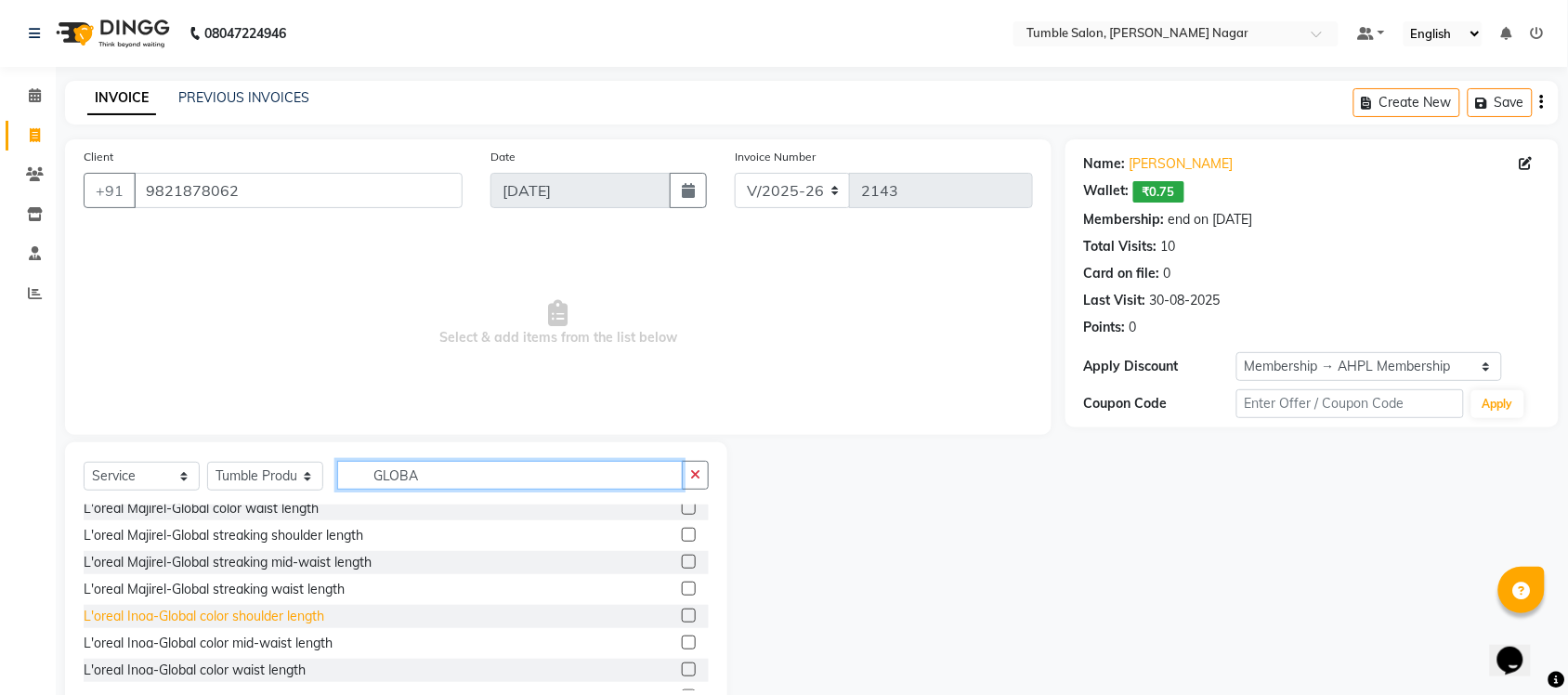
type input "GLOBA"
click at [316, 614] on div "L'oreal Inoa-Global color shoulder length" at bounding box center [203, 617] width 241 height 19
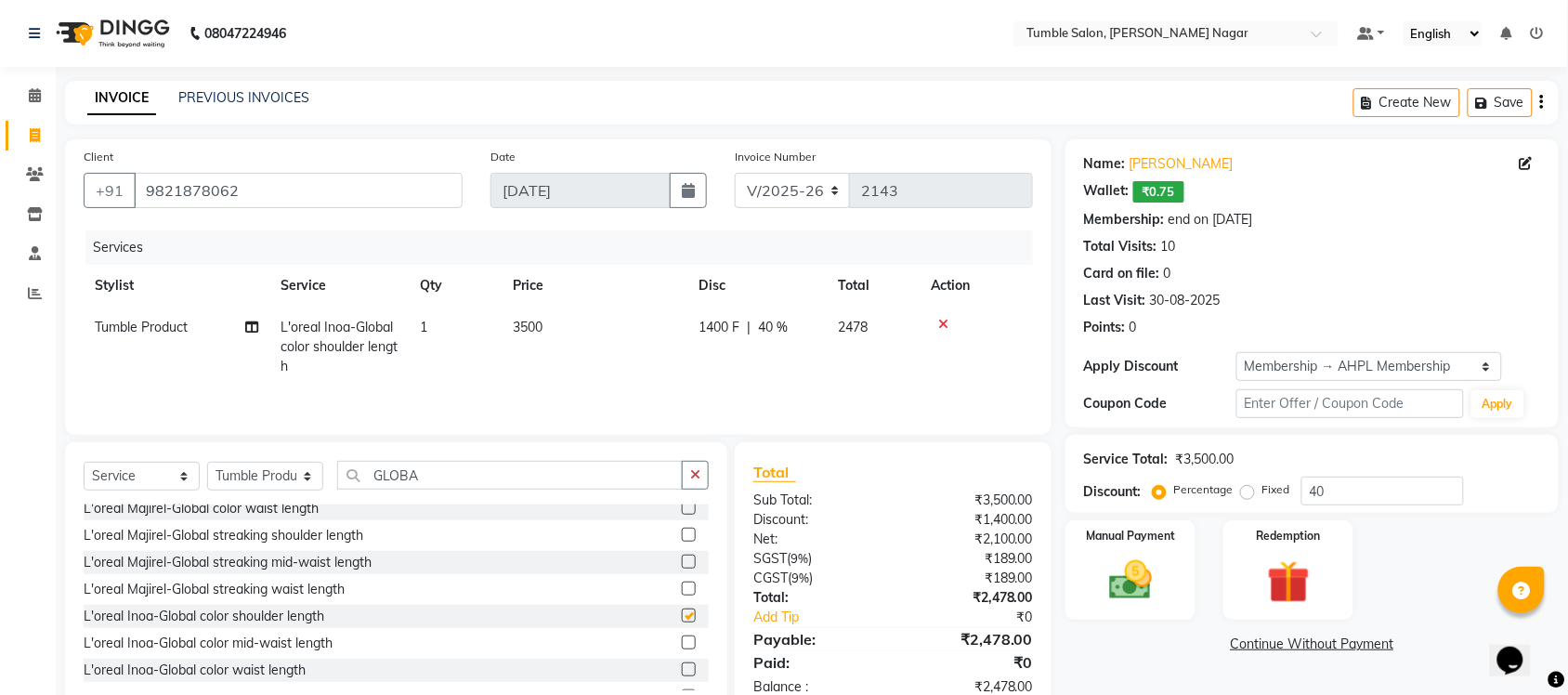
checkbox input "false"
click at [939, 320] on icon at bounding box center [943, 323] width 11 height 13
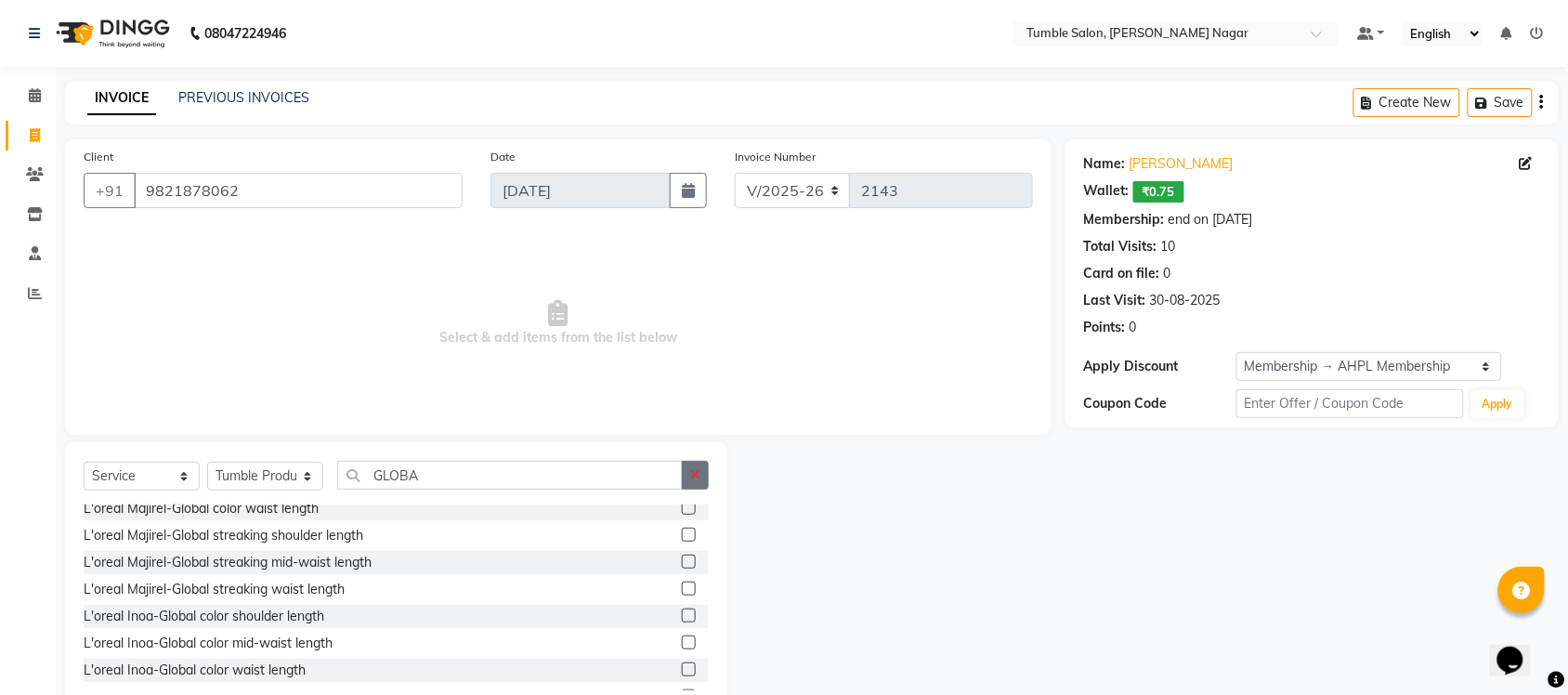
click at [701, 475] on button "button" at bounding box center [695, 475] width 27 height 29
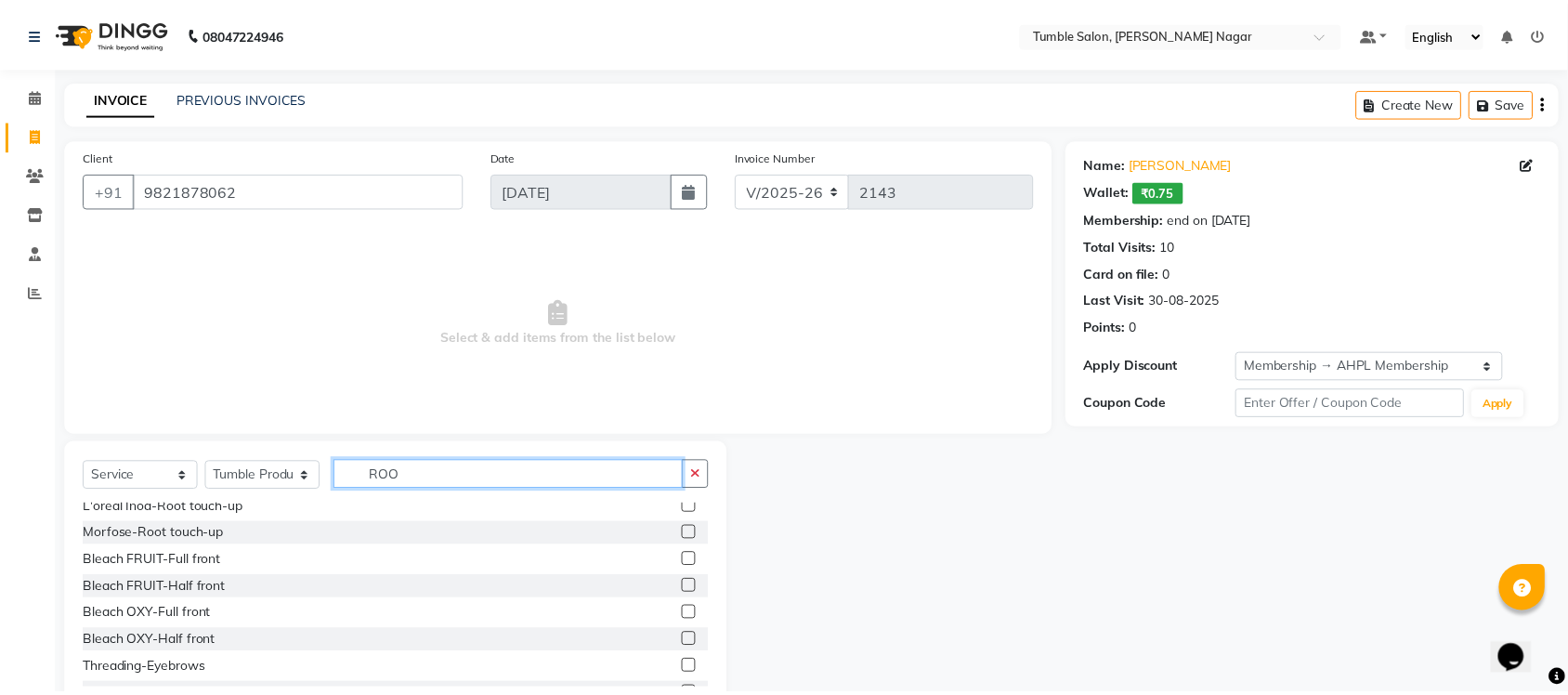
scroll to position [0, 0]
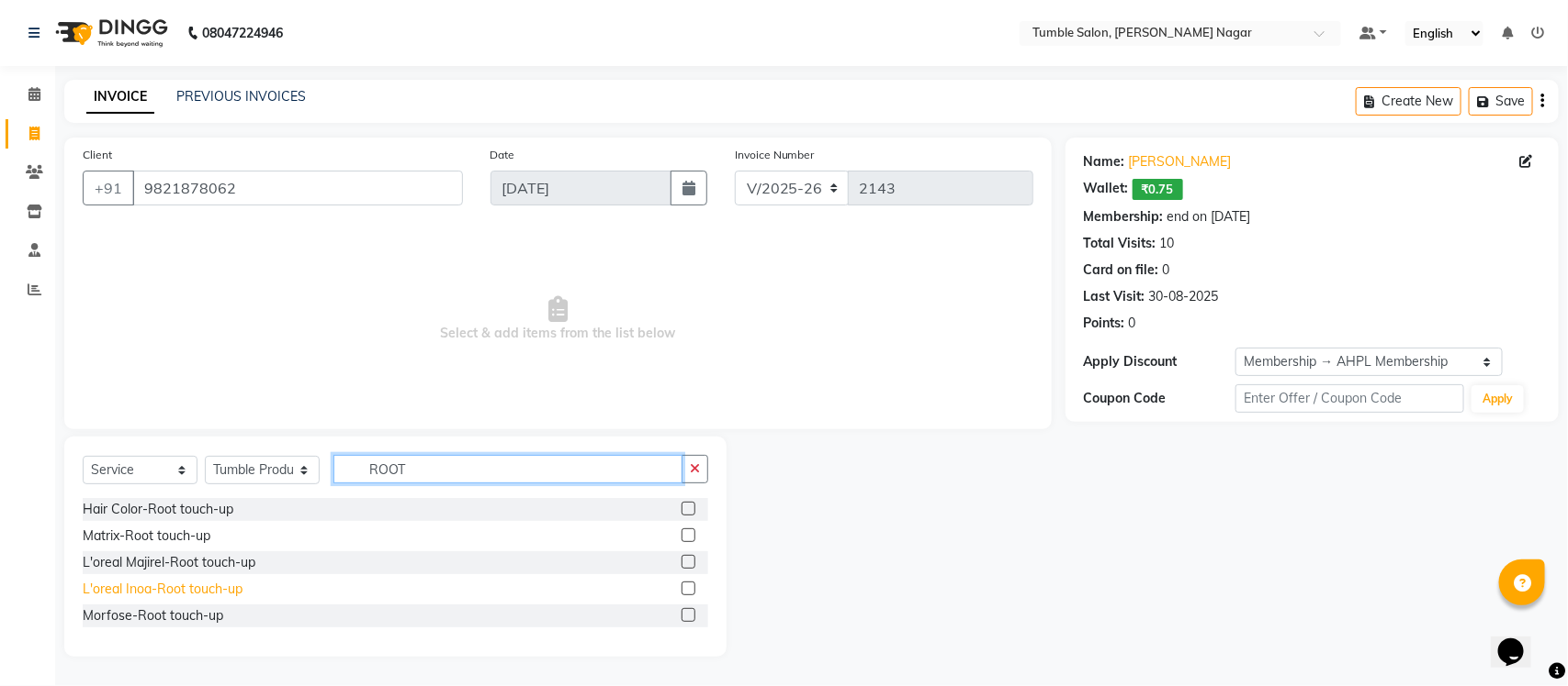
type input "ROOT"
click at [222, 586] on div "L'oreal Inoa-Root touch-up" at bounding box center [162, 590] width 160 height 19
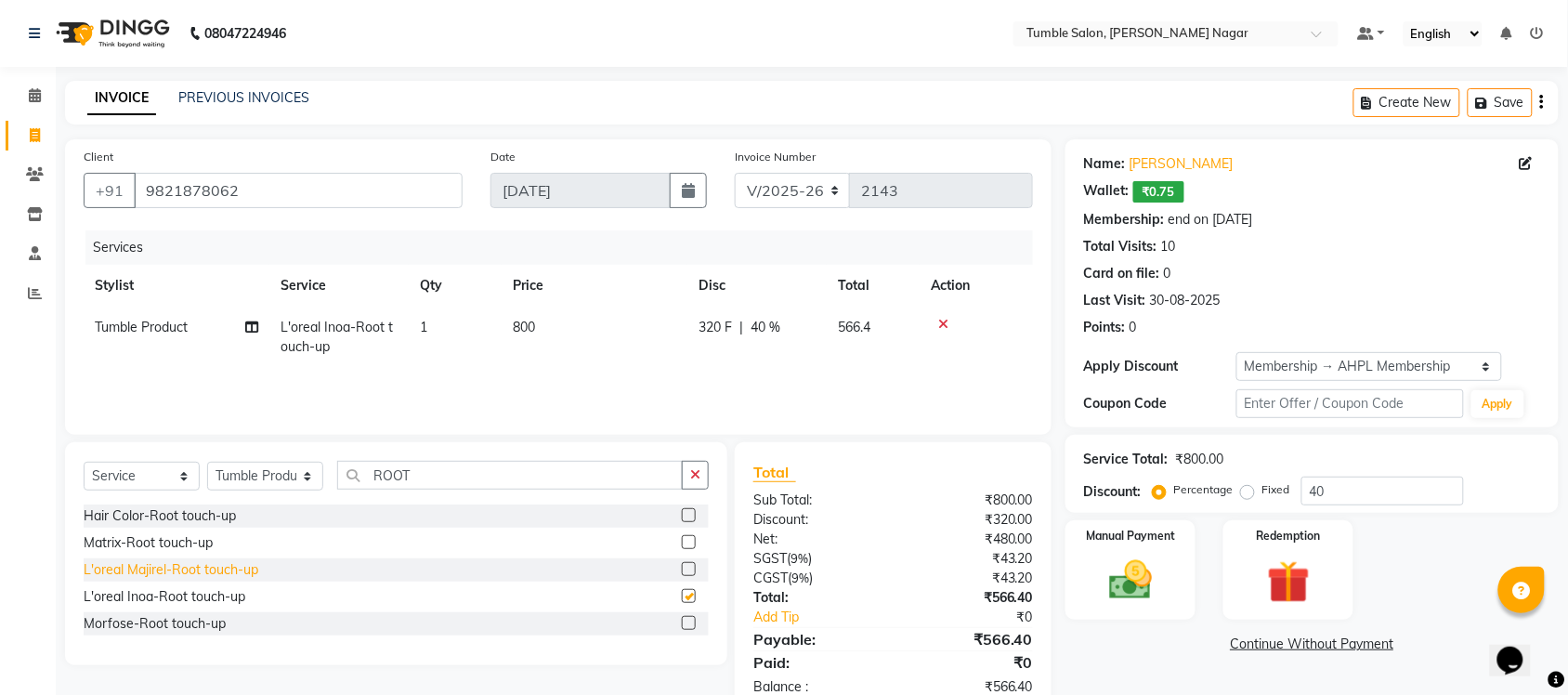
checkbox input "false"
click at [135, 336] on td "Tumble Product" at bounding box center [176, 337] width 186 height 61
select select "85223"
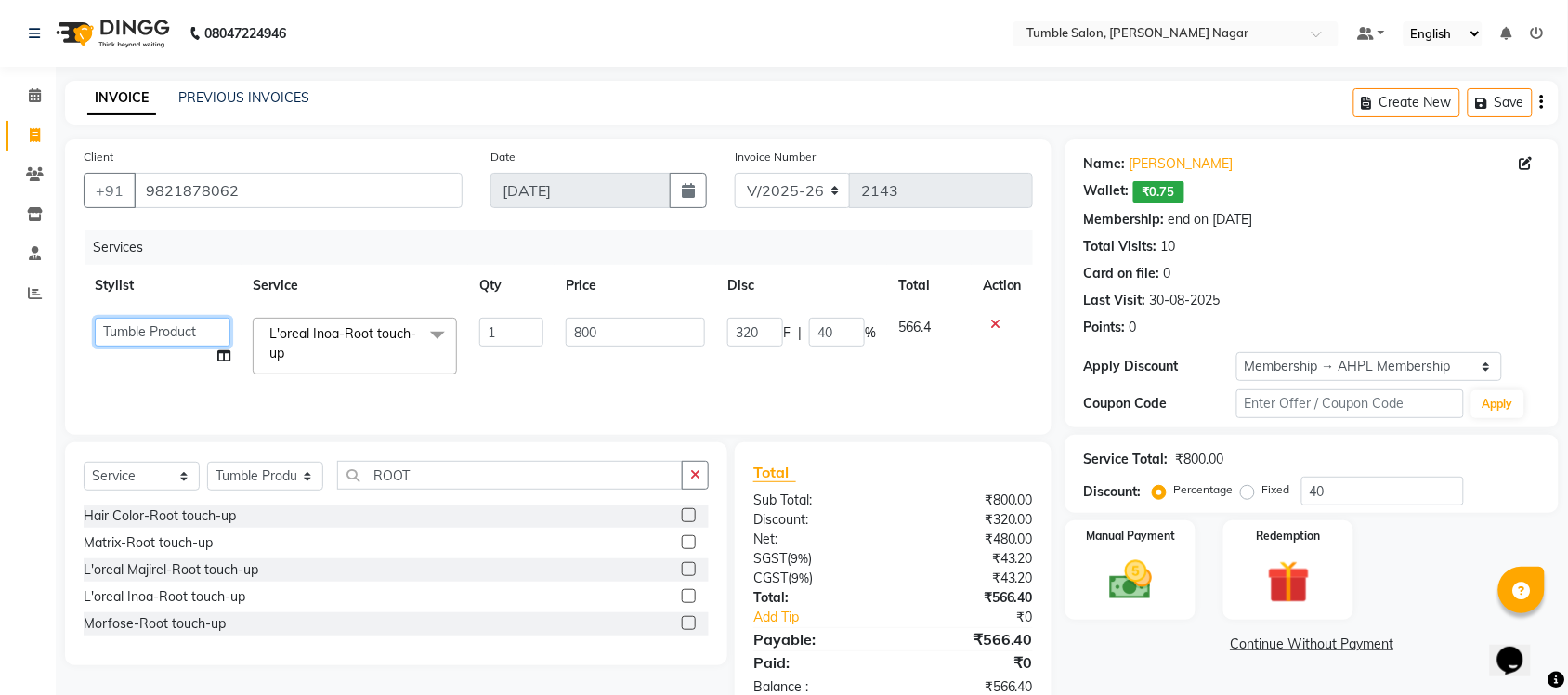
click at [146, 321] on select "Finance id Fiza Abbasi Govind Krishna Lokesh Mahender Muskan Neetu Nisha Purcha…" at bounding box center [163, 332] width 135 height 29
select select "77848"
click at [697, 480] on icon "button" at bounding box center [695, 474] width 11 height 13
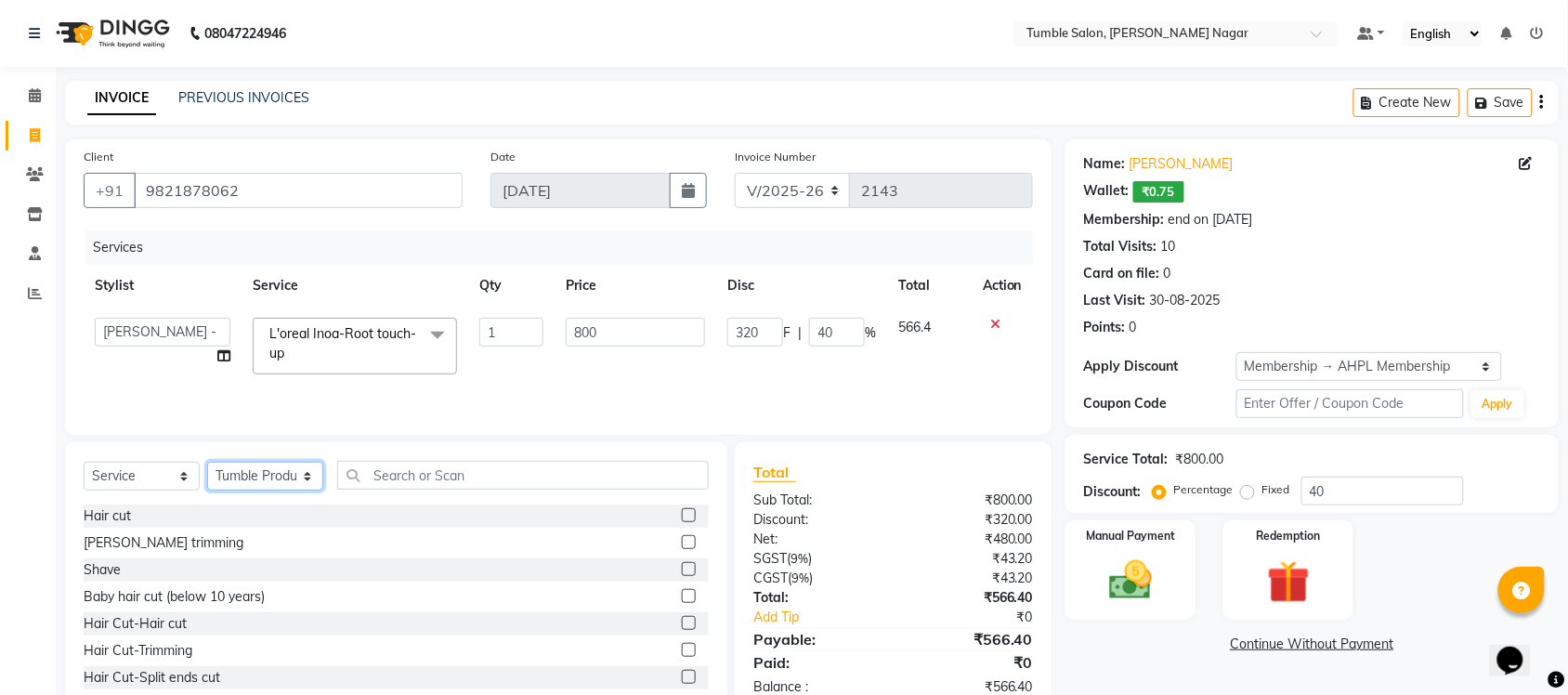
click at [276, 481] on select "Select Stylist Finance id Fiza Abbasi Govind Krishna Lokesh Mahender Muskan Nee…" at bounding box center [265, 476] width 116 height 29
click at [207, 463] on select "Select Stylist Finance id Fiza Abbasi Govind Krishna Lokesh Mahender Muskan Nee…" at bounding box center [265, 476] width 116 height 29
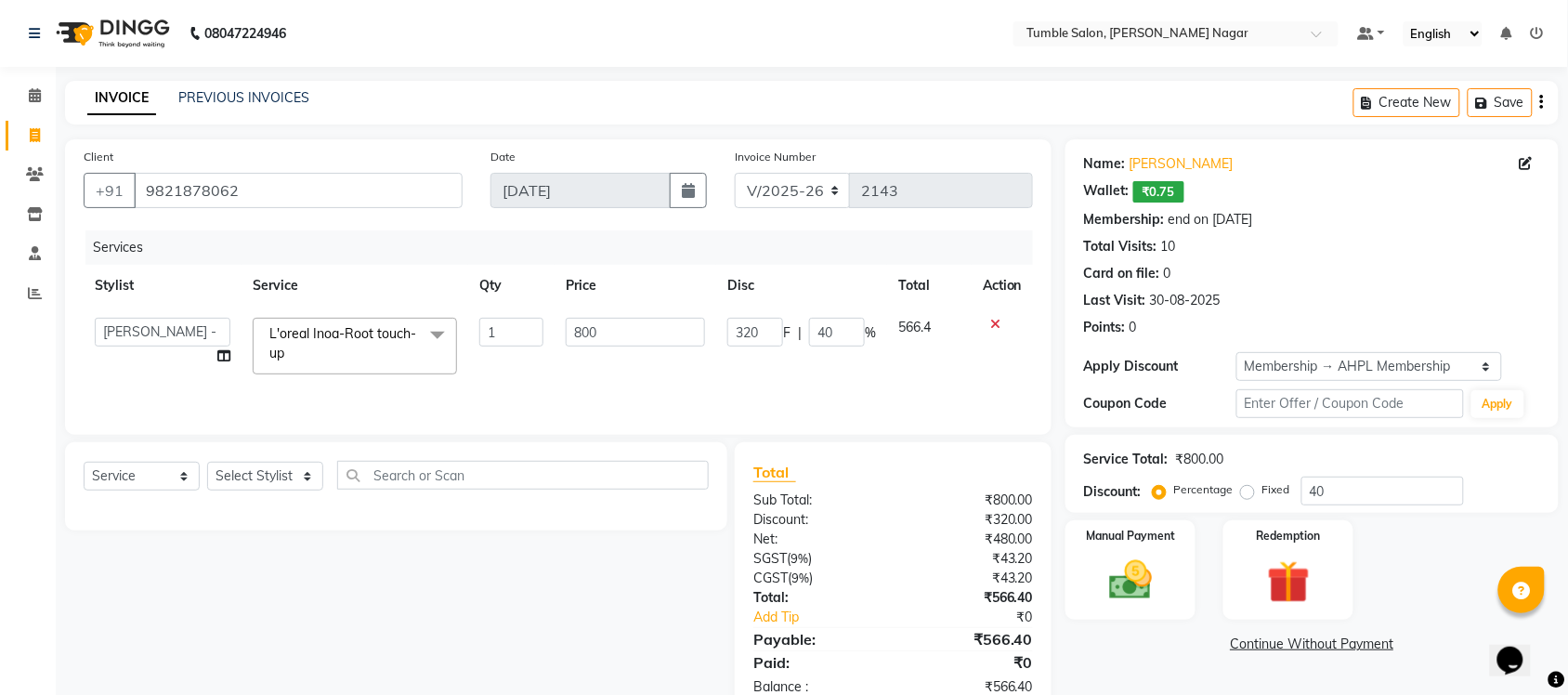
click at [528, 444] on div "Select Service Product Membership Package Voucher Prepaid Gift Card Select Styl…" at bounding box center [396, 486] width 663 height 88
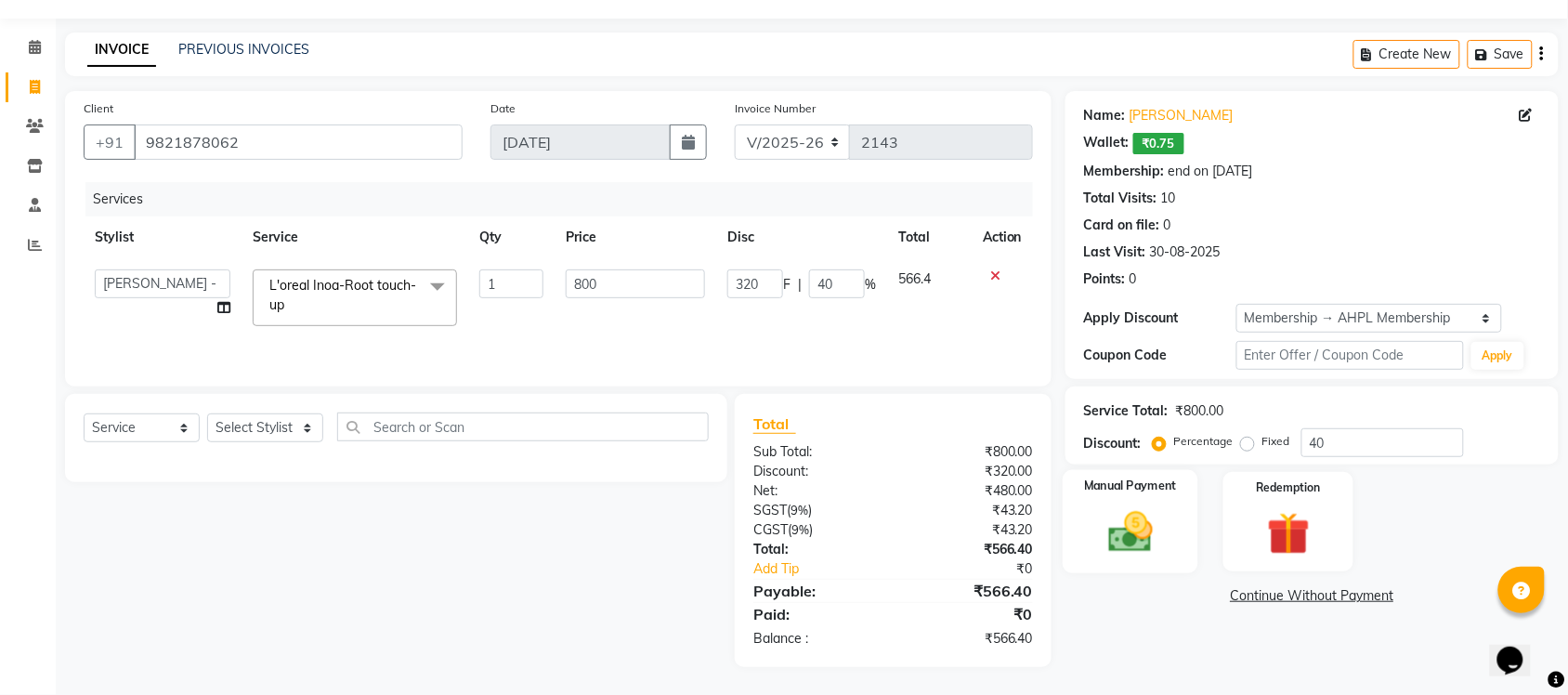
click at [1136, 537] on img at bounding box center [1130, 531] width 73 height 51
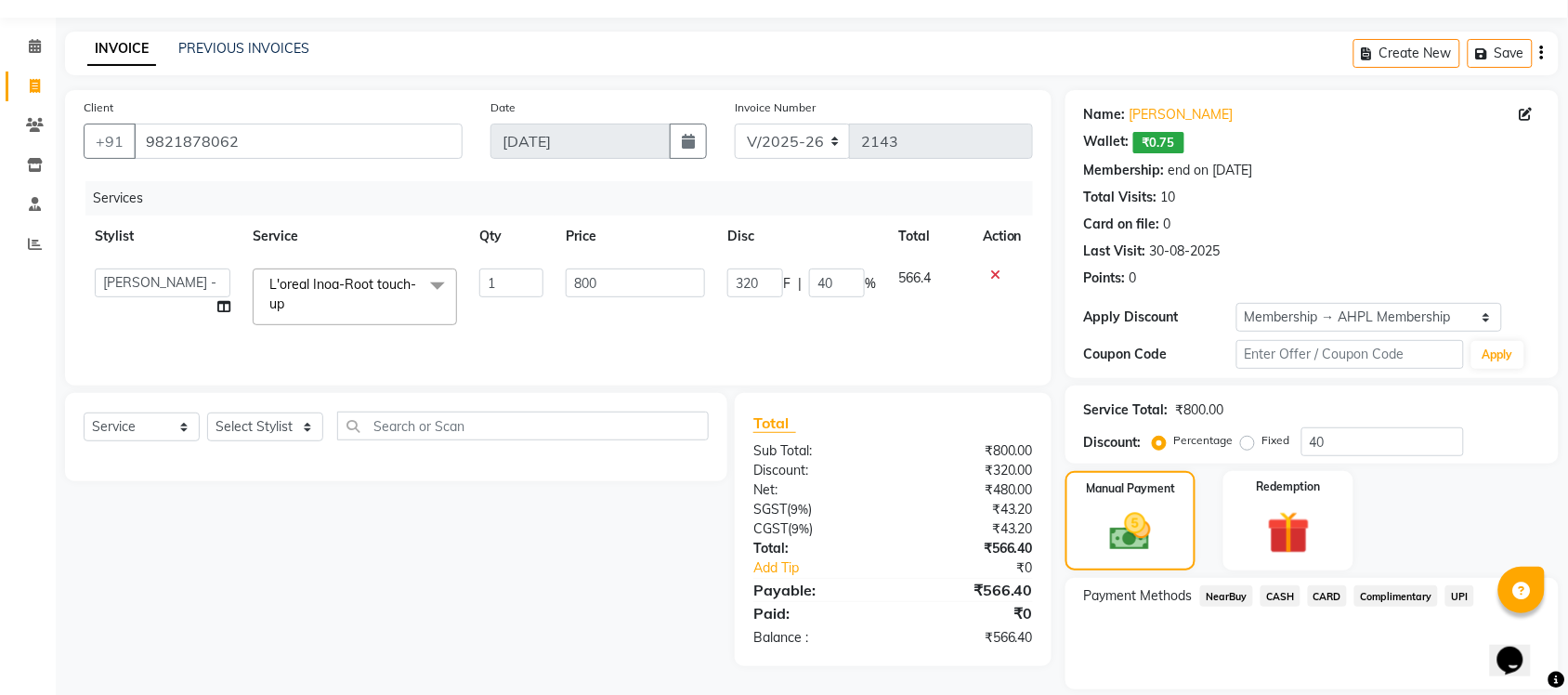
click at [1459, 601] on span "UPI" at bounding box center [1461, 596] width 29 height 21
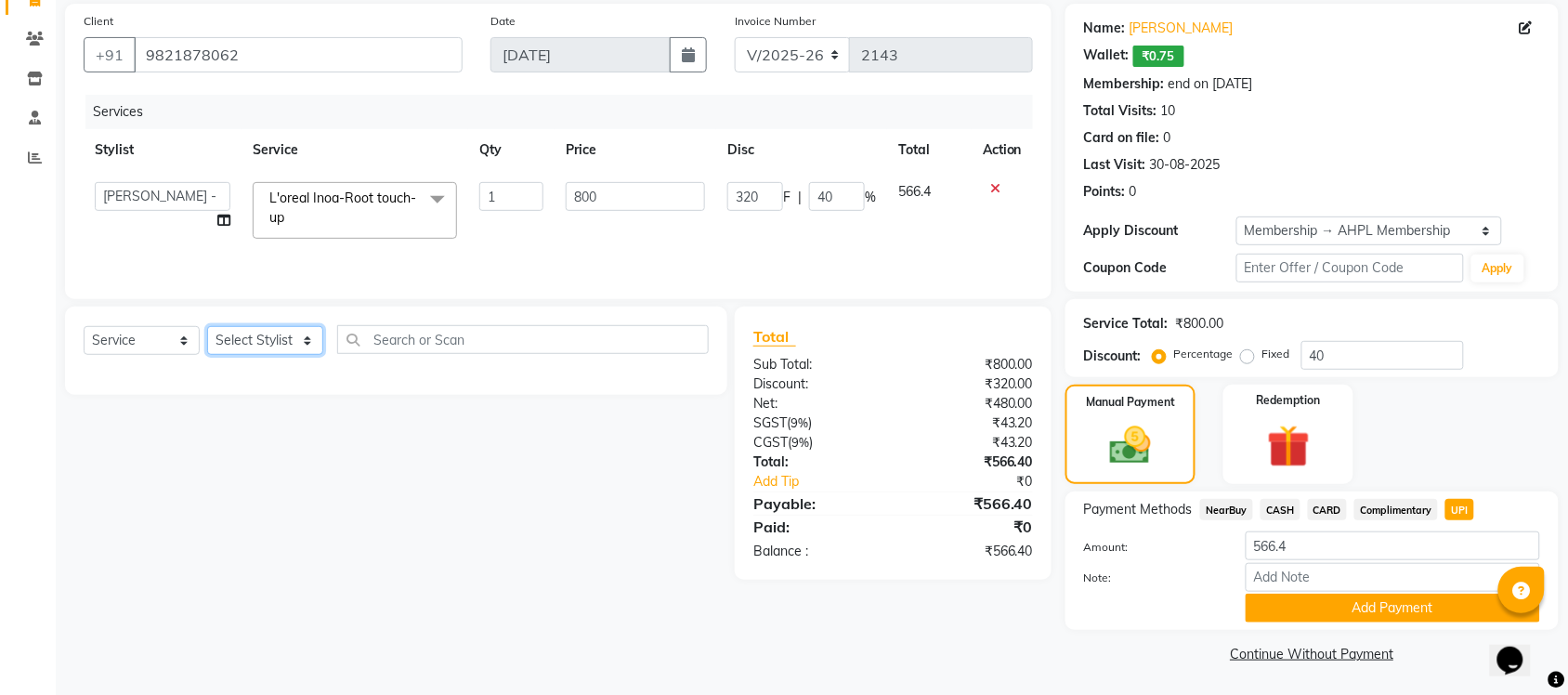
click at [260, 345] on select "Select Stylist Finance id Fiza Abbasi Govind Krishna Lokesh Mahender Muskan Nee…" at bounding box center [265, 341] width 116 height 29
select select "77844"
click at [207, 327] on select "Select Stylist Finance id Fiza Abbasi Govind Krishna Lokesh Mahender Muskan Nee…" at bounding box center [265, 341] width 116 height 29
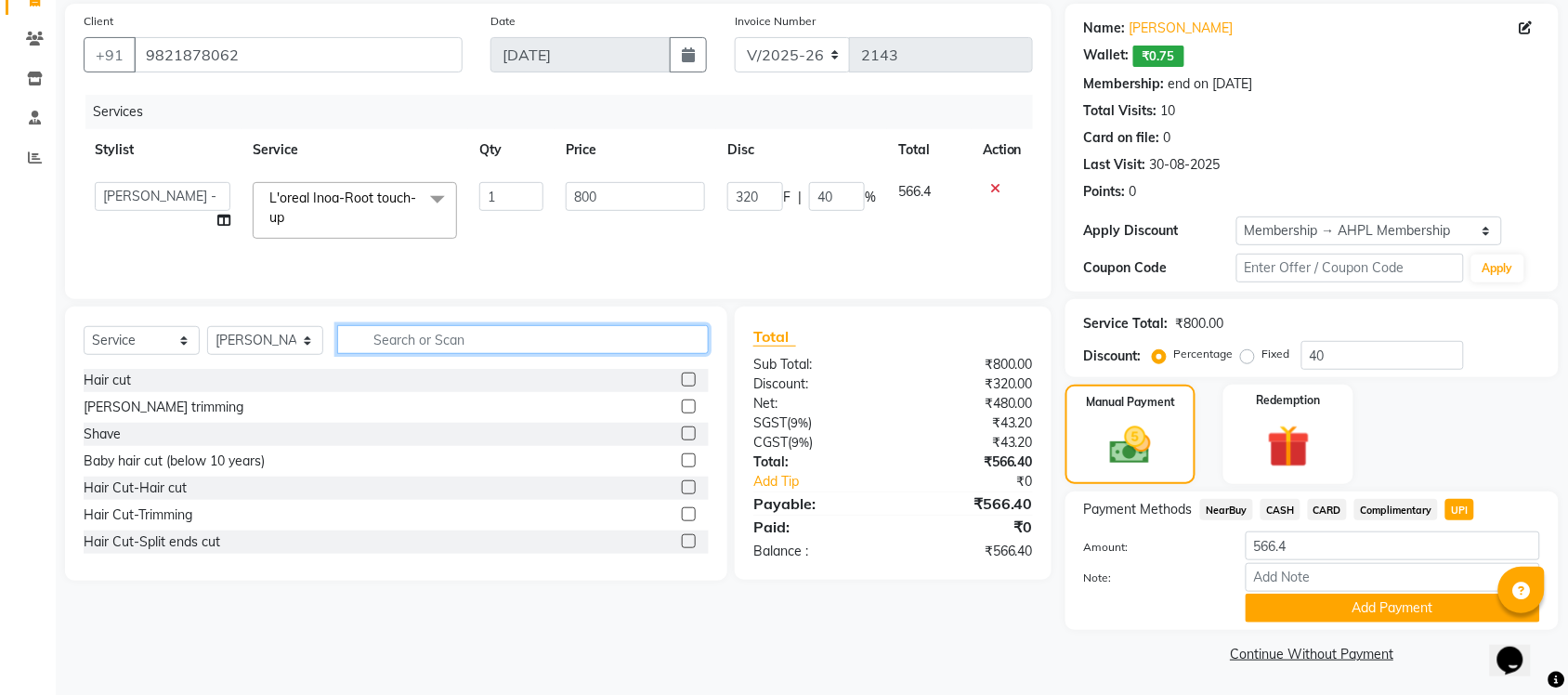
click at [405, 346] on input "text" at bounding box center [523, 340] width 371 height 29
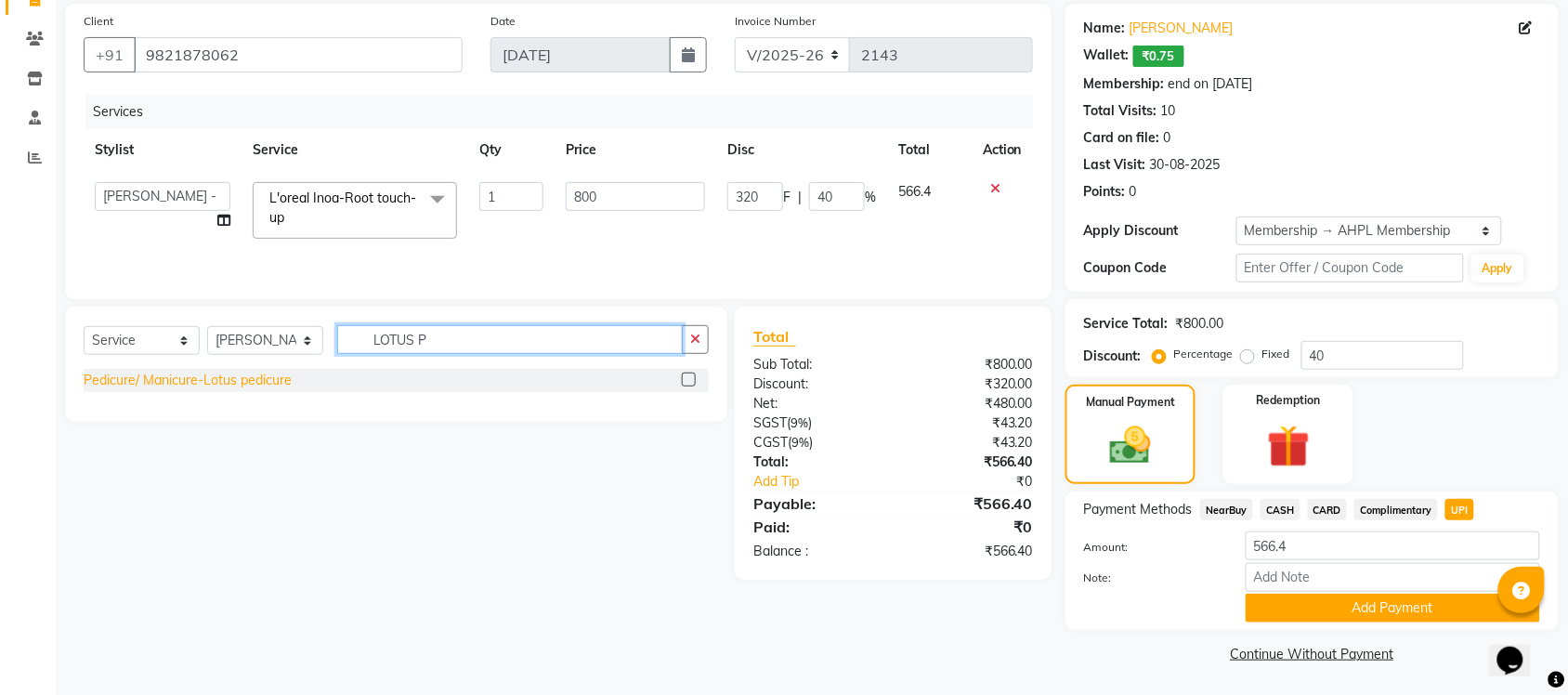
type input "LOTUS P"
click at [234, 382] on div "Pedicure/ Manicure-Lotus pedicure" at bounding box center [187, 380] width 208 height 19
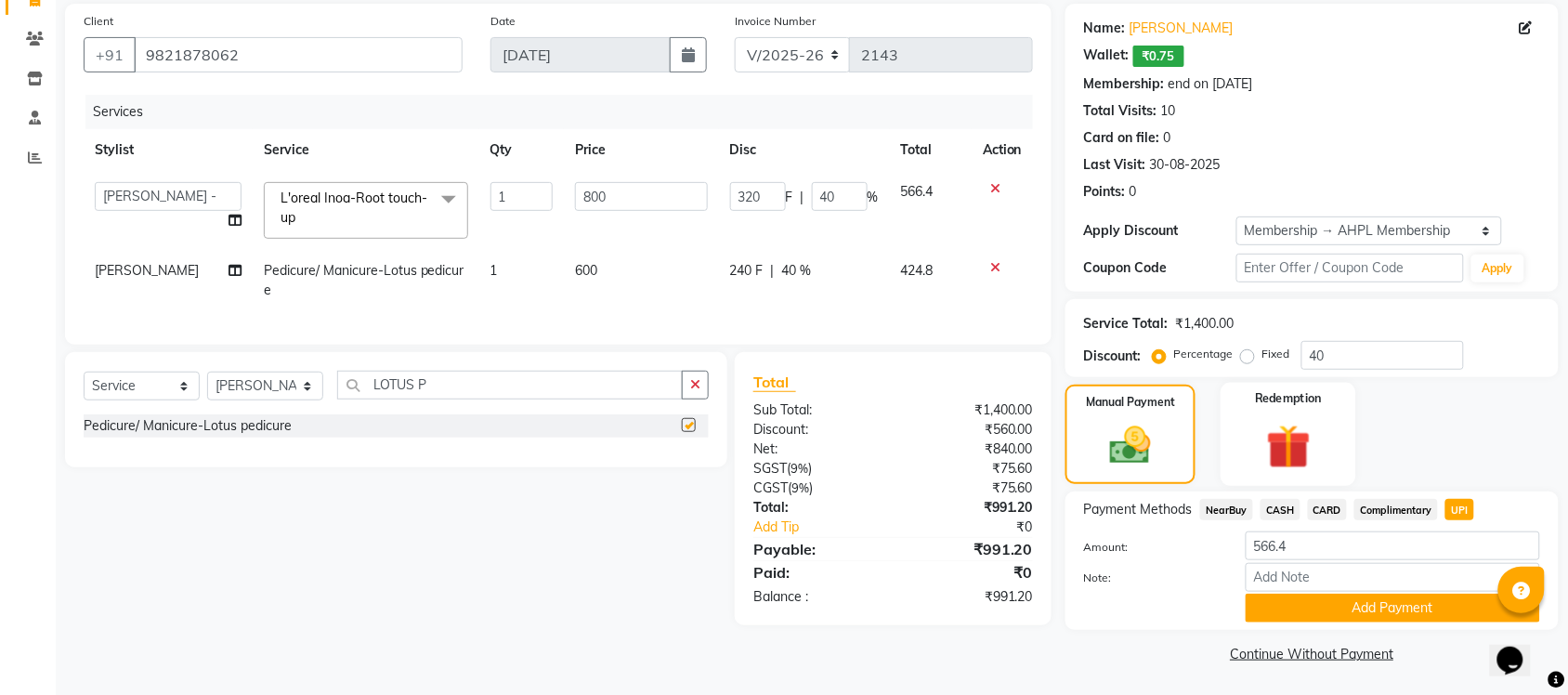
checkbox input "false"
click at [1218, 500] on span "NearBuy" at bounding box center [1227, 510] width 53 height 21
type input "991.2"
click at [1329, 508] on span "CARD" at bounding box center [1327, 510] width 40 height 21
click at [1334, 602] on button "Add Payment" at bounding box center [1393, 609] width 294 height 29
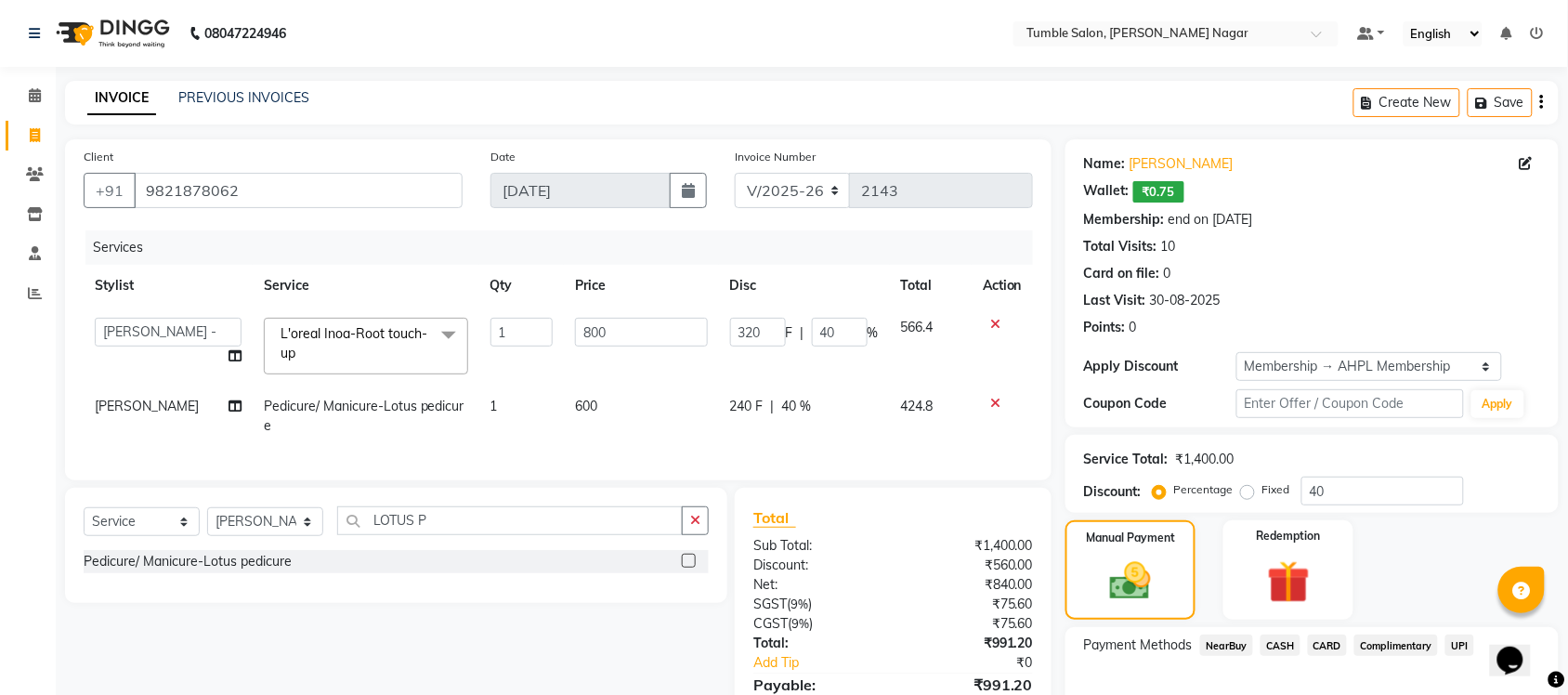
scroll to position [215, 0]
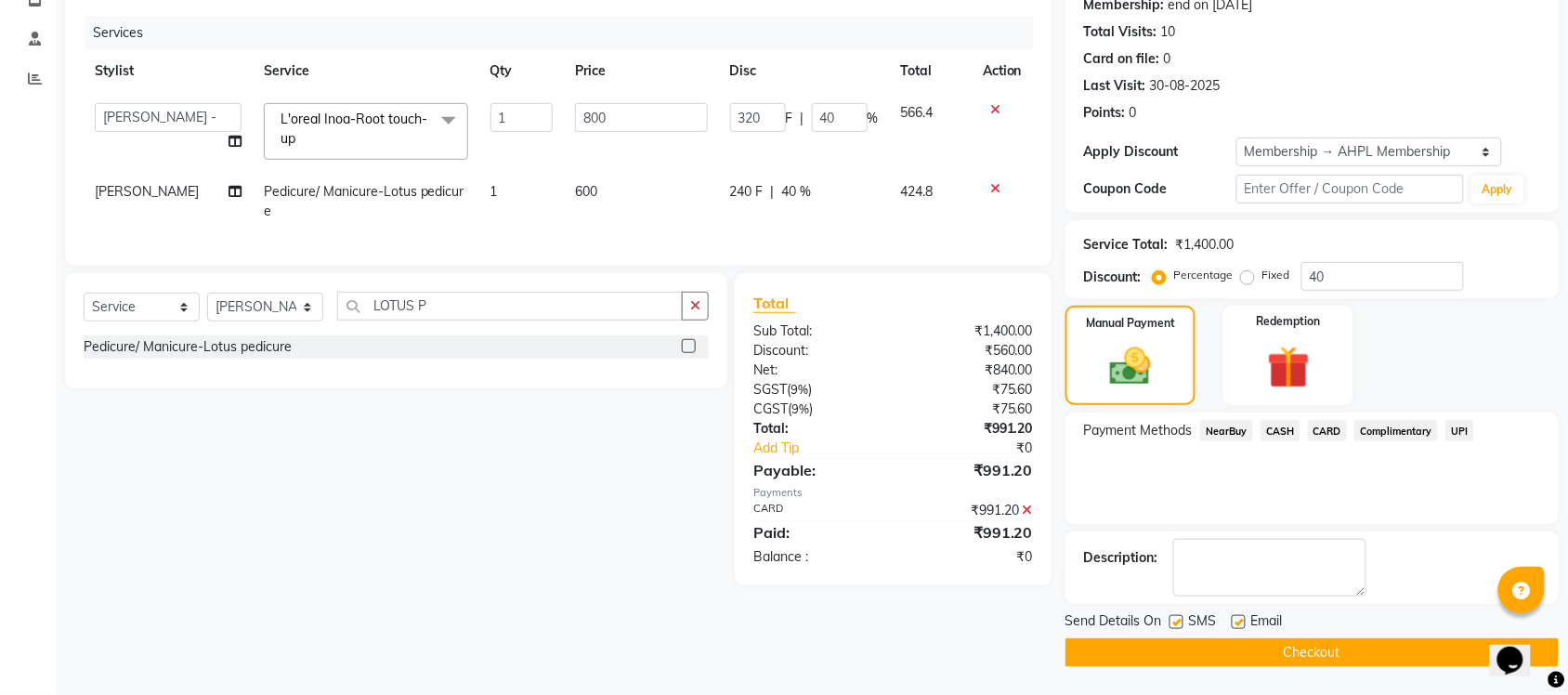
click at [1288, 653] on button "Checkout" at bounding box center [1313, 653] width 493 height 29
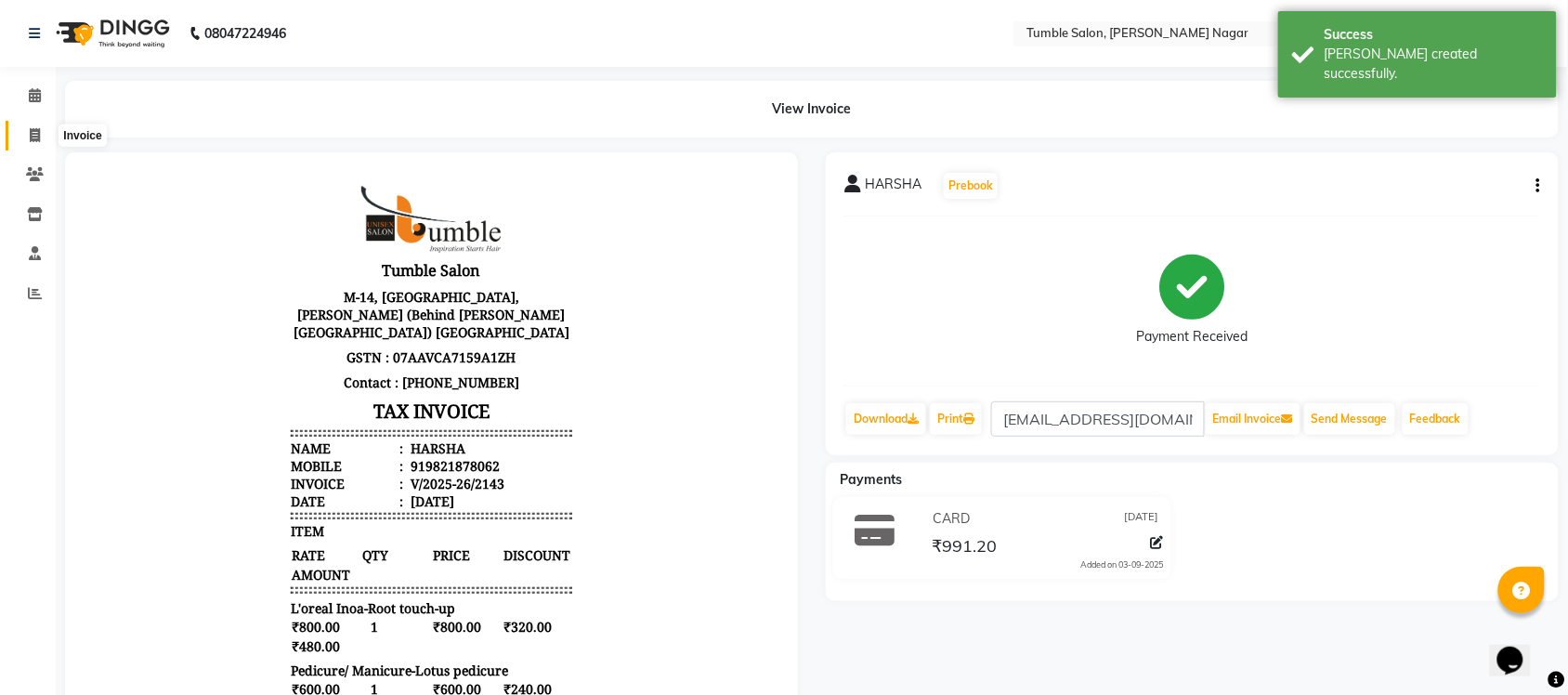
click at [20, 133] on span at bounding box center [35, 136] width 33 height 21
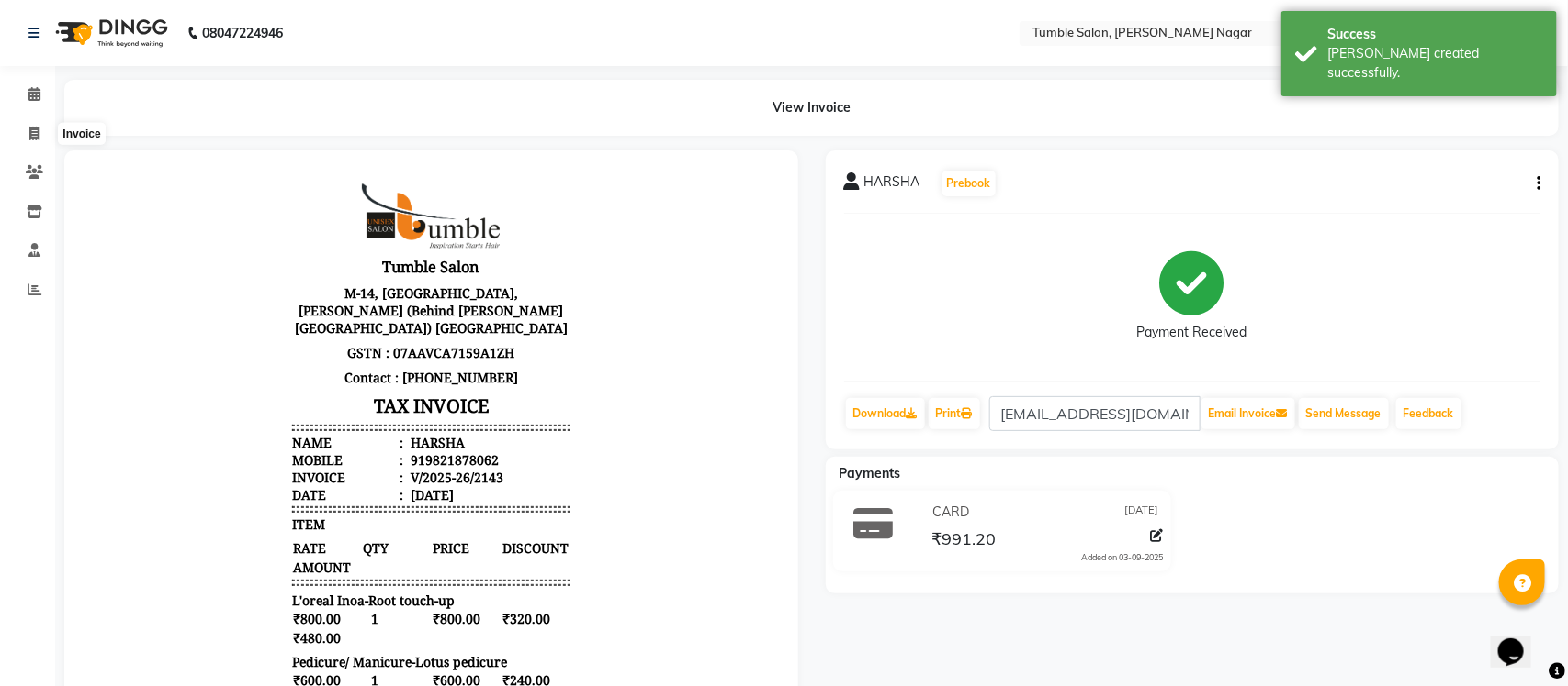
select select "8207"
select select "service"
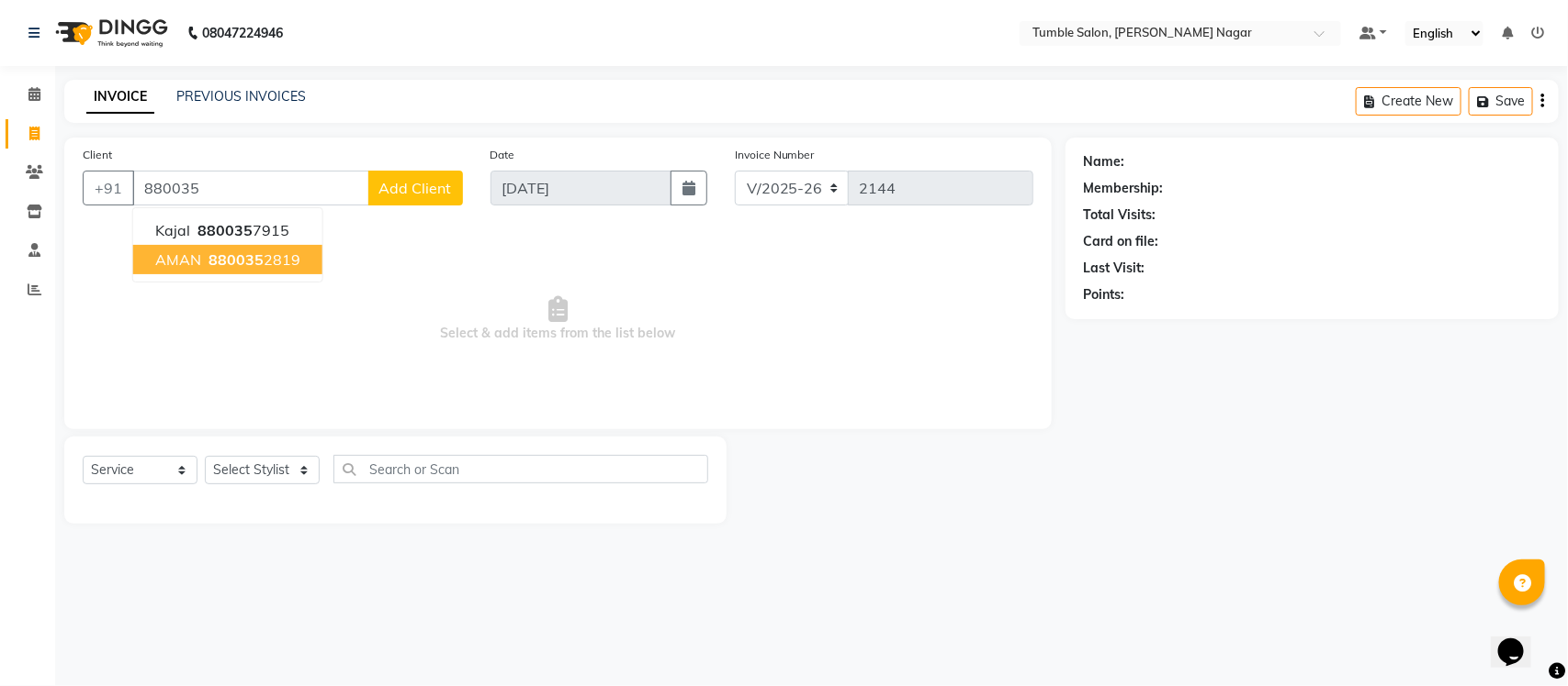
click at [259, 263] on span "880035" at bounding box center [236, 259] width 55 height 18
type input "8800352819"
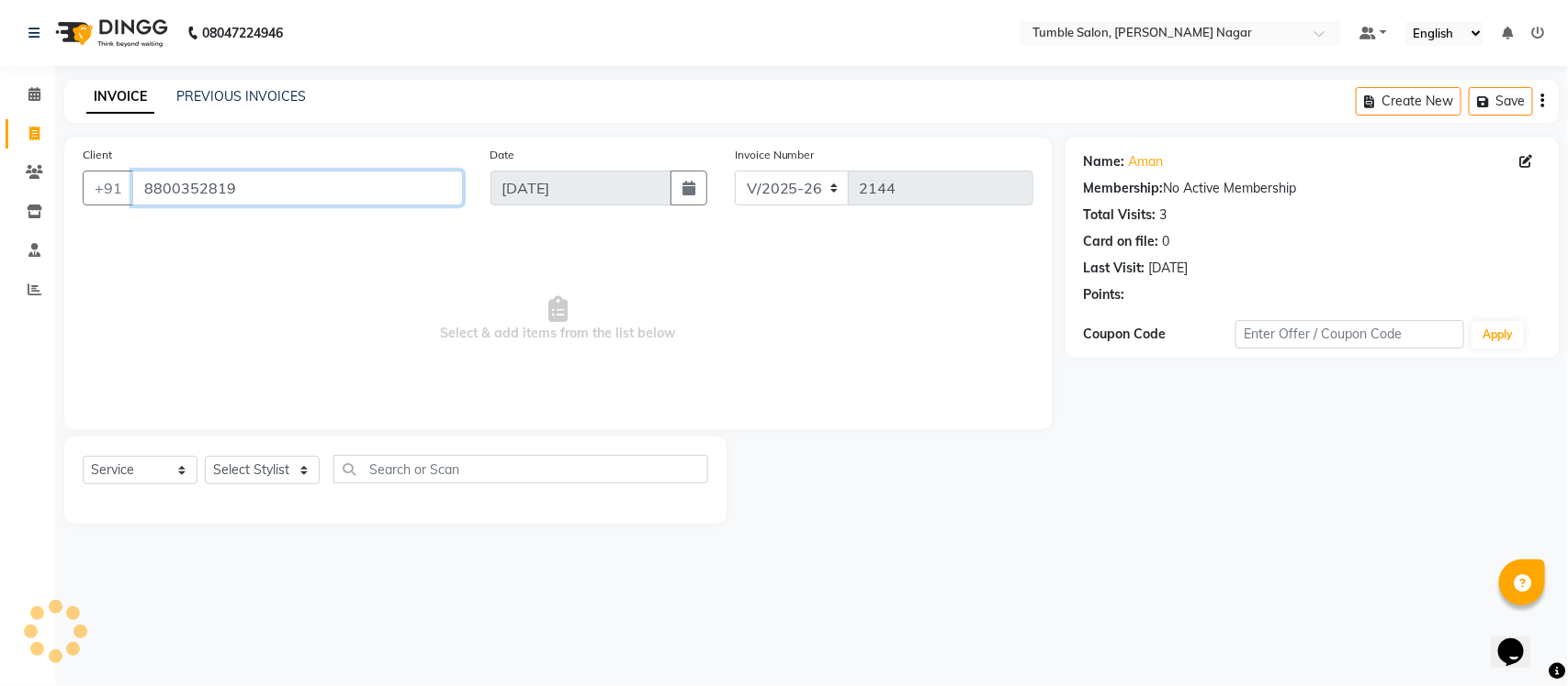
drag, startPoint x: 291, startPoint y: 175, endPoint x: 0, endPoint y: 231, distance: 296.3
click at [0, 231] on app-home "08047224946 Select Location × Tumble Salon, Uttam Nagar Default Panel My Panel …" at bounding box center [784, 275] width 1568 height 551
click at [252, 96] on link "PREVIOUS INVOICES" at bounding box center [240, 96] width 129 height 16
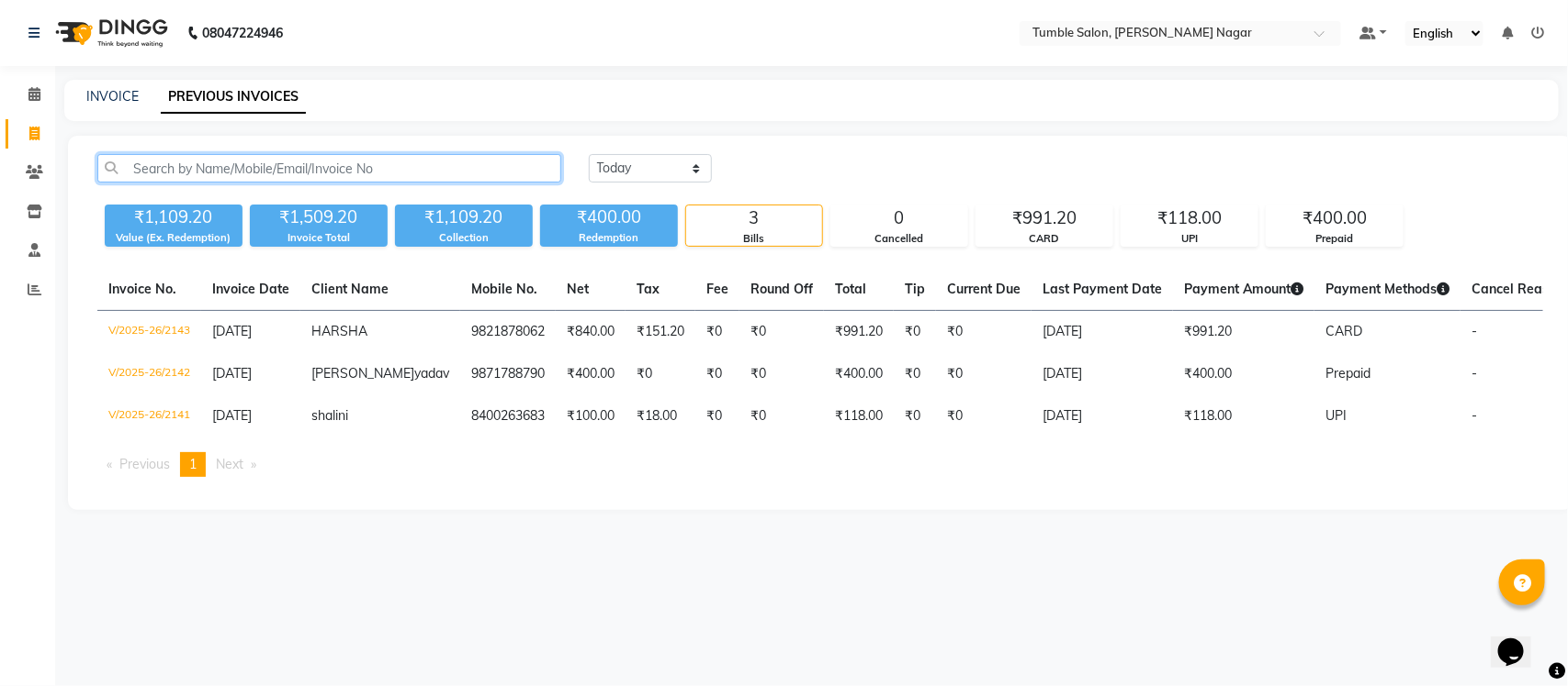
click at [242, 172] on input "text" at bounding box center [329, 168] width 464 height 29
paste input "8800352819"
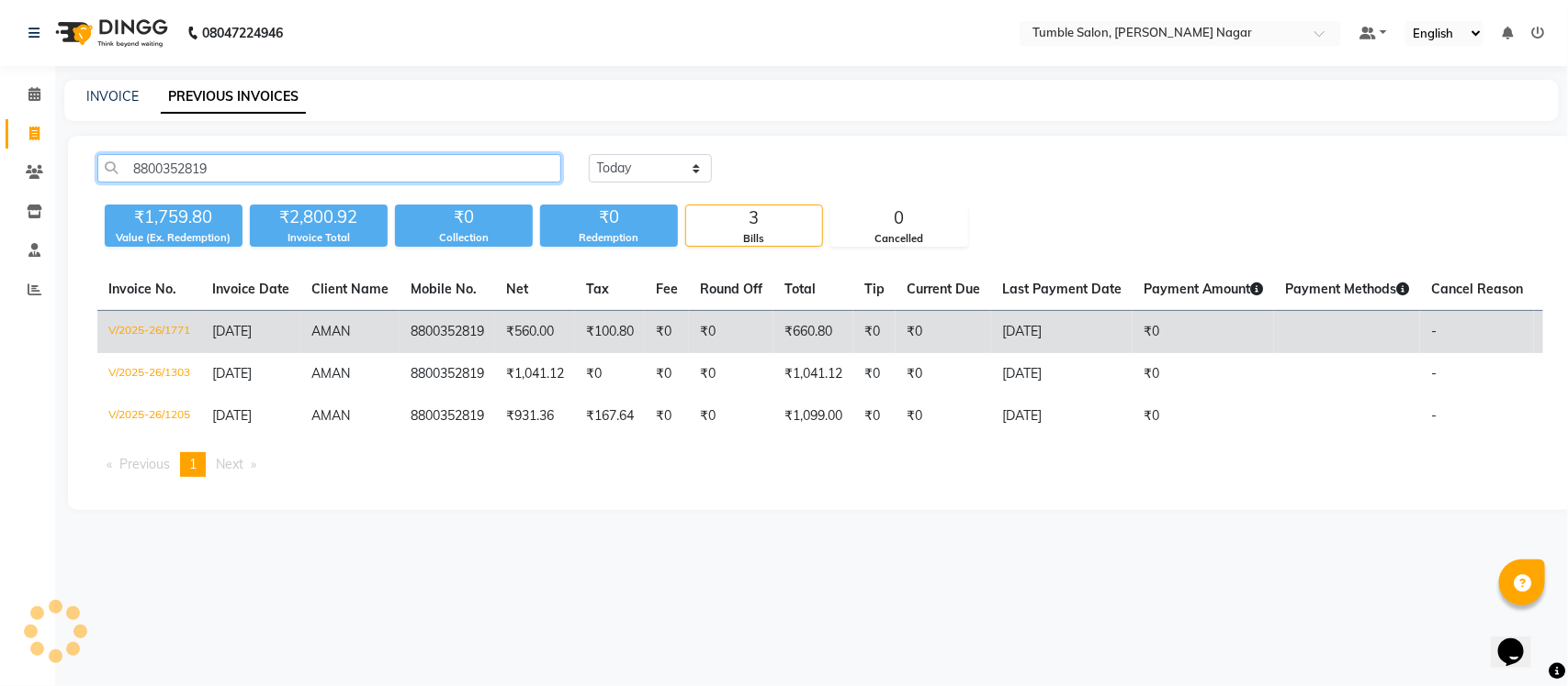
type input "8800352819"
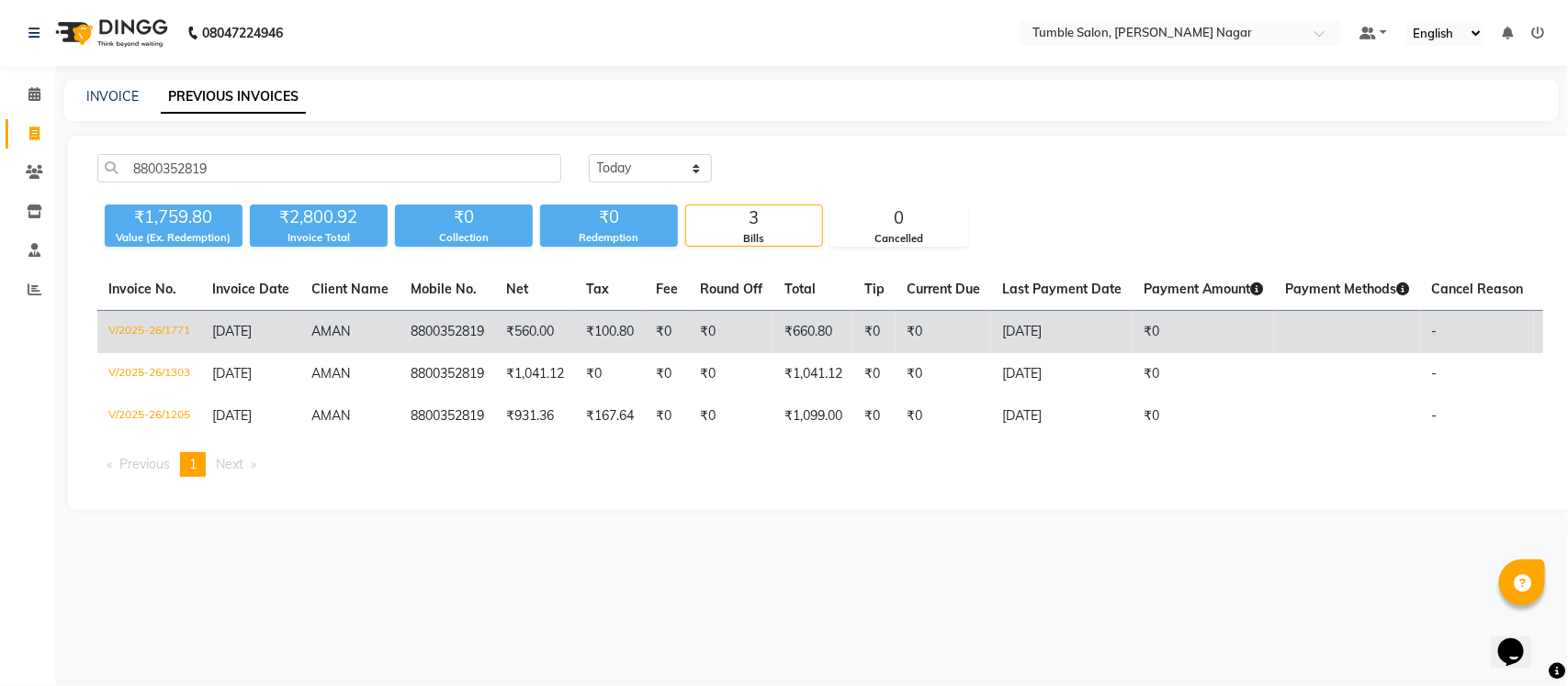
click at [551, 336] on td "₹560.00" at bounding box center [535, 332] width 80 height 43
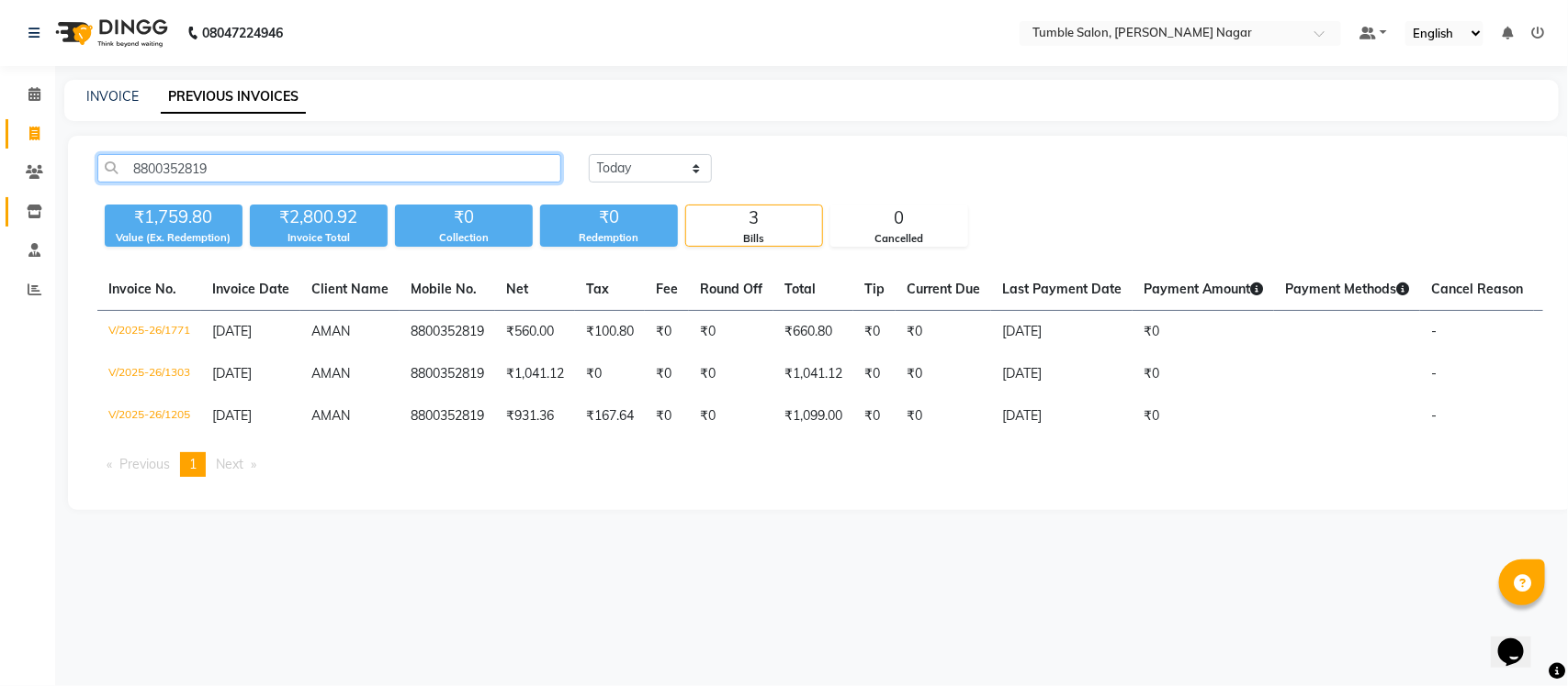
drag, startPoint x: 230, startPoint y: 173, endPoint x: 8, endPoint y: 196, distance: 223.2
click at [11, 198] on app-home "08047224946 Select Location × Tumble Salon, Uttam Nagar Default Panel My Panel …" at bounding box center [784, 268] width 1568 height 538
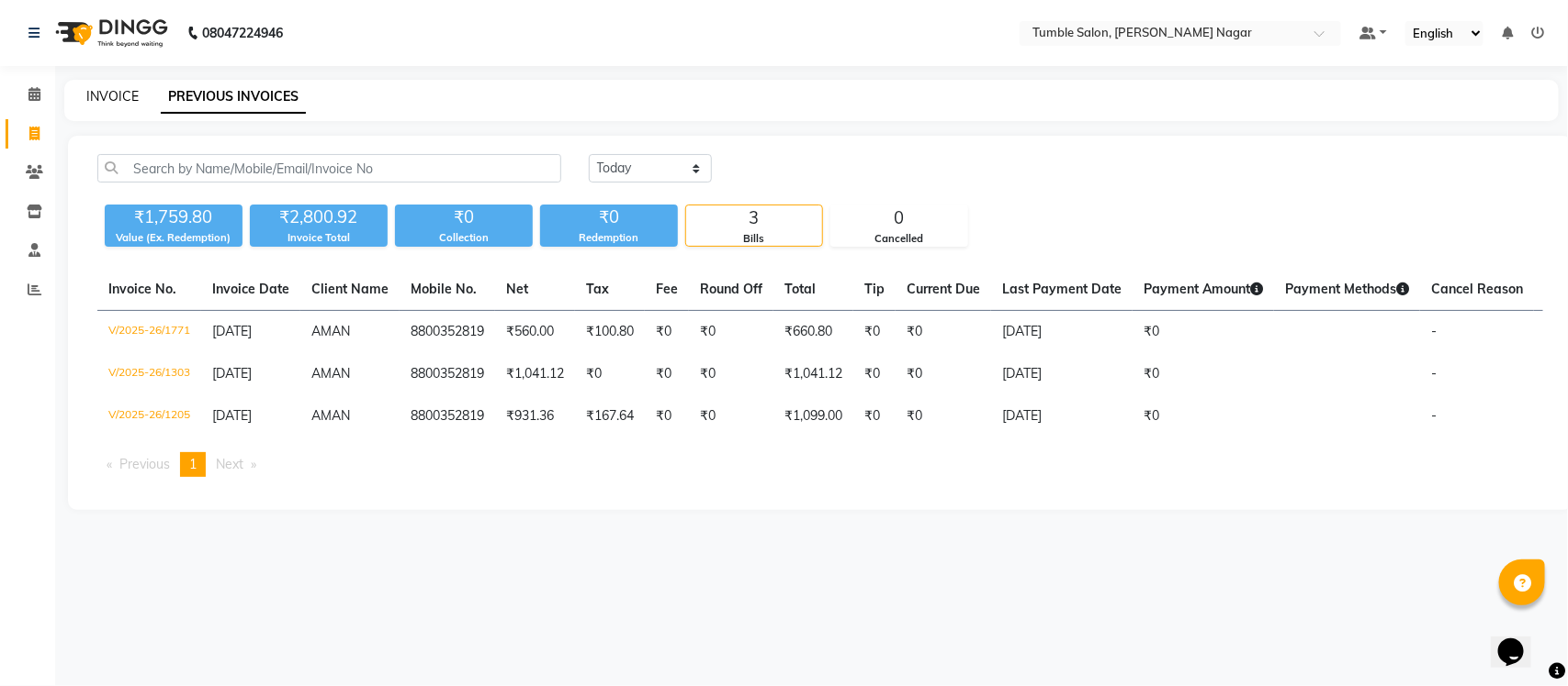
click at [106, 90] on link "INVOICE" at bounding box center [112, 96] width 53 height 16
select select "8207"
select select "service"
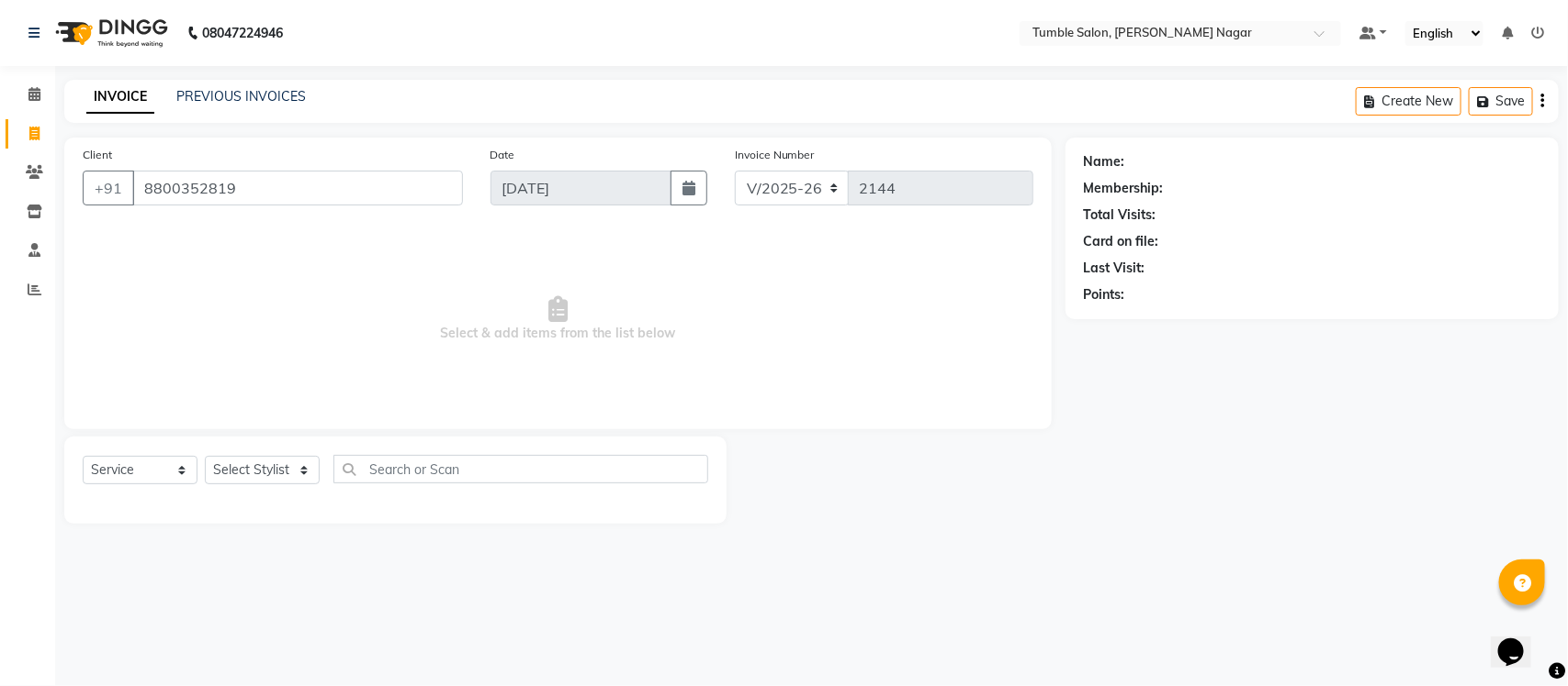
type input "8800352819"
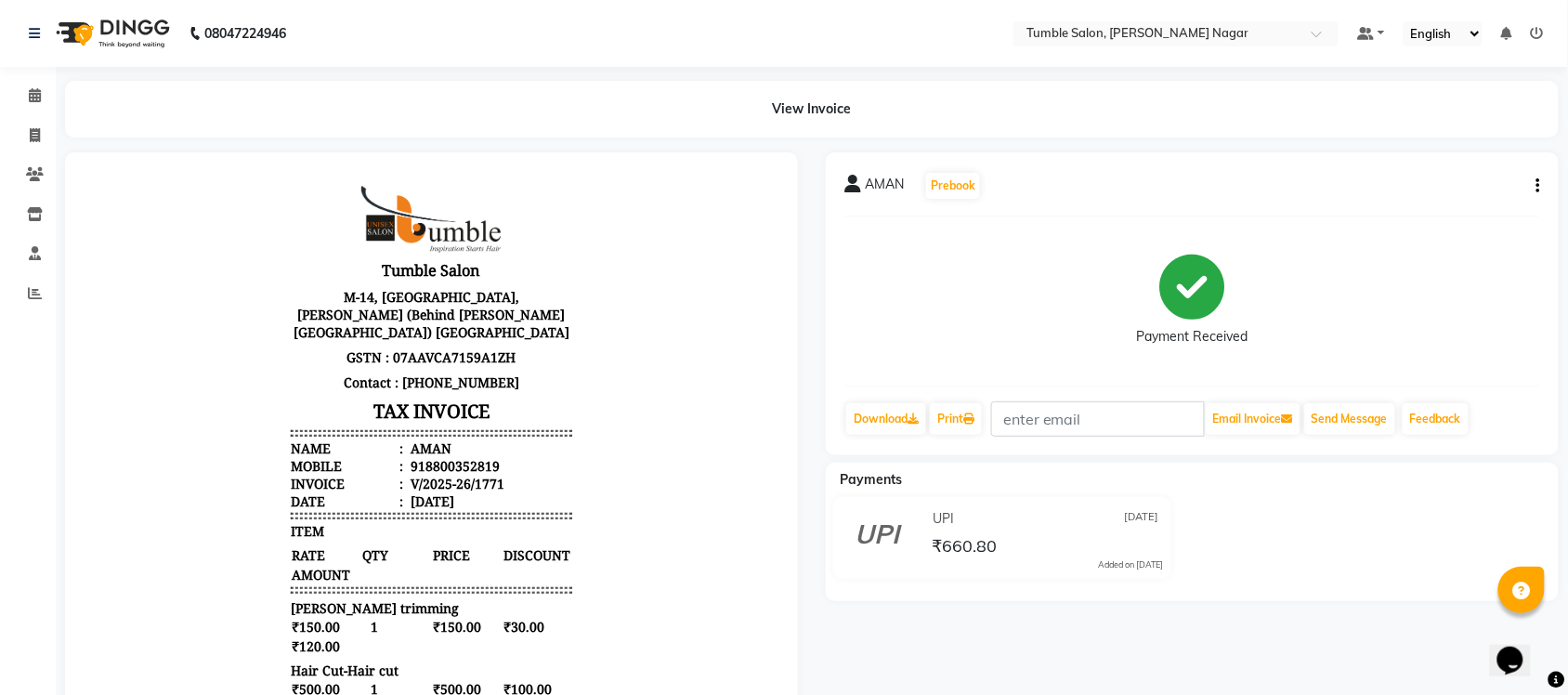
click at [1553, 183] on div "AMAN Prebook Payment Received Download Print Email Invoice Send Message Feedback" at bounding box center [1193, 304] width 733 height 303
click at [1540, 186] on icon "button" at bounding box center [1539, 186] width 4 height 1
click at [1445, 191] on div "Split Service Amount" at bounding box center [1446, 187] width 128 height 23
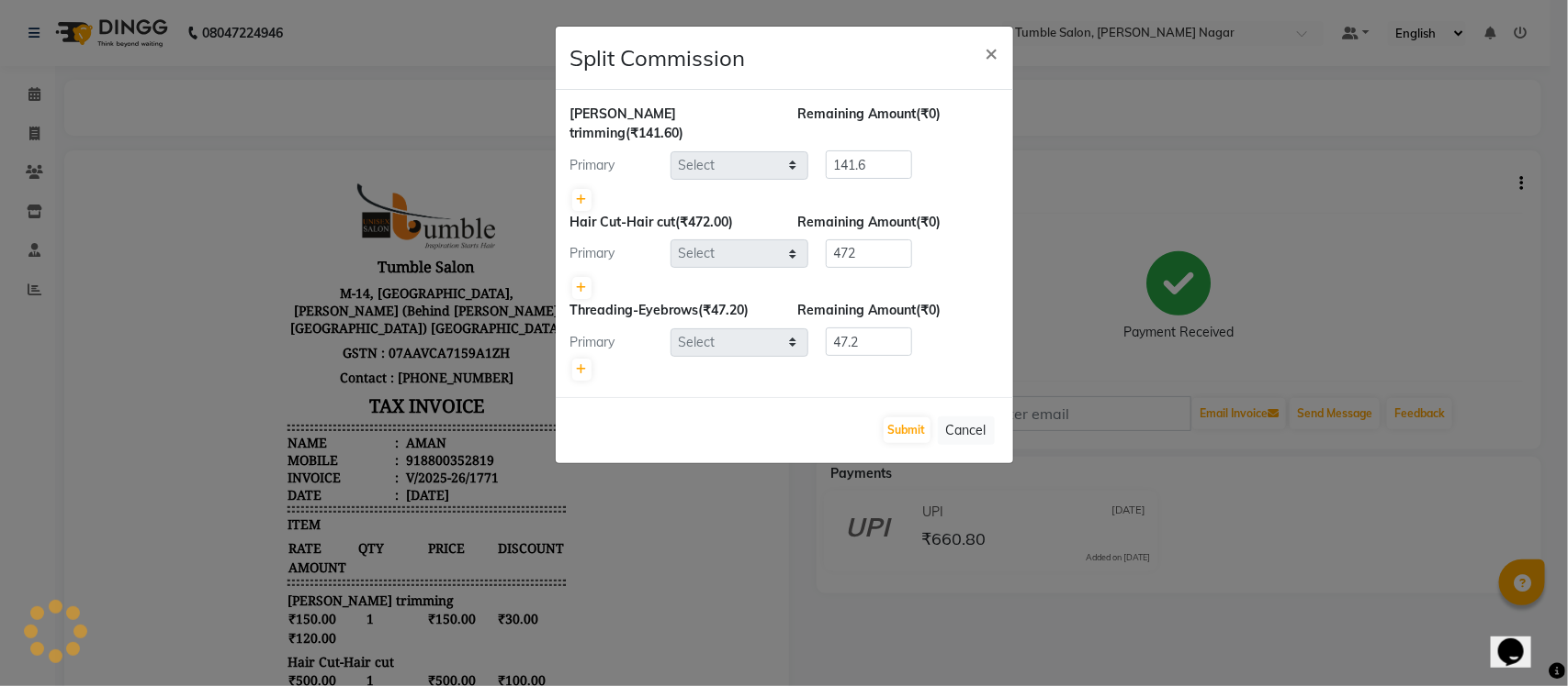
select select "77848"
select select "77846"
select select "77851"
click at [986, 54] on span "×" at bounding box center [991, 52] width 12 height 28
